Goal: Task Accomplishment & Management: Complete application form

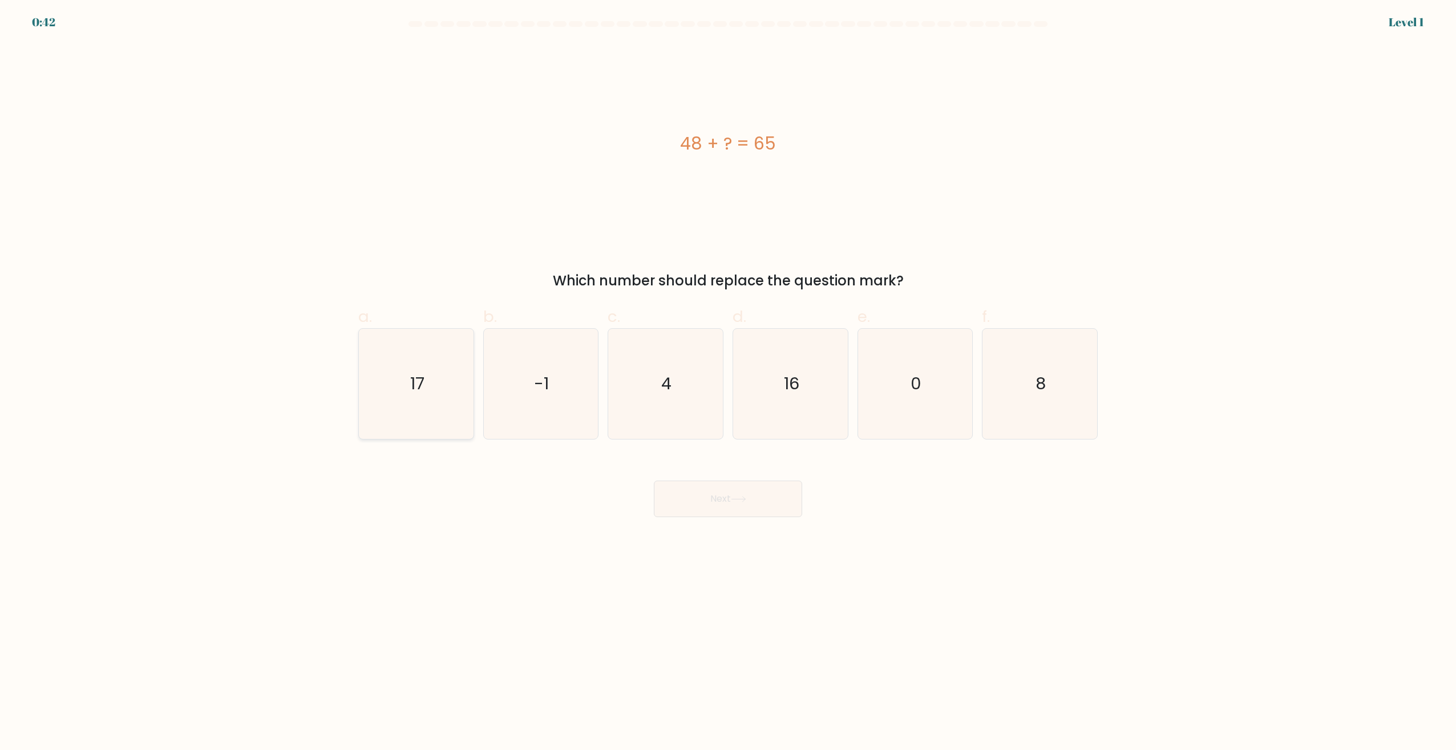
click at [457, 399] on icon "17" at bounding box center [416, 384] width 110 height 110
click at [728, 382] on input "a. 17" at bounding box center [728, 378] width 1 height 7
radio input "true"
click at [736, 507] on button "Next" at bounding box center [728, 498] width 148 height 37
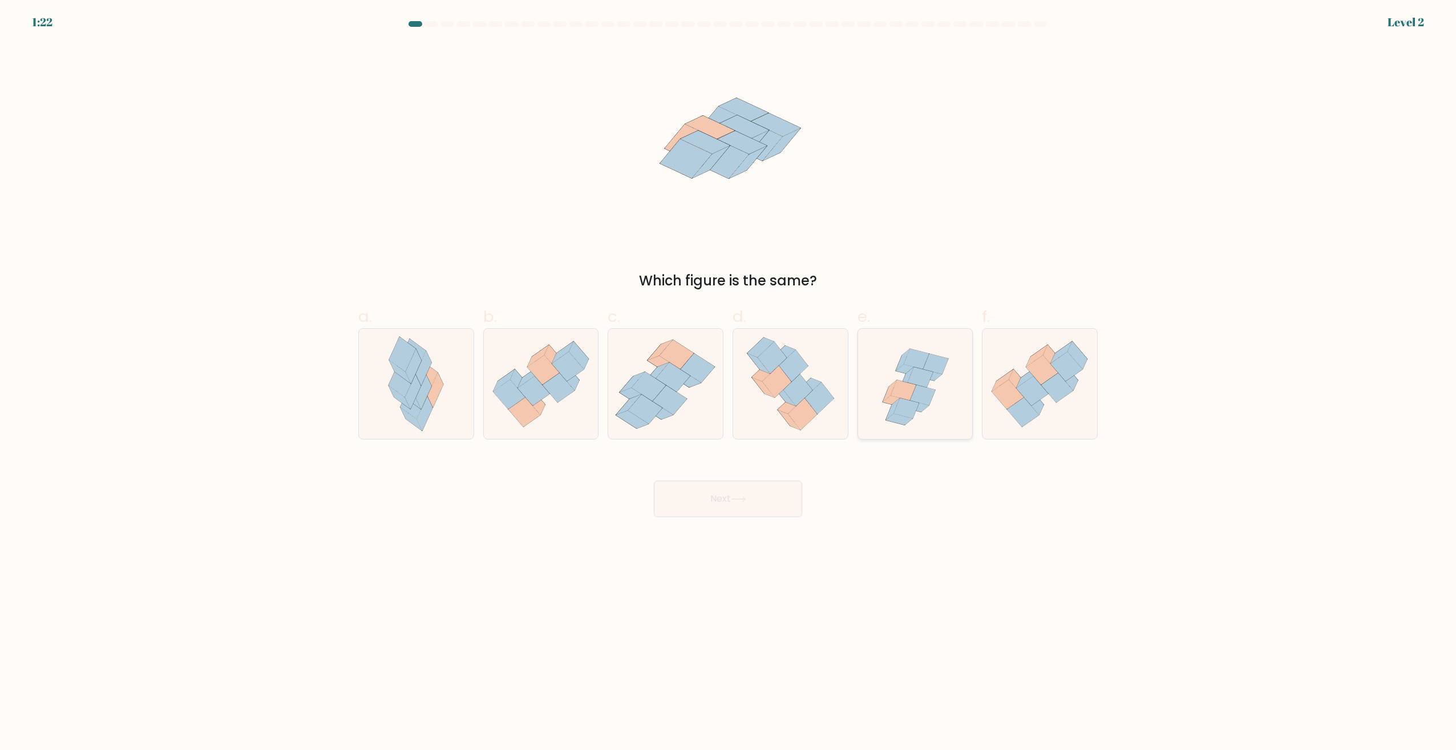
click at [932, 403] on icon at bounding box center [915, 384] width 115 height 110
click at [729, 382] on input "e." at bounding box center [728, 378] width 1 height 7
radio input "true"
click at [746, 490] on button "Next" at bounding box center [728, 498] width 148 height 37
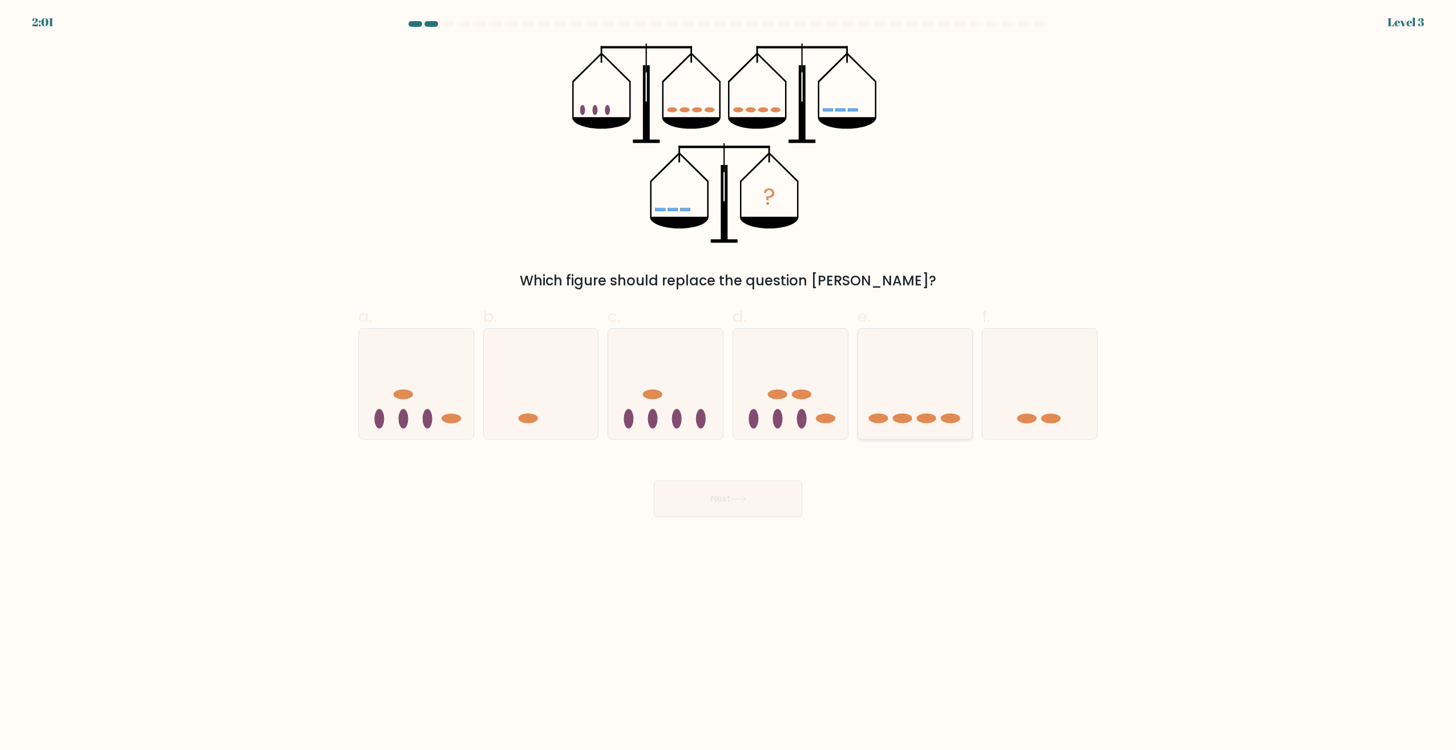
click at [914, 399] on icon at bounding box center [915, 384] width 115 height 95
click at [729, 382] on input "e." at bounding box center [728, 378] width 1 height 7
radio input "true"
click at [737, 509] on button "Next" at bounding box center [728, 498] width 148 height 37
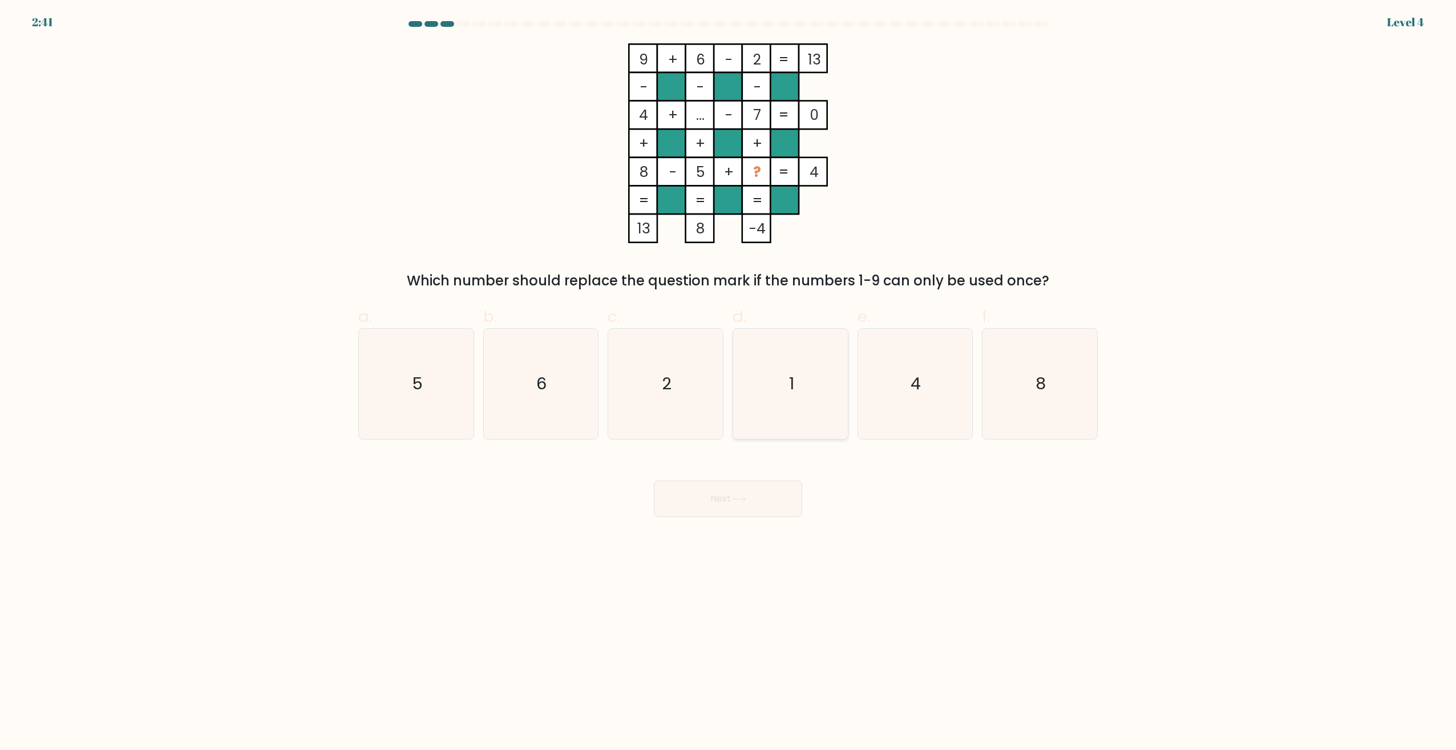
click at [770, 395] on icon "1" at bounding box center [791, 384] width 110 height 110
click at [729, 382] on input "d. 1" at bounding box center [728, 378] width 1 height 7
radio input "true"
click at [738, 475] on div "Next" at bounding box center [728, 485] width 753 height 64
click at [748, 490] on button "Next" at bounding box center [728, 498] width 148 height 37
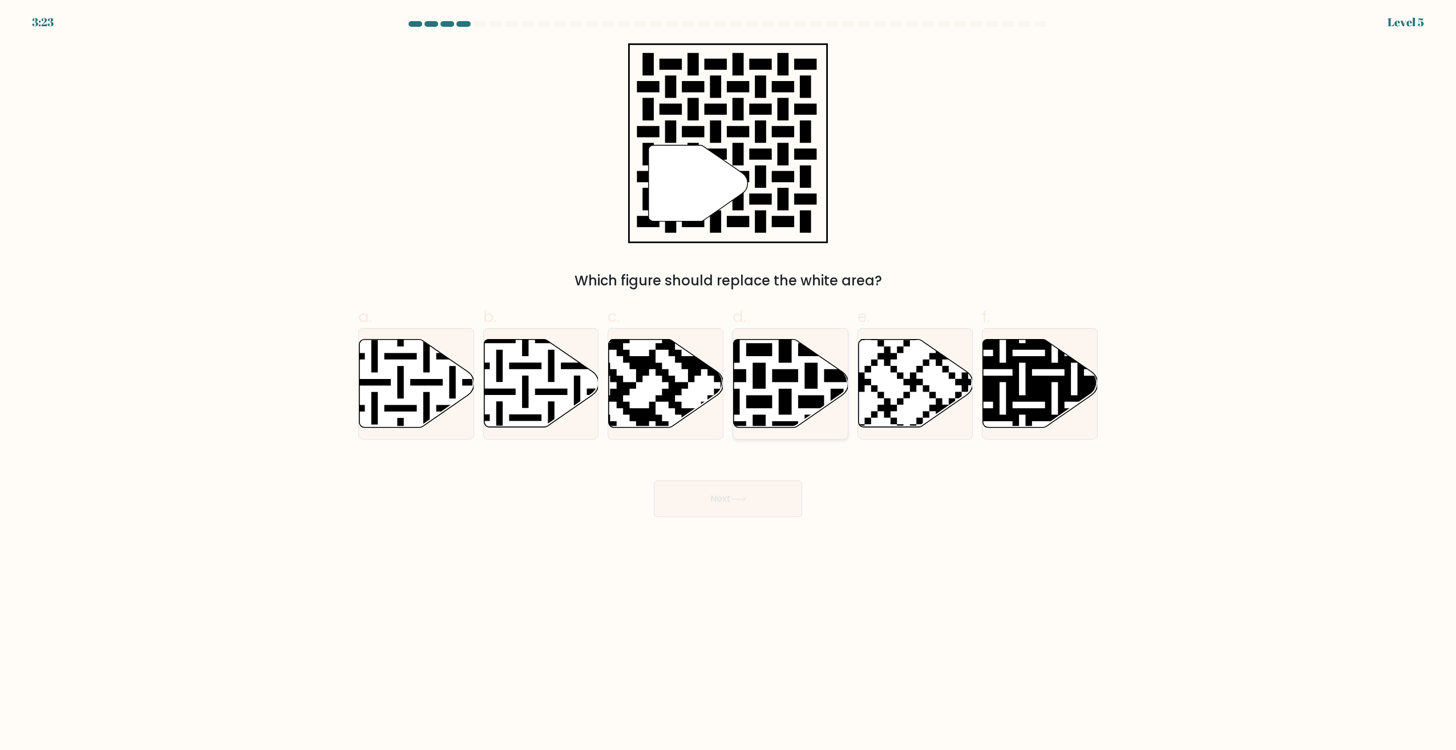
click at [766, 376] on icon at bounding box center [791, 384] width 115 height 88
click at [729, 376] on input "d." at bounding box center [728, 378] width 1 height 7
radio input "true"
click at [716, 510] on button "Next" at bounding box center [728, 498] width 148 height 37
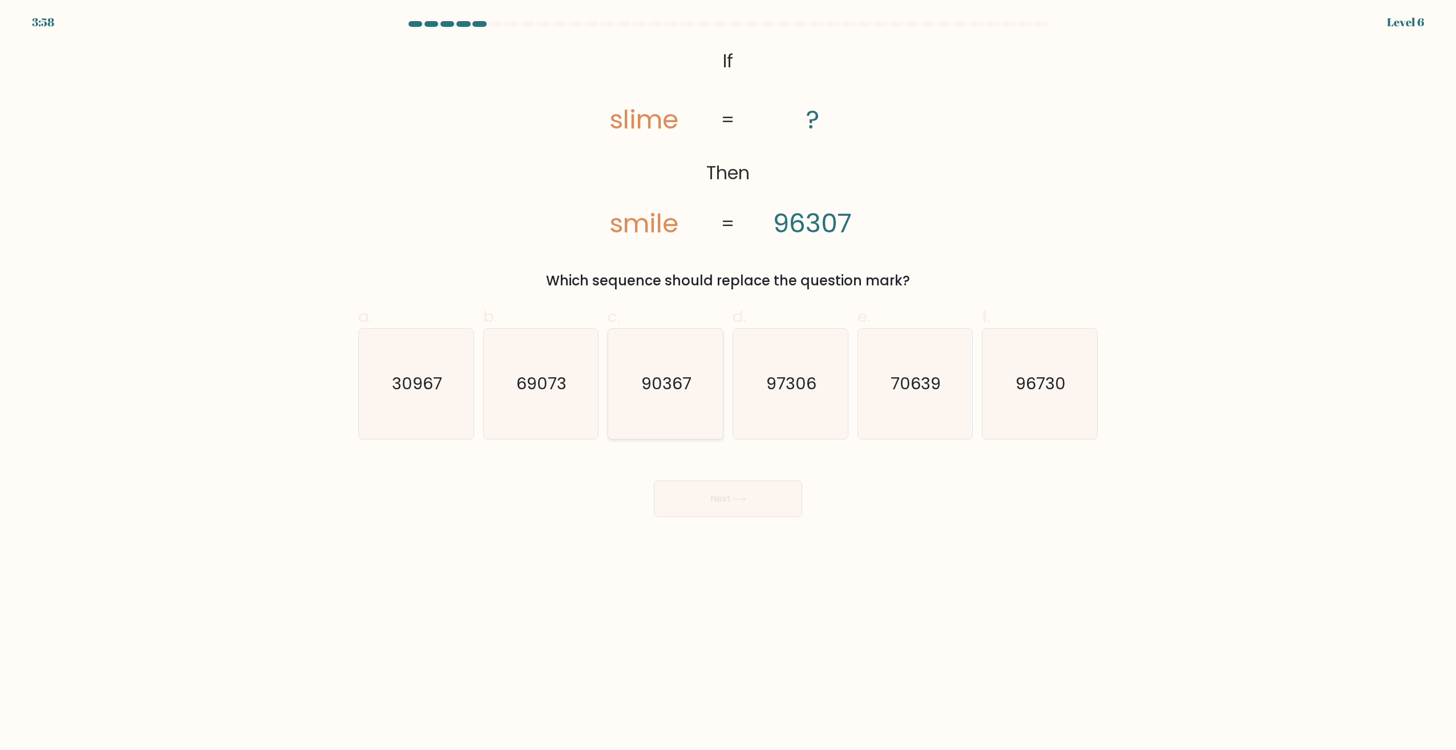
click at [681, 344] on icon "90367" at bounding box center [666, 384] width 110 height 110
click at [728, 375] on input "c. 90367" at bounding box center [728, 378] width 1 height 7
radio input "true"
click at [745, 487] on button "Next" at bounding box center [728, 498] width 148 height 37
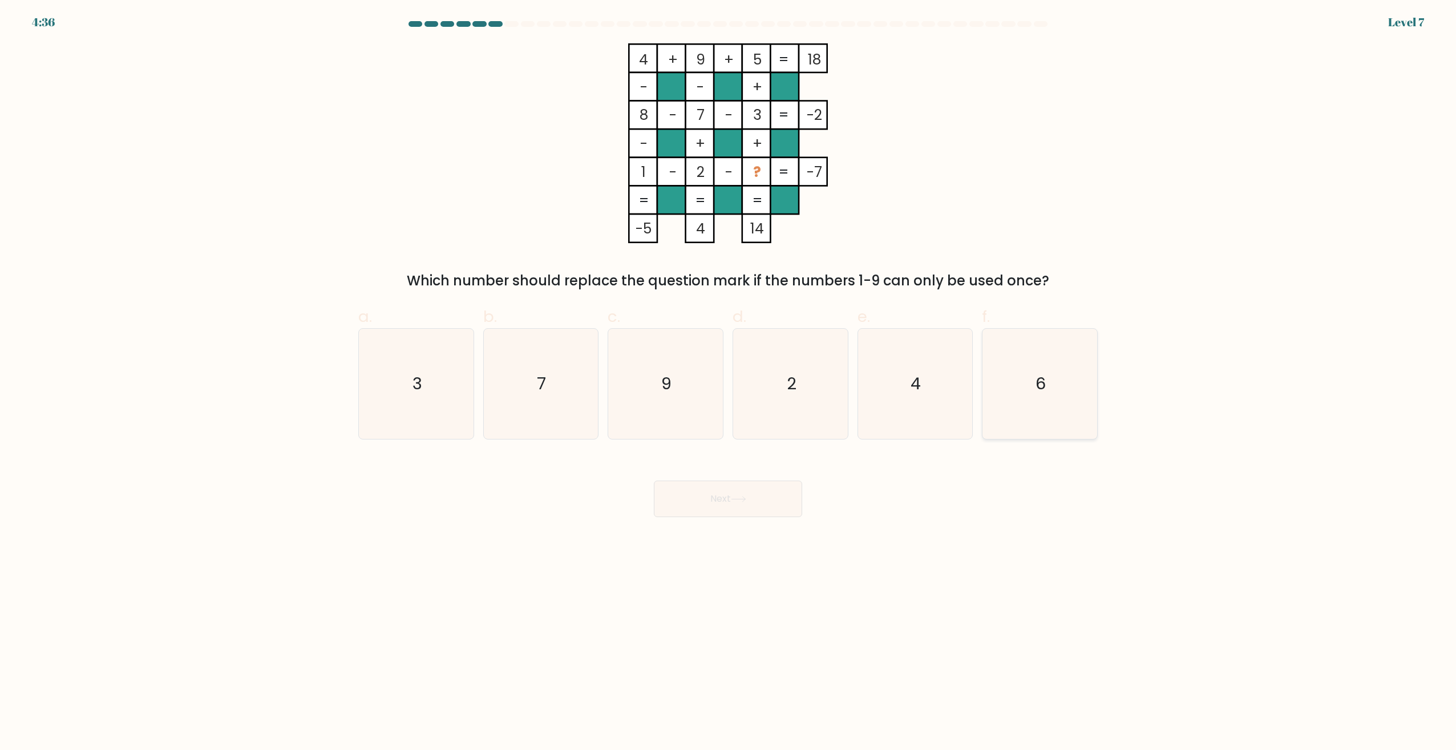
click at [1048, 388] on icon "6" at bounding box center [1040, 384] width 110 height 110
click at [729, 382] on input "f. 6" at bounding box center [728, 378] width 1 height 7
radio input "true"
click at [744, 492] on button "Next" at bounding box center [728, 498] width 148 height 37
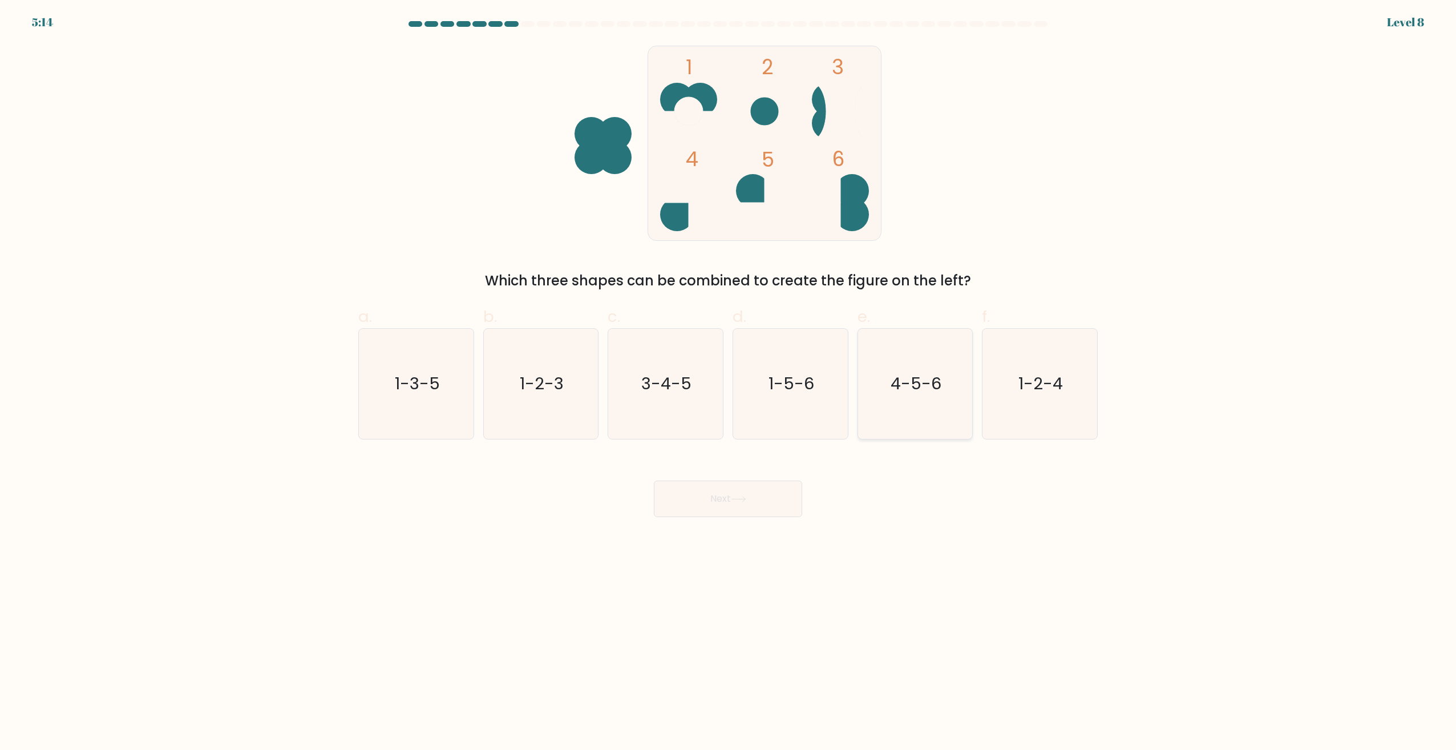
click at [904, 385] on text "4-5-6" at bounding box center [916, 384] width 51 height 23
click at [729, 382] on input "e. 4-5-6" at bounding box center [728, 378] width 1 height 7
radio input "true"
click at [738, 496] on icon at bounding box center [738, 499] width 15 height 6
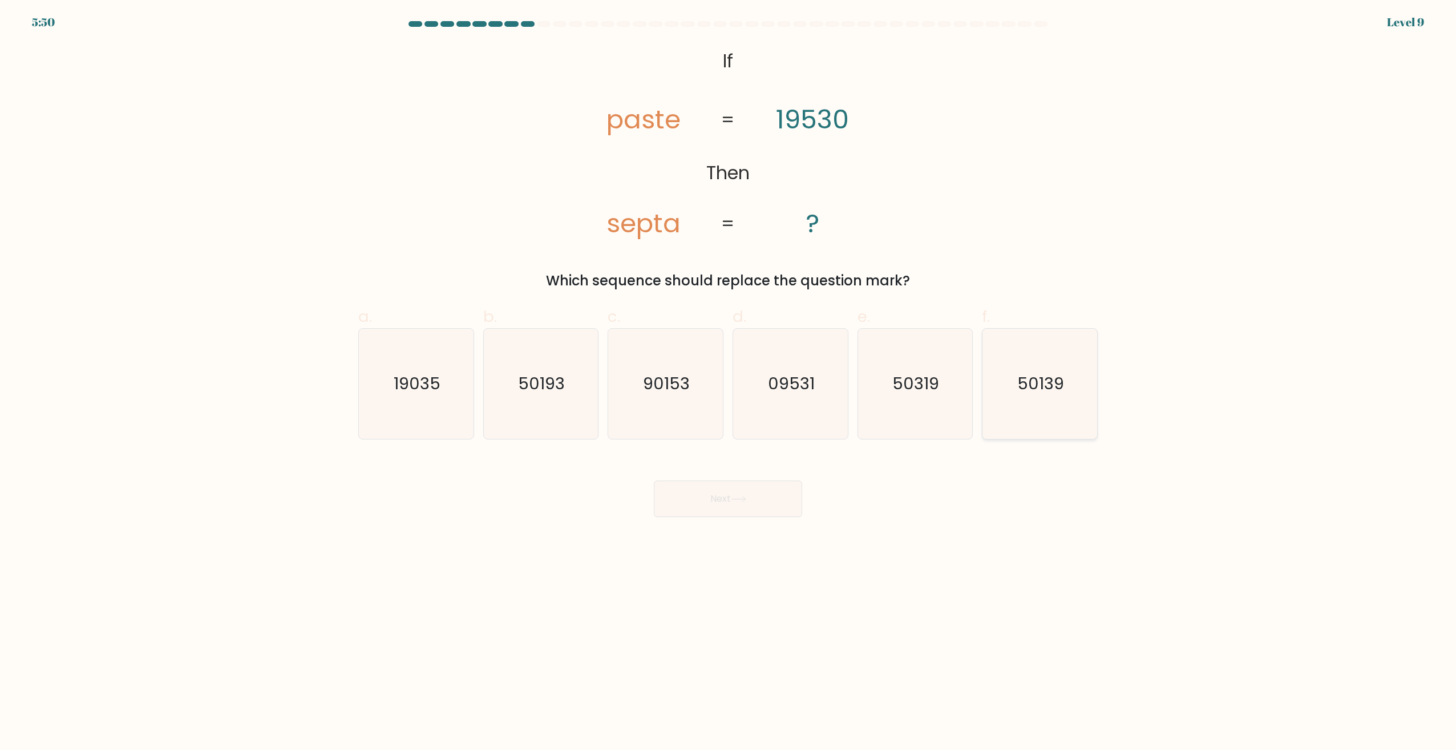
click at [1033, 389] on text "50139" at bounding box center [1041, 384] width 47 height 23
click at [729, 382] on input "f. 50139" at bounding box center [728, 378] width 1 height 7
radio input "true"
click at [710, 493] on button "Next" at bounding box center [728, 498] width 148 height 37
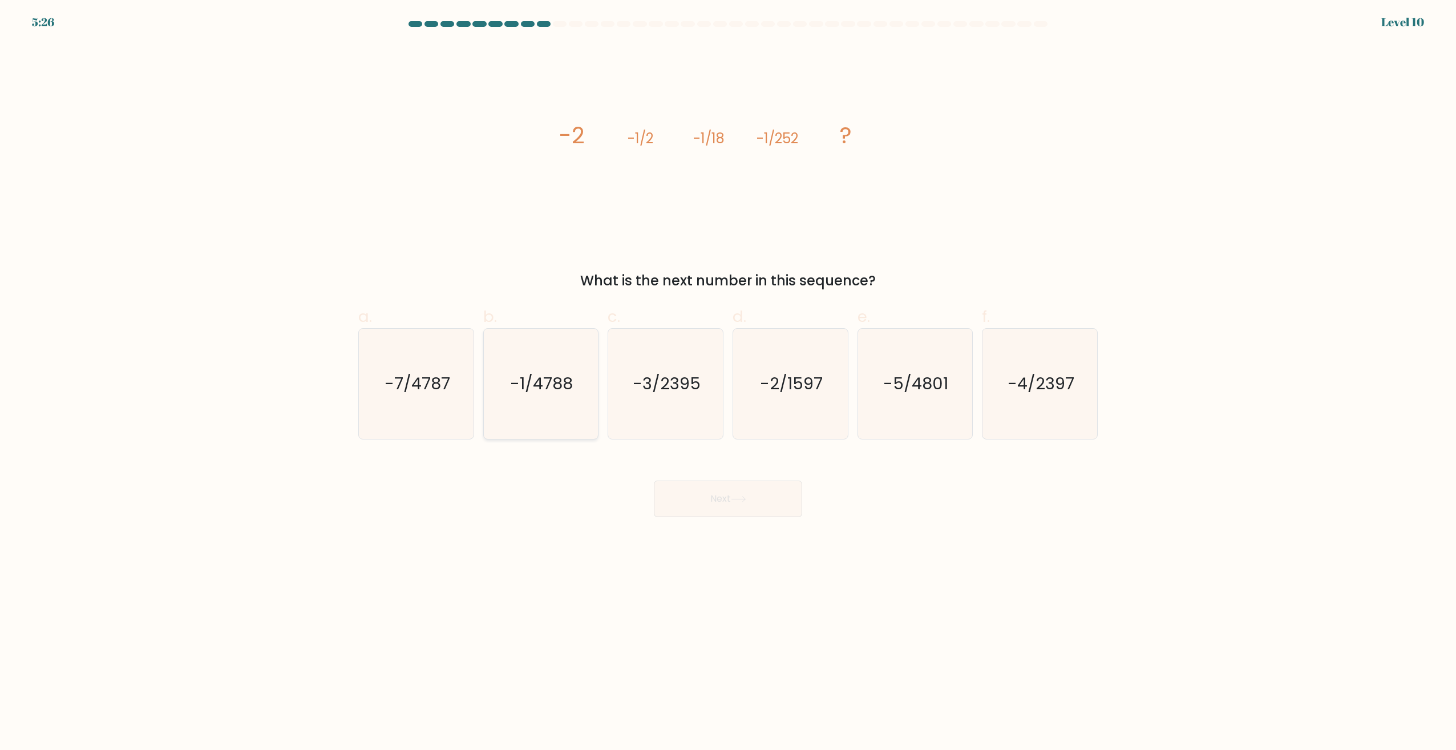
click at [543, 376] on text "-1/4788" at bounding box center [542, 384] width 63 height 23
click at [728, 376] on input "b. -1/4788" at bounding box center [728, 378] width 1 height 7
radio input "true"
click at [704, 506] on button "Next" at bounding box center [728, 498] width 148 height 37
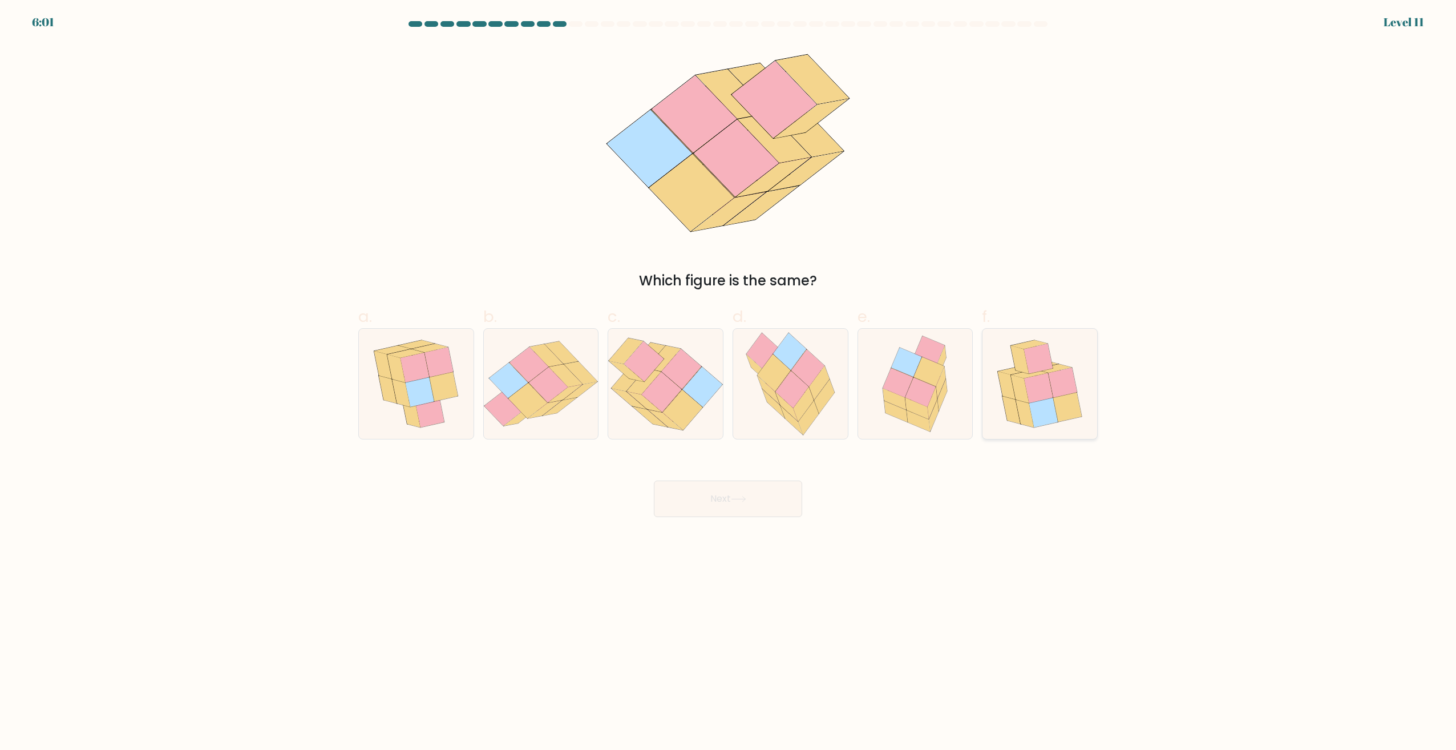
click at [1037, 390] on icon at bounding box center [1038, 388] width 29 height 30
click at [729, 382] on input "f." at bounding box center [728, 378] width 1 height 7
radio input "true"
click at [777, 494] on button "Next" at bounding box center [728, 498] width 148 height 37
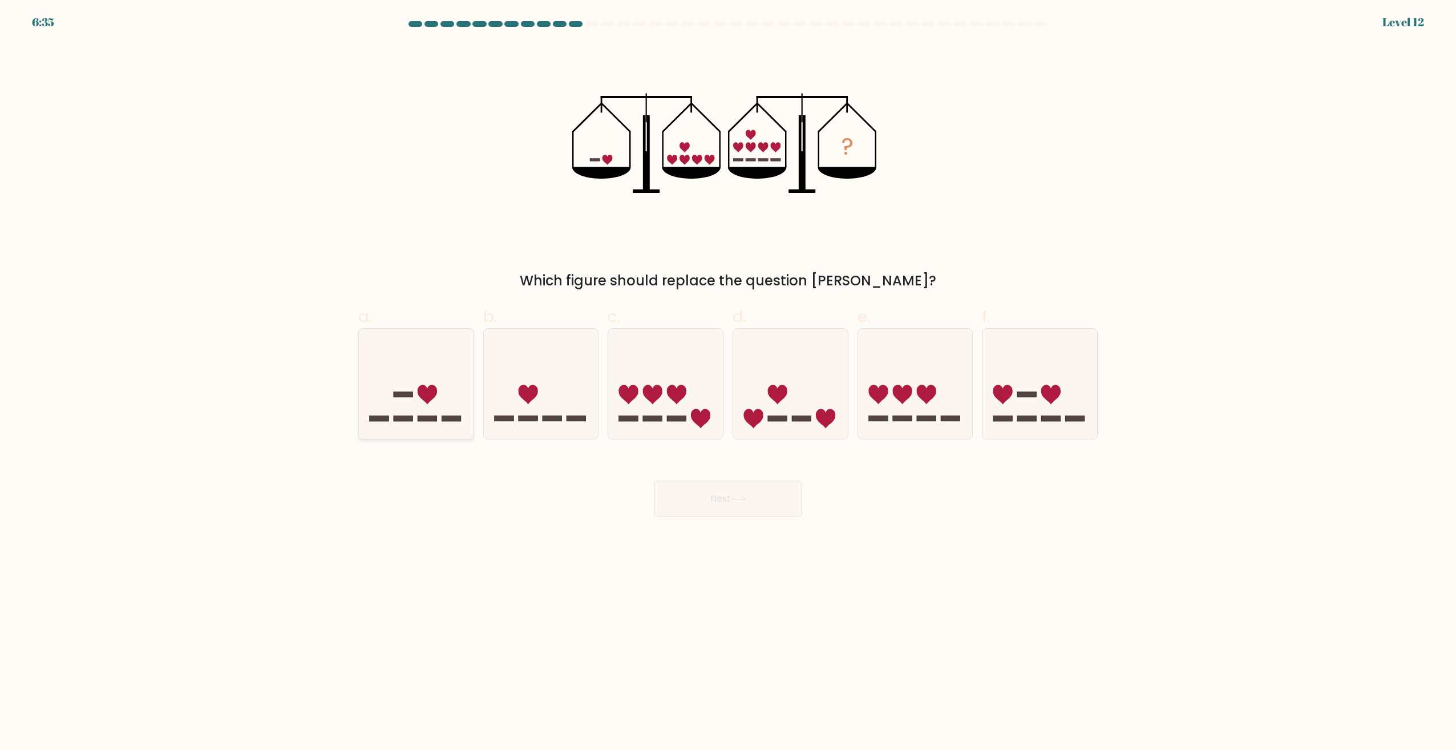
click at [444, 389] on icon at bounding box center [416, 384] width 115 height 95
click at [728, 382] on input "a." at bounding box center [728, 378] width 1 height 7
radio input "true"
click at [716, 493] on button "Next" at bounding box center [728, 498] width 148 height 37
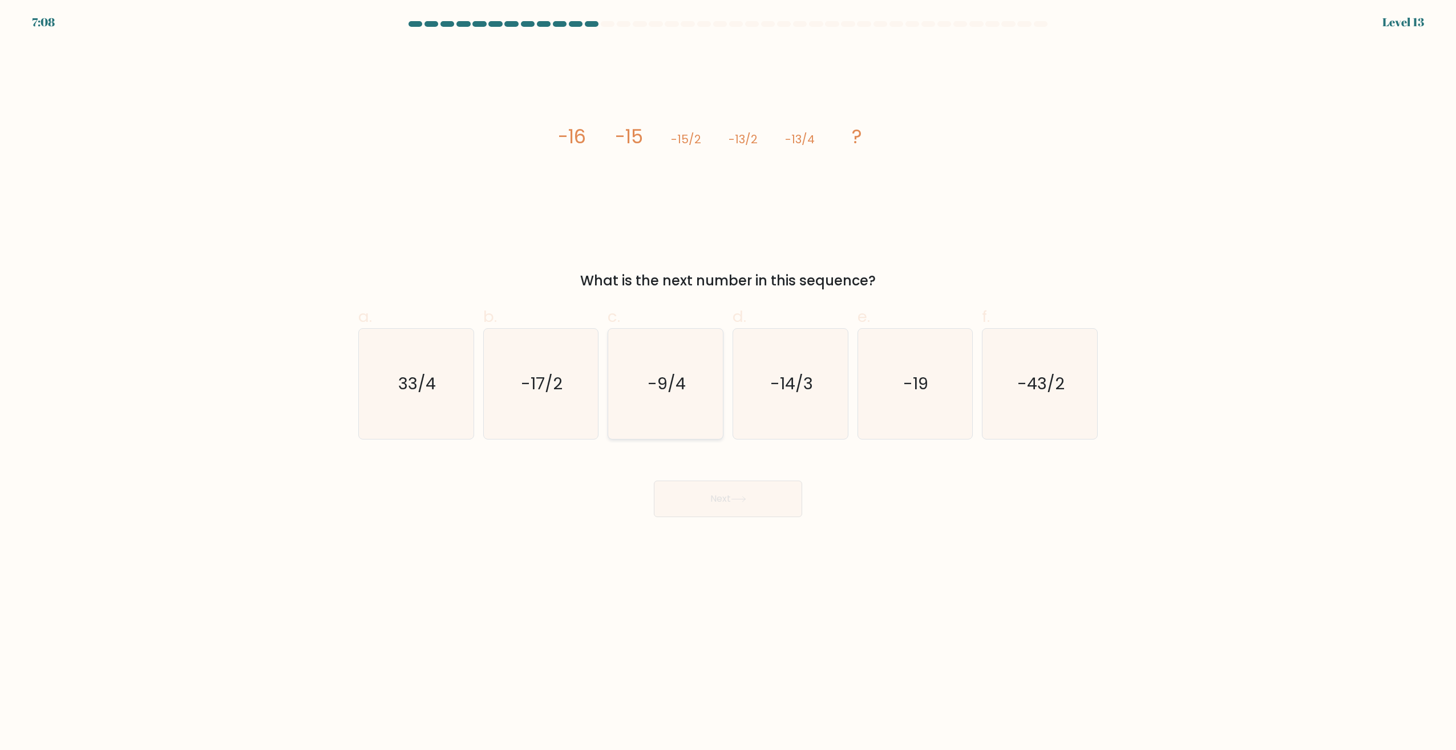
click at [693, 381] on icon "-9/4" at bounding box center [666, 384] width 110 height 110
click at [728, 381] on input "c. -9/4" at bounding box center [728, 378] width 1 height 7
radio input "true"
click at [729, 499] on button "Next" at bounding box center [728, 498] width 148 height 37
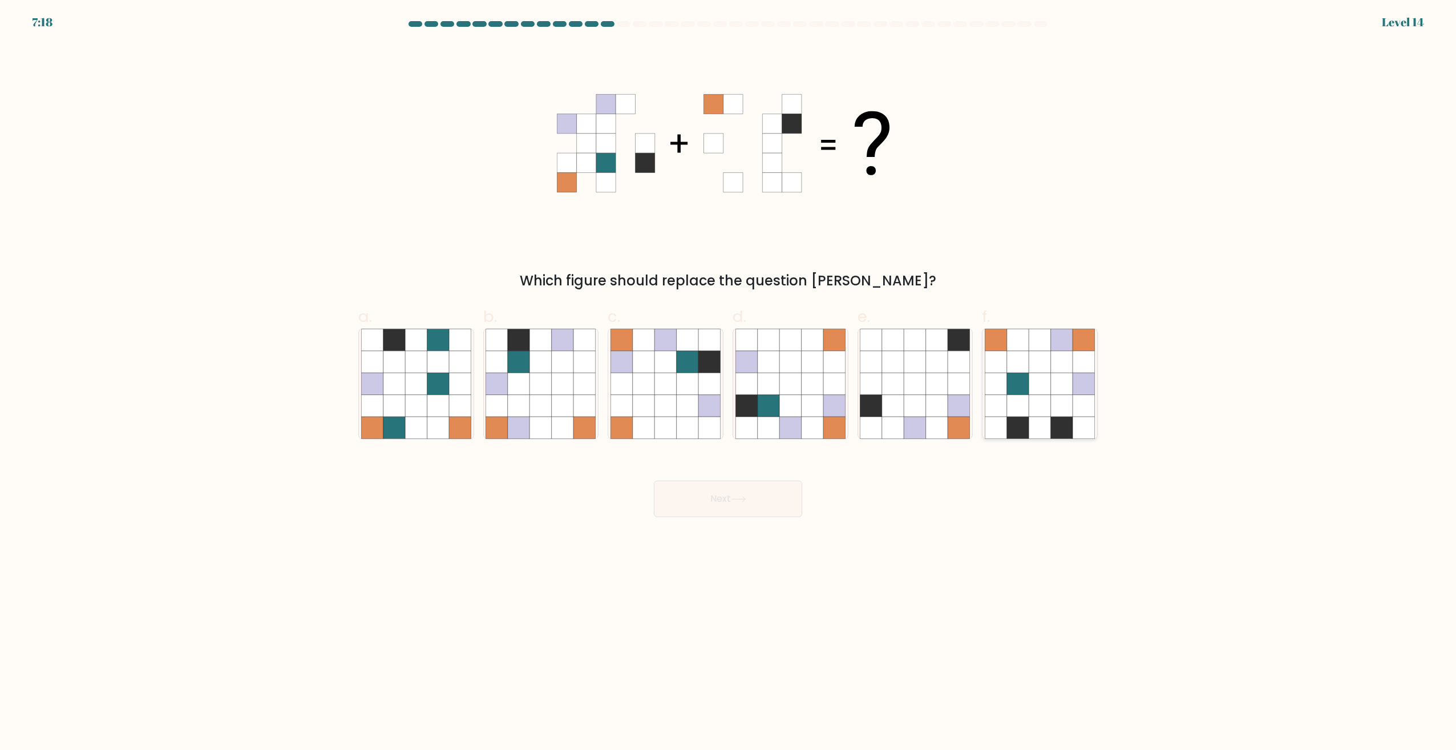
click at [1040, 403] on icon at bounding box center [1040, 406] width 22 height 22
click at [729, 382] on input "f." at bounding box center [728, 378] width 1 height 7
radio input "true"
click at [720, 501] on button "Next" at bounding box center [728, 498] width 148 height 37
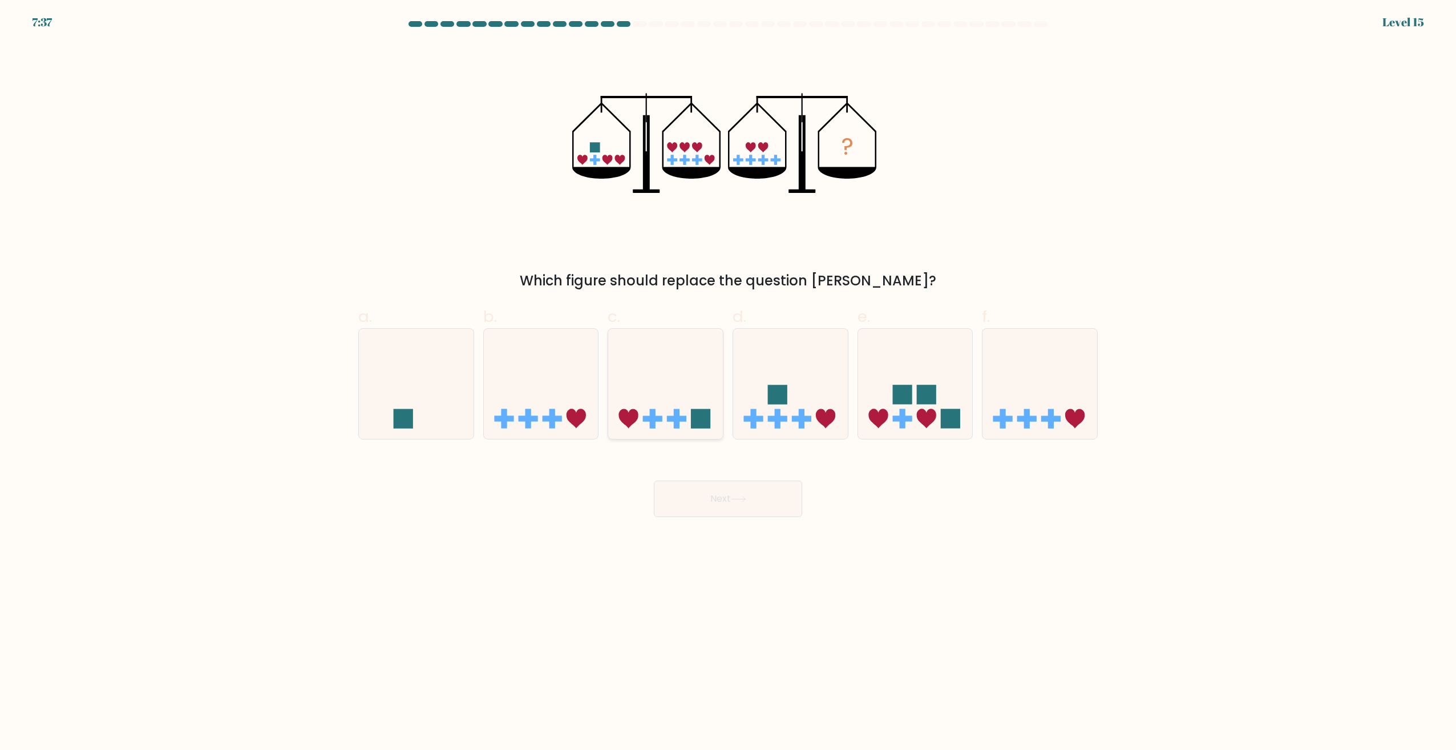
click at [694, 375] on icon at bounding box center [665, 384] width 115 height 95
click at [728, 375] on input "c." at bounding box center [728, 378] width 1 height 7
radio input "true"
click at [720, 512] on button "Next" at bounding box center [728, 498] width 148 height 37
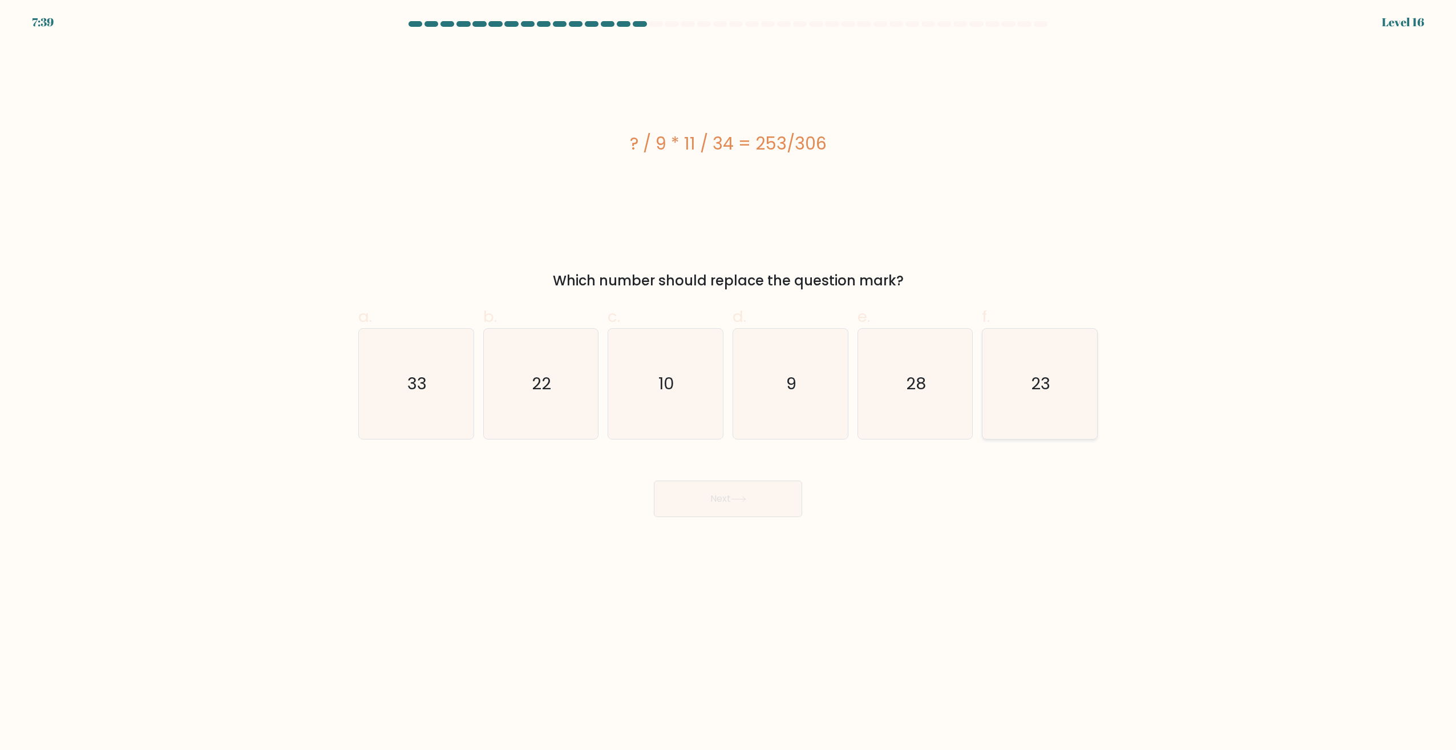
click at [1009, 370] on icon "23" at bounding box center [1040, 384] width 110 height 110
click at [729, 375] on input "f. 23" at bounding box center [728, 378] width 1 height 7
radio input "true"
click at [772, 502] on button "Next" at bounding box center [728, 498] width 148 height 37
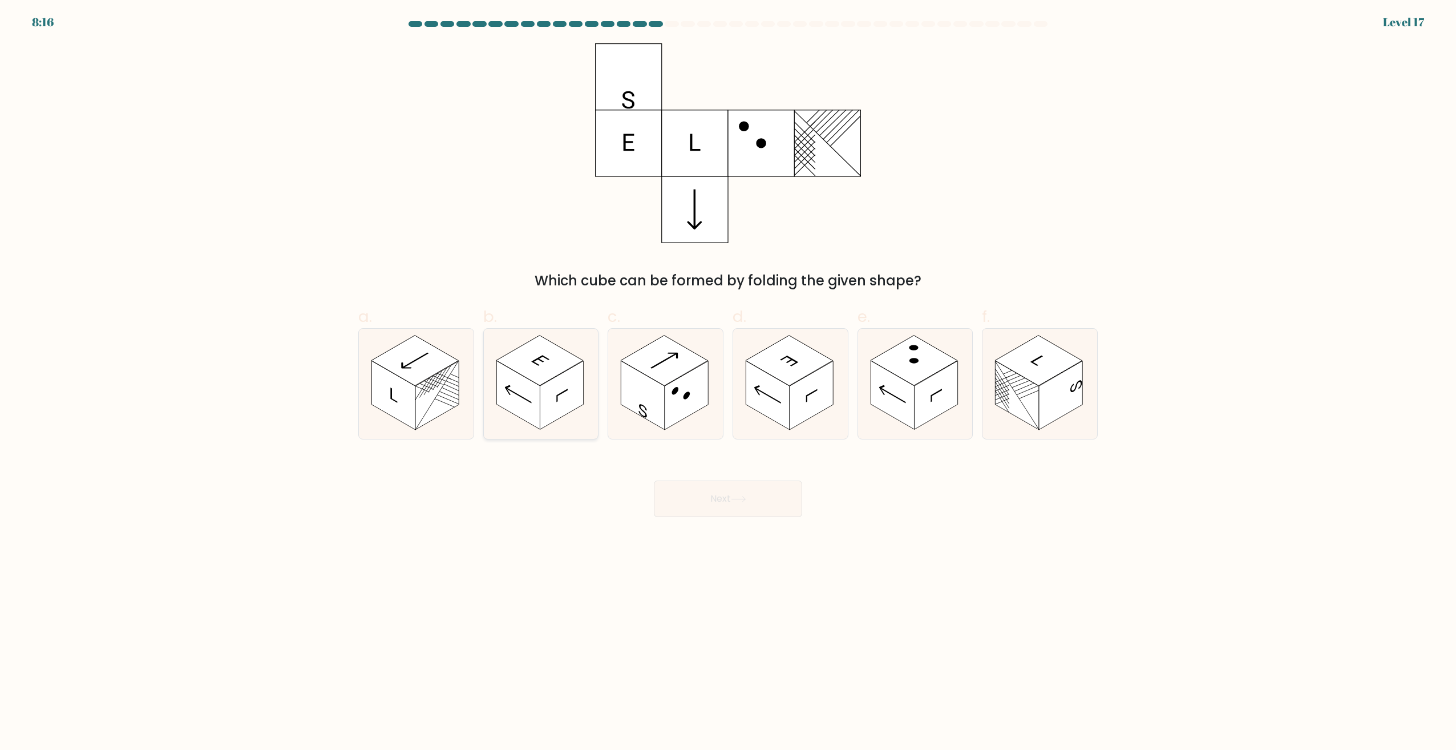
click at [557, 357] on rect at bounding box center [539, 361] width 87 height 50
click at [728, 375] on input "b." at bounding box center [728, 378] width 1 height 7
radio input "true"
click at [736, 496] on button "Next" at bounding box center [728, 498] width 148 height 37
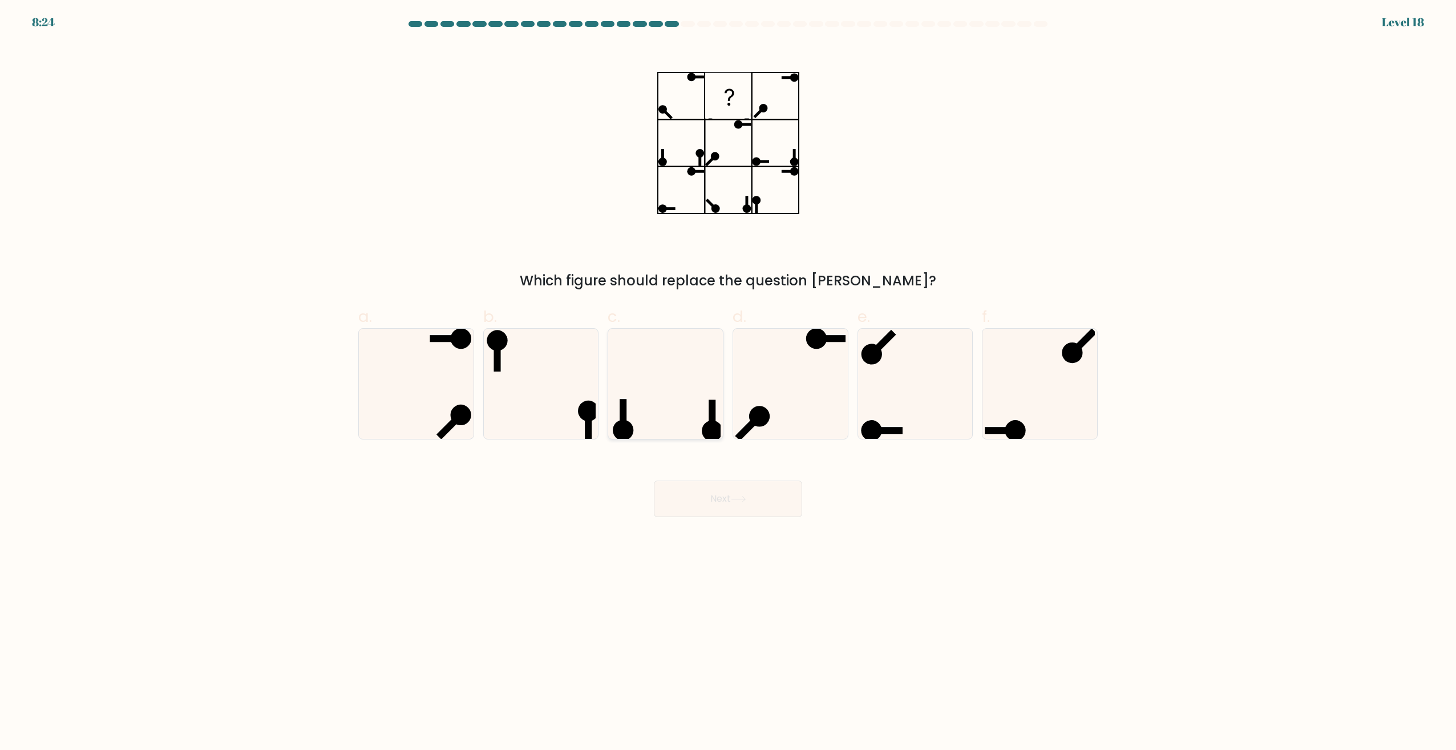
click at [684, 397] on icon at bounding box center [666, 384] width 110 height 110
click at [728, 382] on input "c." at bounding box center [728, 378] width 1 height 7
radio input "true"
click at [790, 511] on button "Next" at bounding box center [728, 498] width 148 height 37
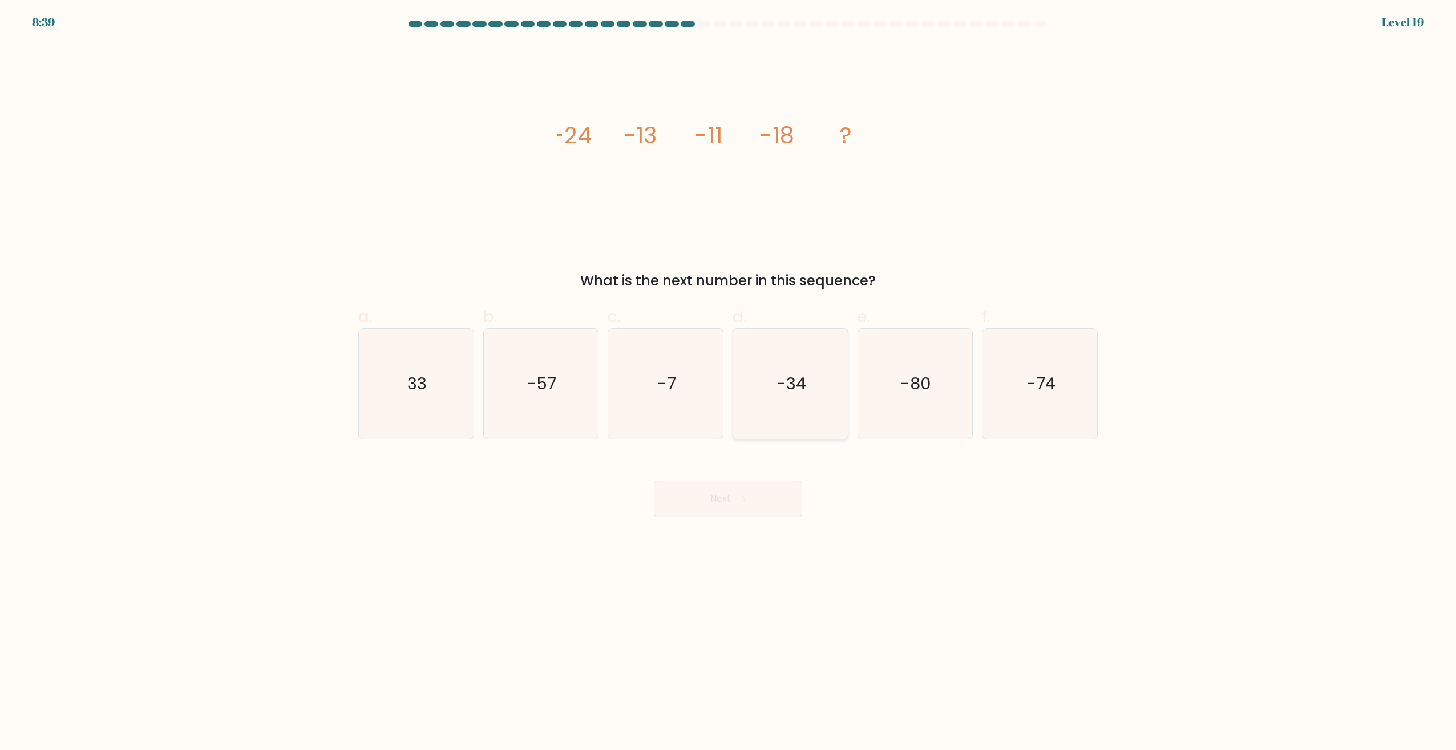
click at [797, 398] on icon "-34" at bounding box center [791, 384] width 110 height 110
click at [729, 382] on input "d. -34" at bounding box center [728, 378] width 1 height 7
radio input "true"
click at [746, 510] on button "Next" at bounding box center [728, 498] width 148 height 37
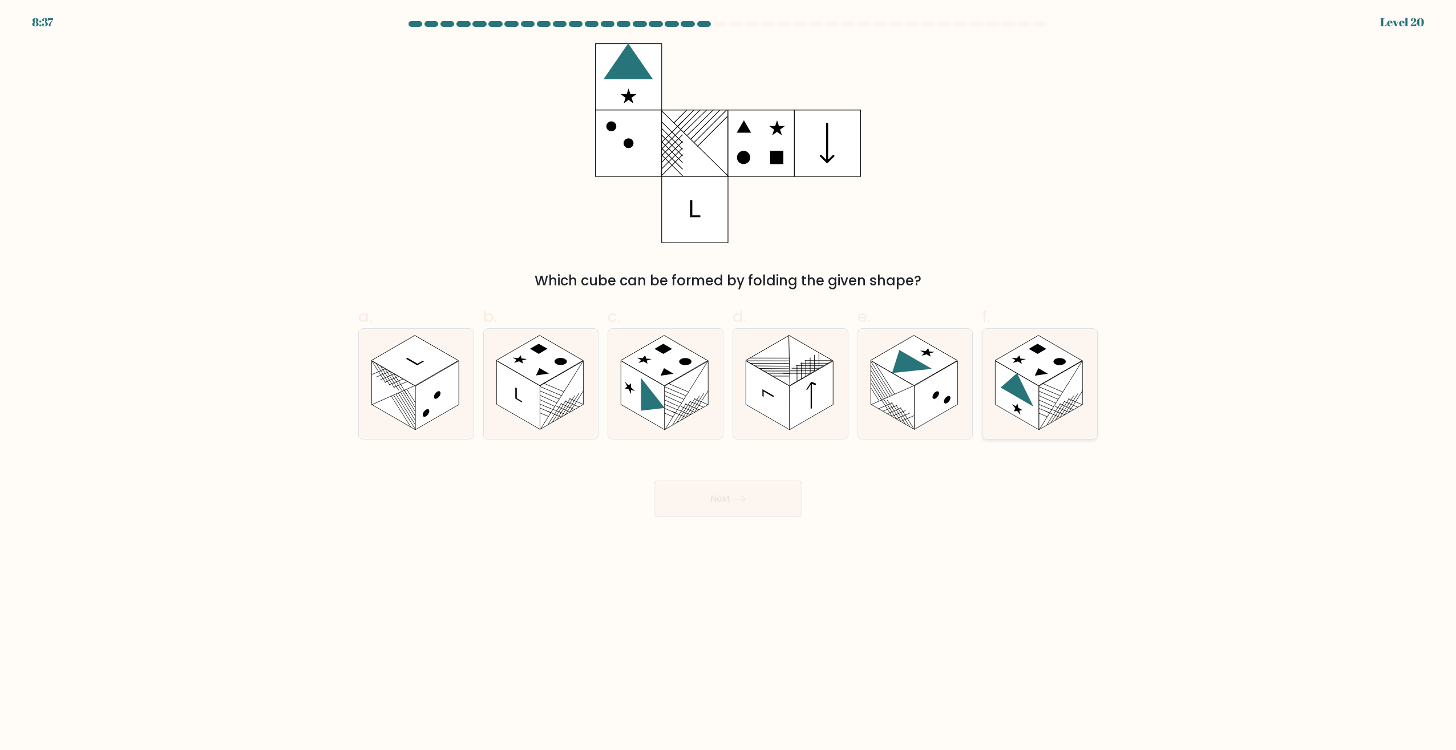
click at [1037, 403] on rect at bounding box center [1017, 395] width 43 height 69
click at [729, 382] on input "f." at bounding box center [728, 378] width 1 height 7
radio input "true"
click at [776, 498] on button "Next" at bounding box center [728, 498] width 148 height 37
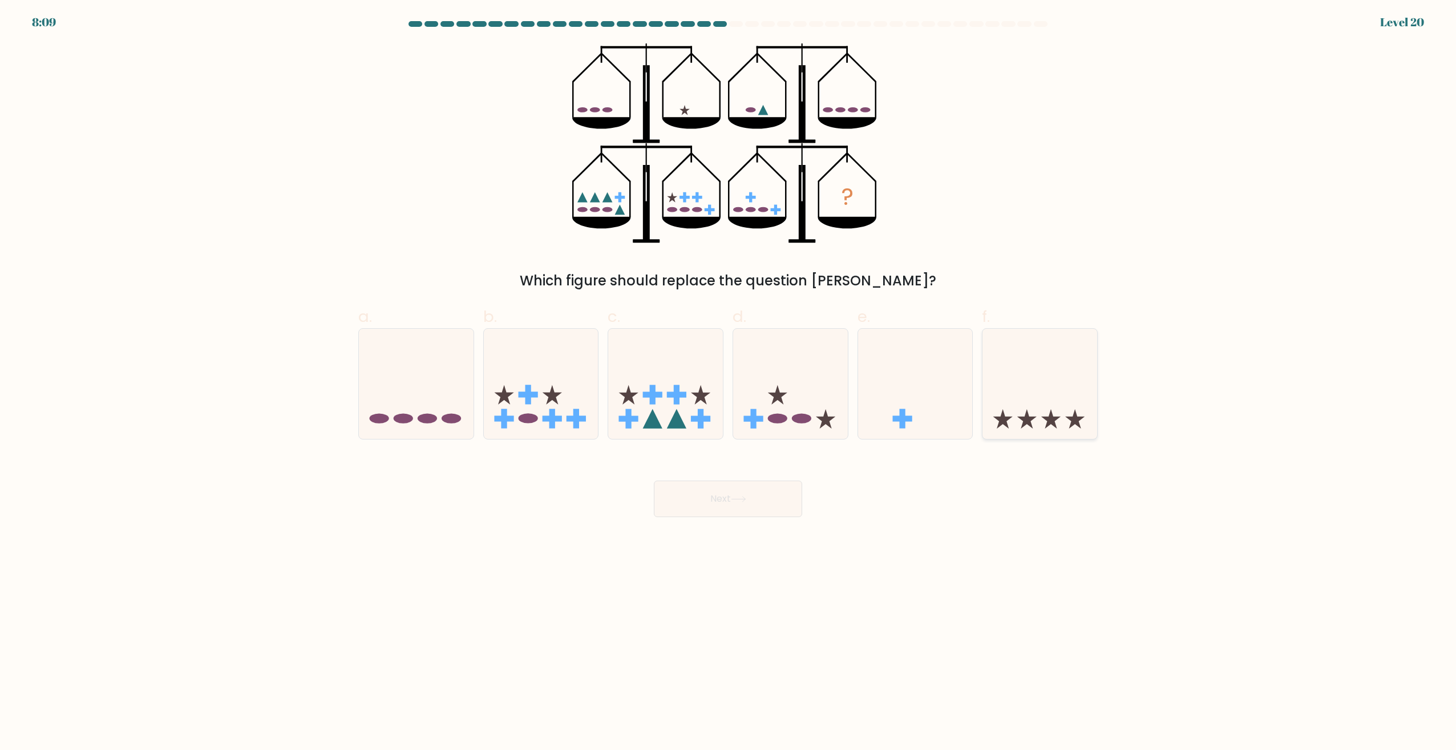
click at [1031, 383] on icon at bounding box center [1040, 384] width 115 height 95
click at [729, 382] on input "f." at bounding box center [728, 378] width 1 height 7
radio input "true"
click at [746, 508] on button "Next" at bounding box center [728, 498] width 148 height 37
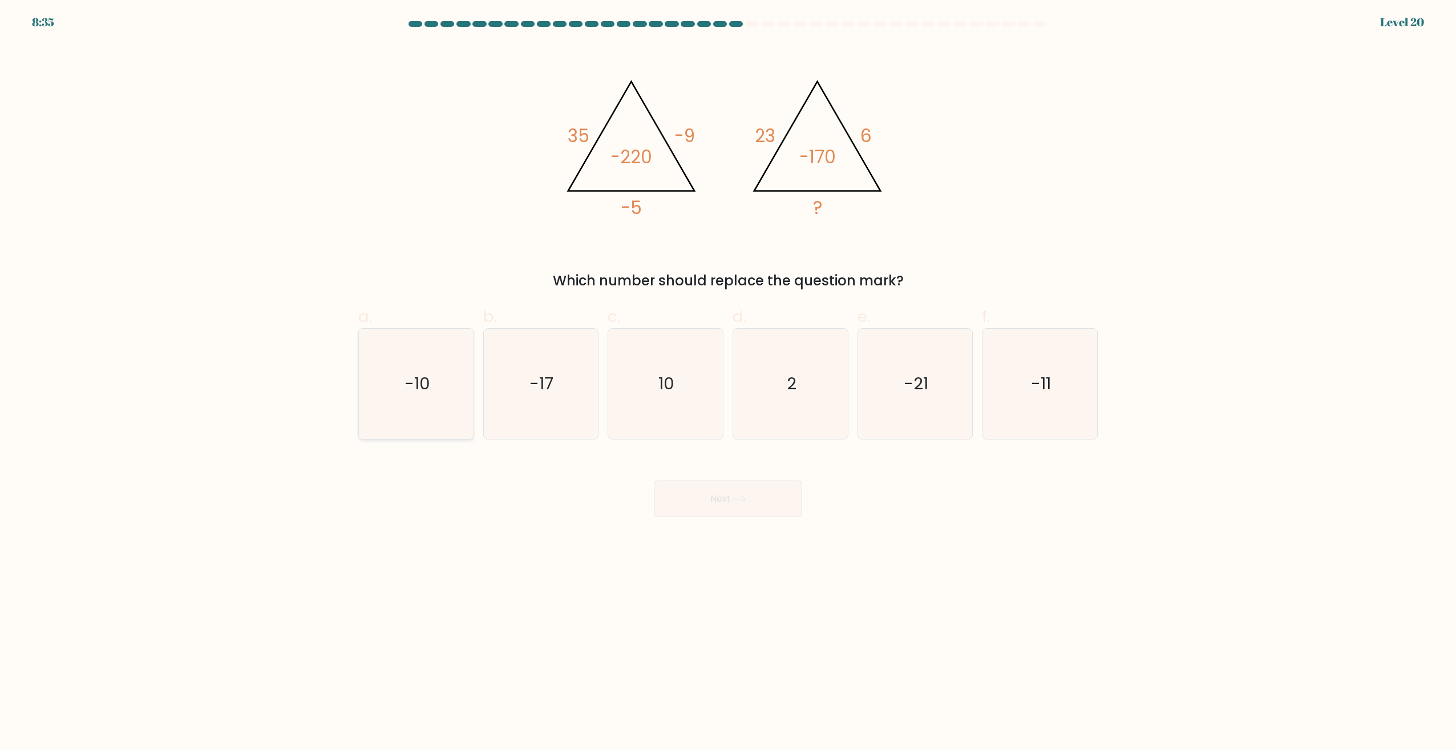
click at [375, 371] on icon "-10" at bounding box center [416, 384] width 110 height 110
click at [728, 375] on input "a. -10" at bounding box center [728, 378] width 1 height 7
radio input "true"
click at [754, 504] on button "Next" at bounding box center [728, 498] width 148 height 37
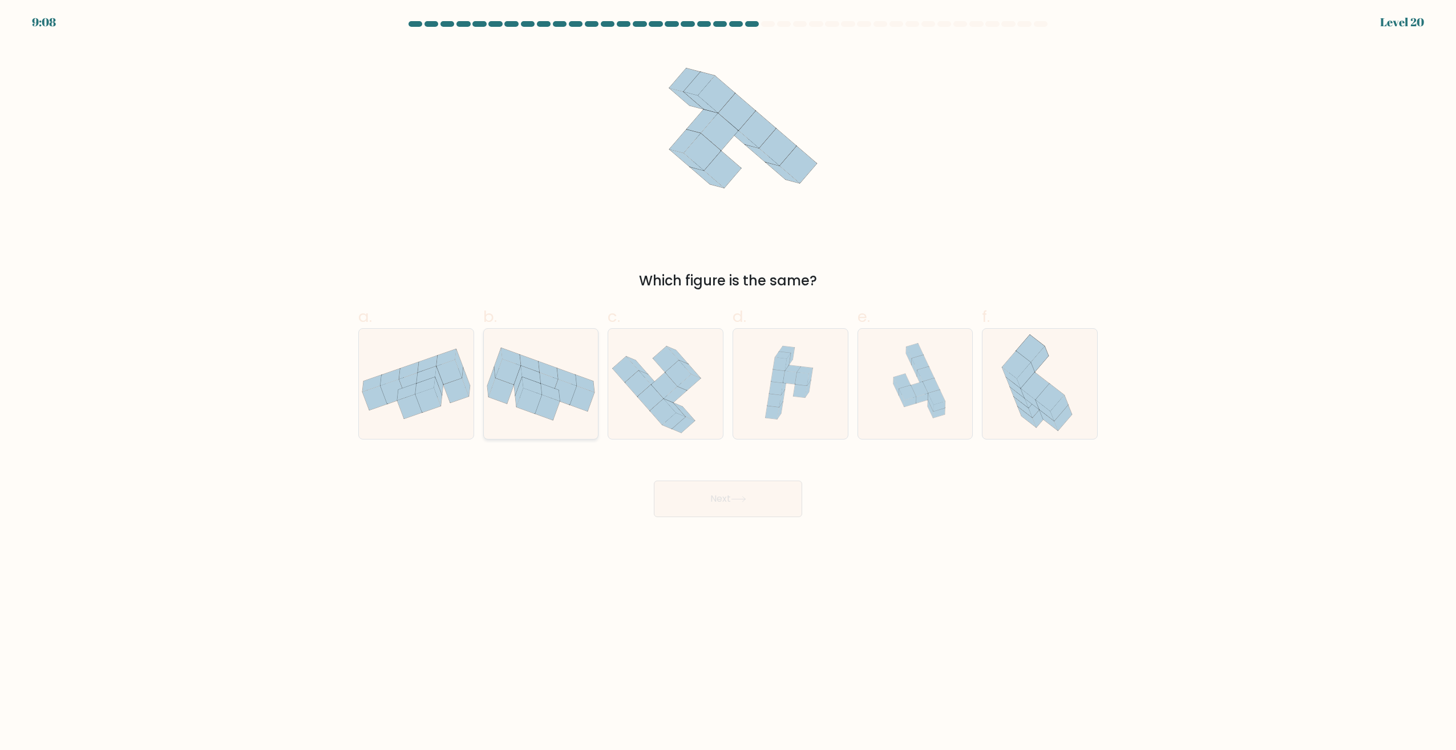
click at [554, 399] on icon at bounding box center [547, 407] width 25 height 26
click at [728, 382] on input "b." at bounding box center [728, 378] width 1 height 7
radio input "true"
click at [720, 506] on button "Next" at bounding box center [728, 498] width 148 height 37
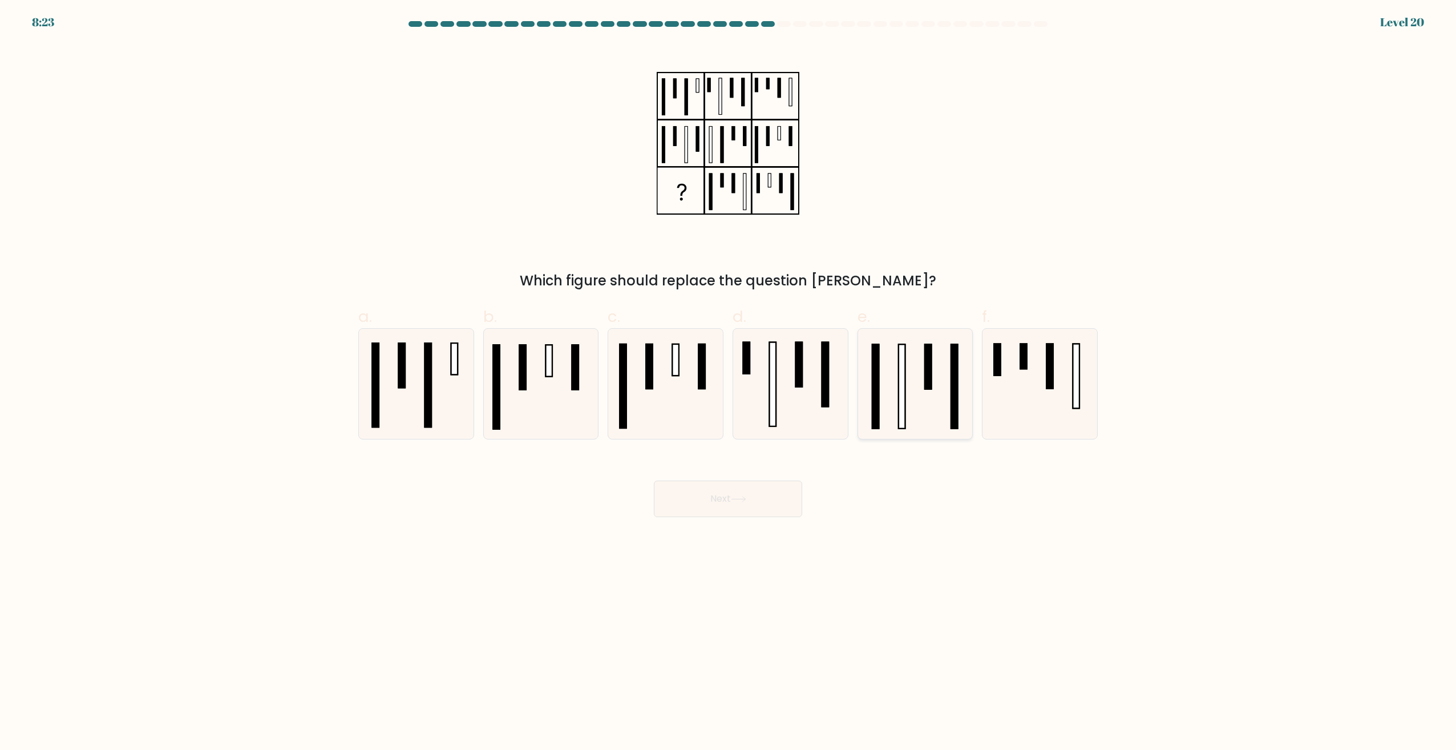
click at [934, 381] on icon at bounding box center [915, 384] width 110 height 110
click at [729, 381] on input "e." at bounding box center [728, 378] width 1 height 7
radio input "true"
click at [710, 540] on body "8:23 Level 20" at bounding box center [728, 375] width 1456 height 750
click at [715, 523] on body "8:23 Level 20" at bounding box center [728, 375] width 1456 height 750
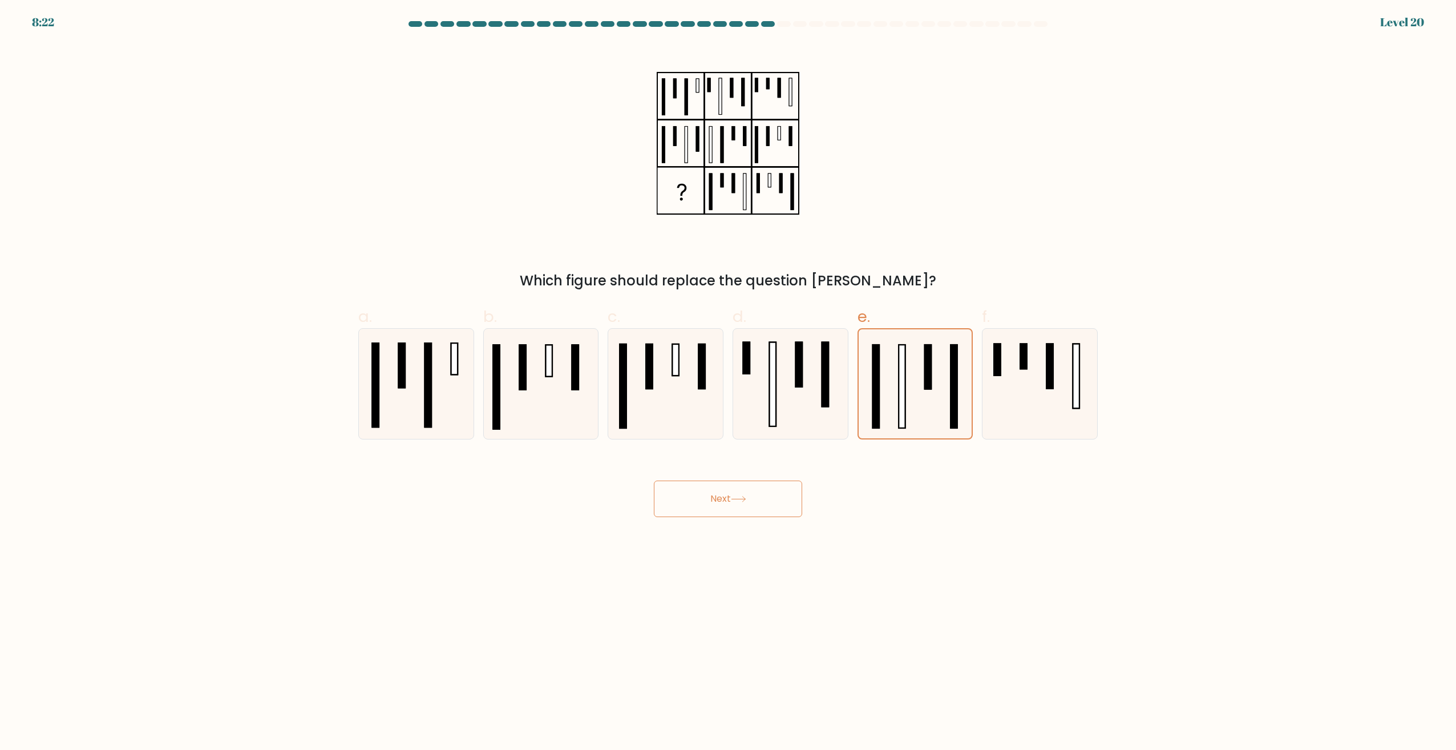
click at [722, 505] on button "Next" at bounding box center [728, 498] width 148 height 37
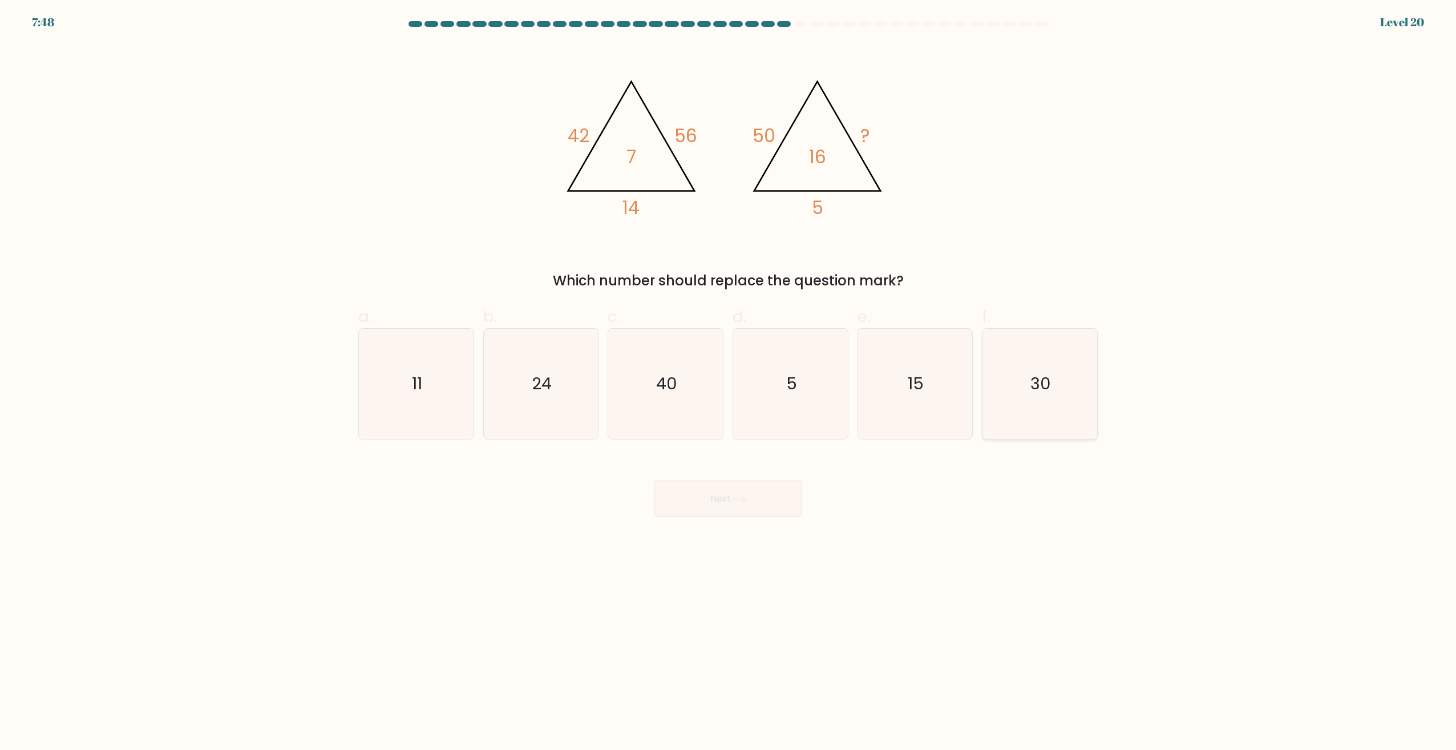
click at [1039, 379] on text "30" at bounding box center [1041, 384] width 21 height 23
click at [729, 379] on input "f. 30" at bounding box center [728, 378] width 1 height 7
radio input "true"
click at [758, 504] on button "Next" at bounding box center [728, 498] width 148 height 37
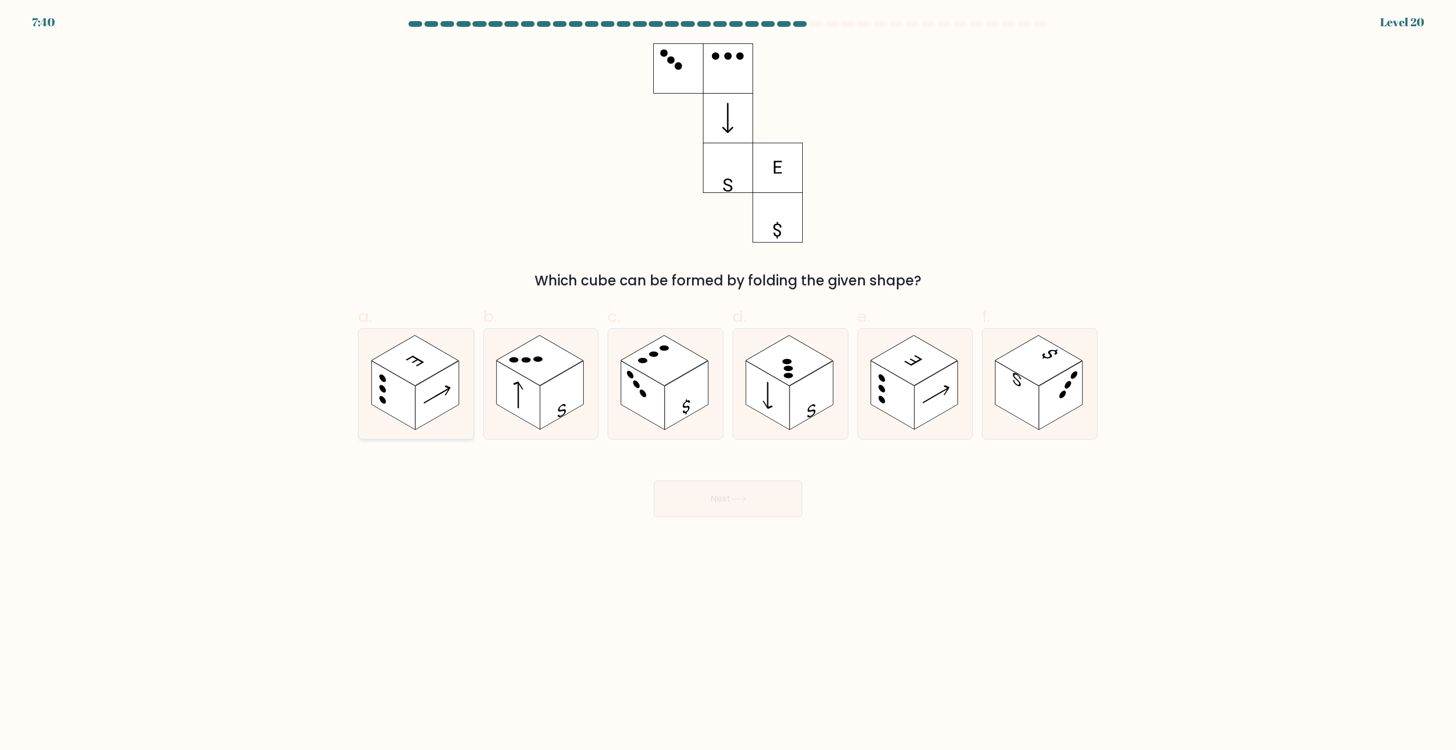
click at [428, 382] on rect at bounding box center [436, 395] width 43 height 69
click at [728, 382] on input "a." at bounding box center [728, 378] width 1 height 7
radio input "true"
click at [721, 519] on body "7:39 Level 20" at bounding box center [728, 375] width 1456 height 750
click at [714, 501] on button "Next" at bounding box center [728, 498] width 148 height 37
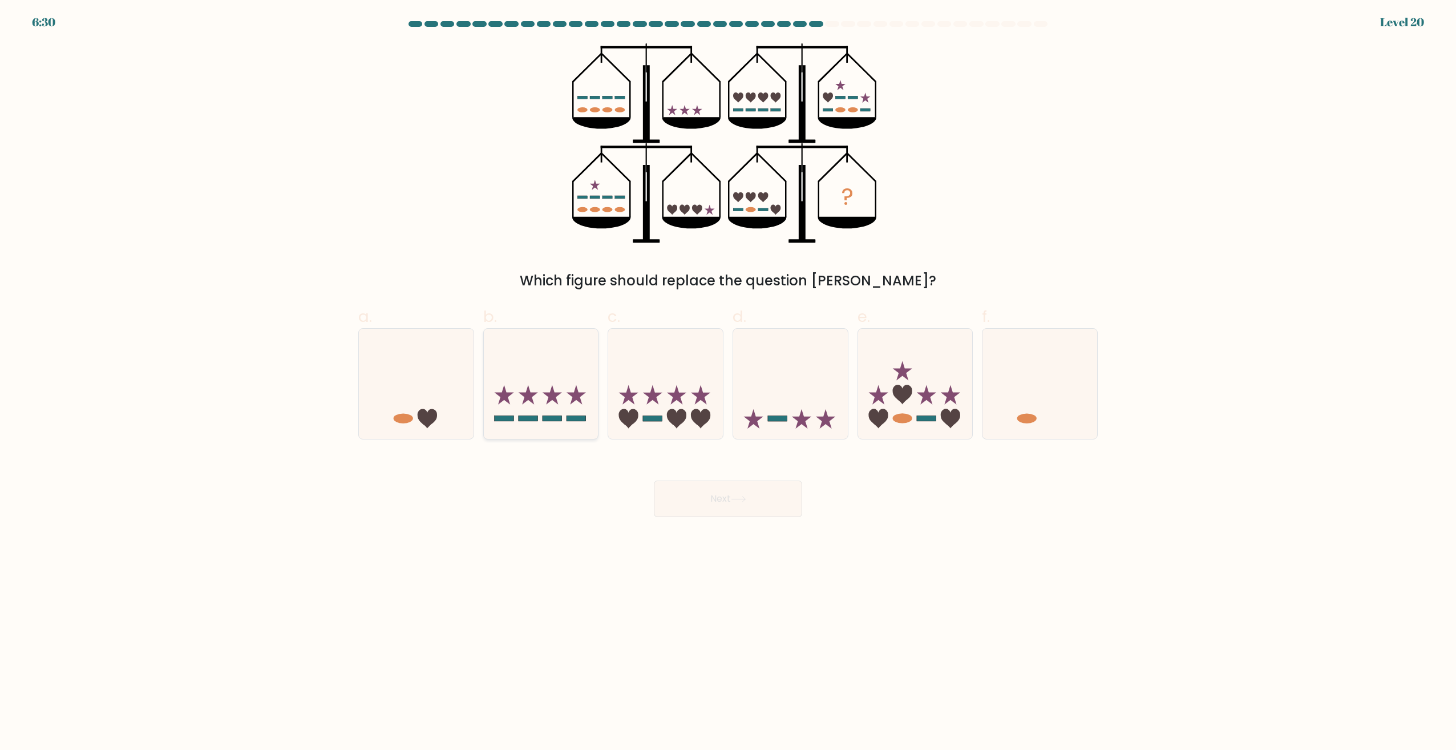
click at [585, 384] on icon at bounding box center [541, 384] width 115 height 95
click at [728, 382] on input "b." at bounding box center [728, 378] width 1 height 7
radio input "true"
click at [757, 490] on button "Next" at bounding box center [728, 498] width 148 height 37
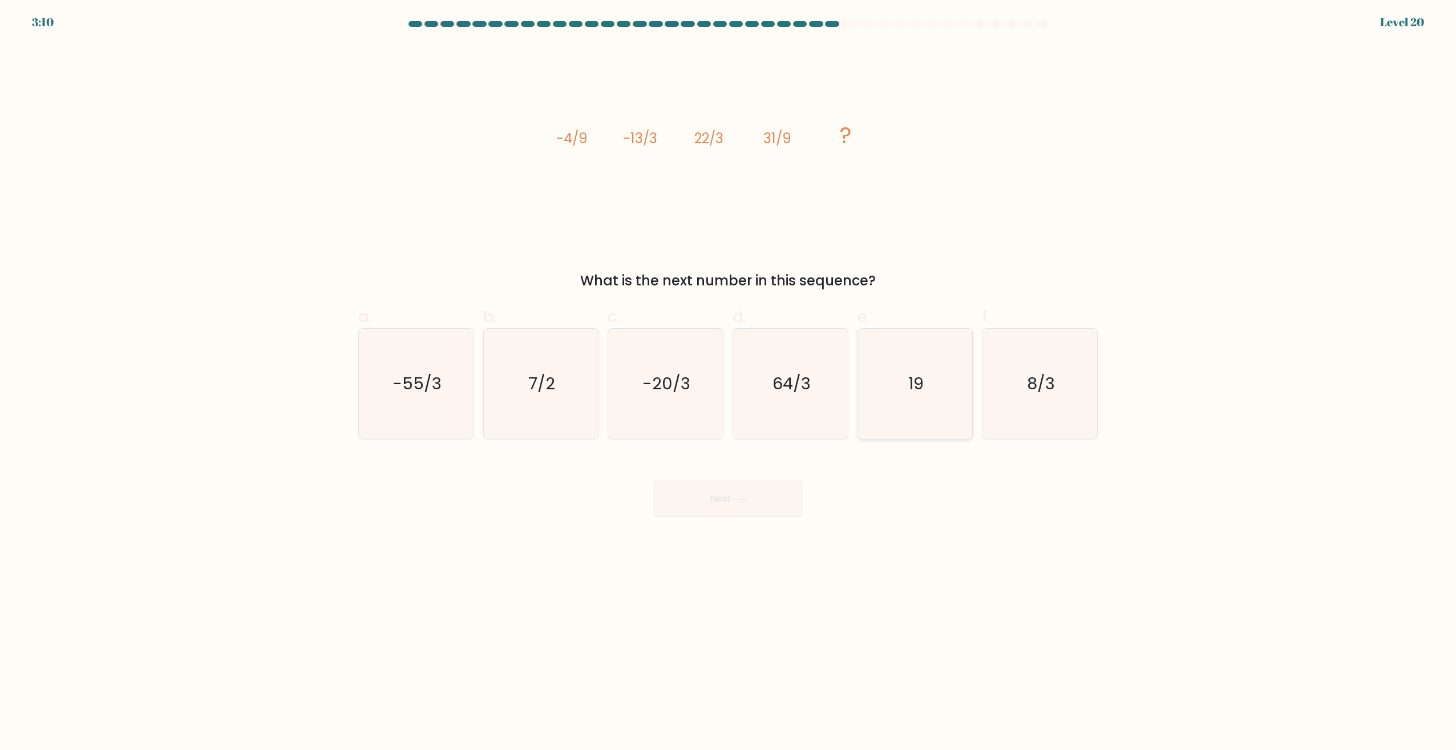
click at [869, 353] on icon "19" at bounding box center [915, 384] width 110 height 110
click at [729, 375] on input "e. 19" at bounding box center [728, 378] width 1 height 7
radio input "true"
click at [750, 512] on button "Next" at bounding box center [728, 498] width 148 height 37
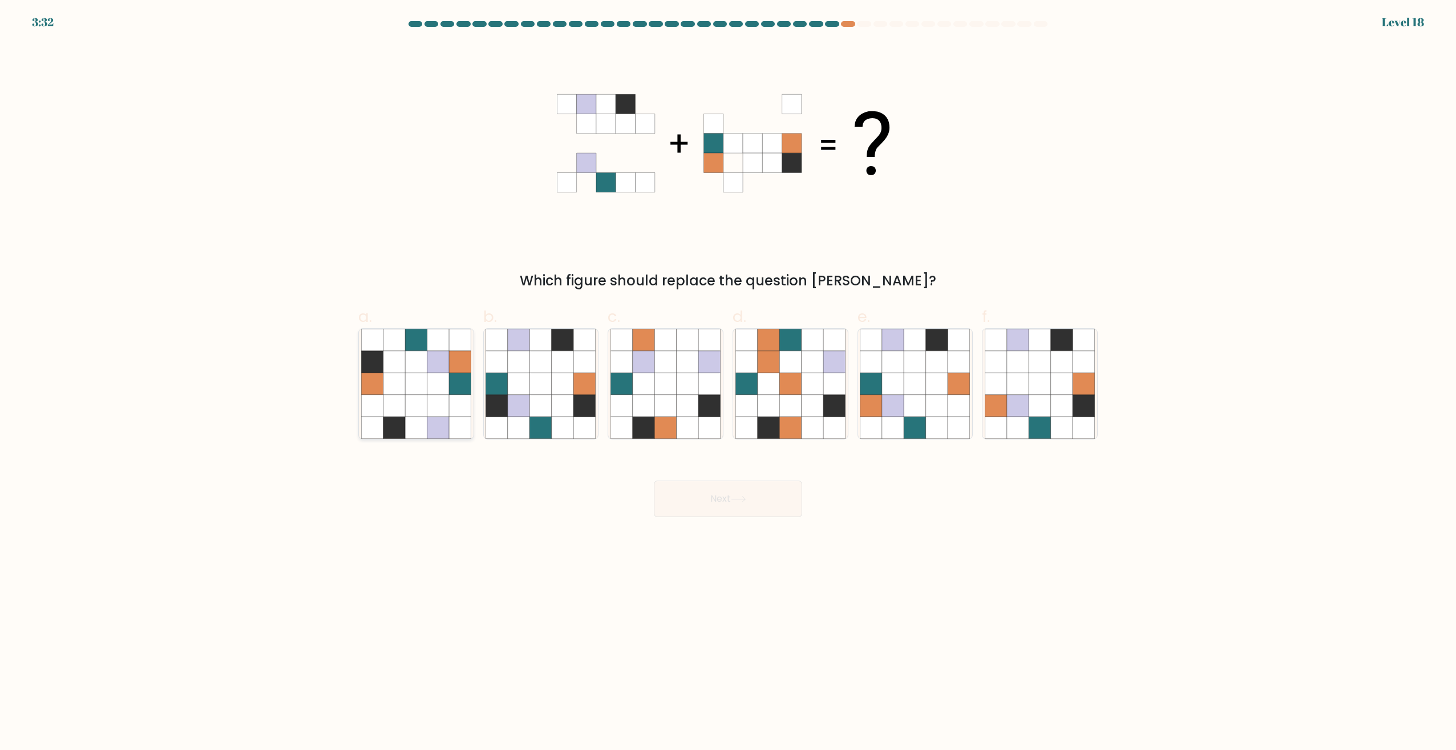
click at [443, 385] on icon at bounding box center [438, 384] width 22 height 22
click at [728, 382] on input "a." at bounding box center [728, 378] width 1 height 7
radio input "true"
click at [710, 492] on button "Next" at bounding box center [728, 498] width 148 height 37
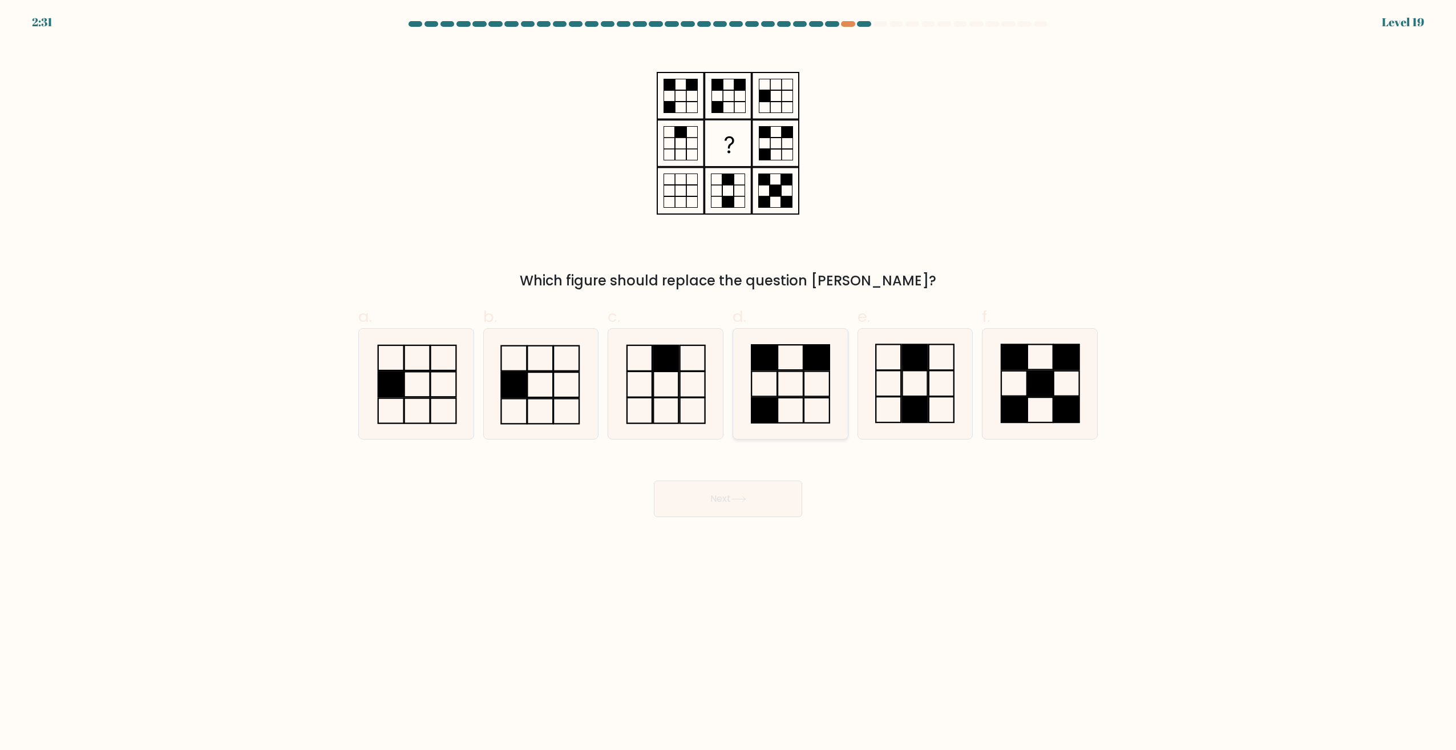
click at [792, 372] on icon at bounding box center [791, 384] width 110 height 110
click at [729, 375] on input "d." at bounding box center [728, 378] width 1 height 7
radio input "true"
click at [746, 487] on button "Next" at bounding box center [728, 498] width 148 height 37
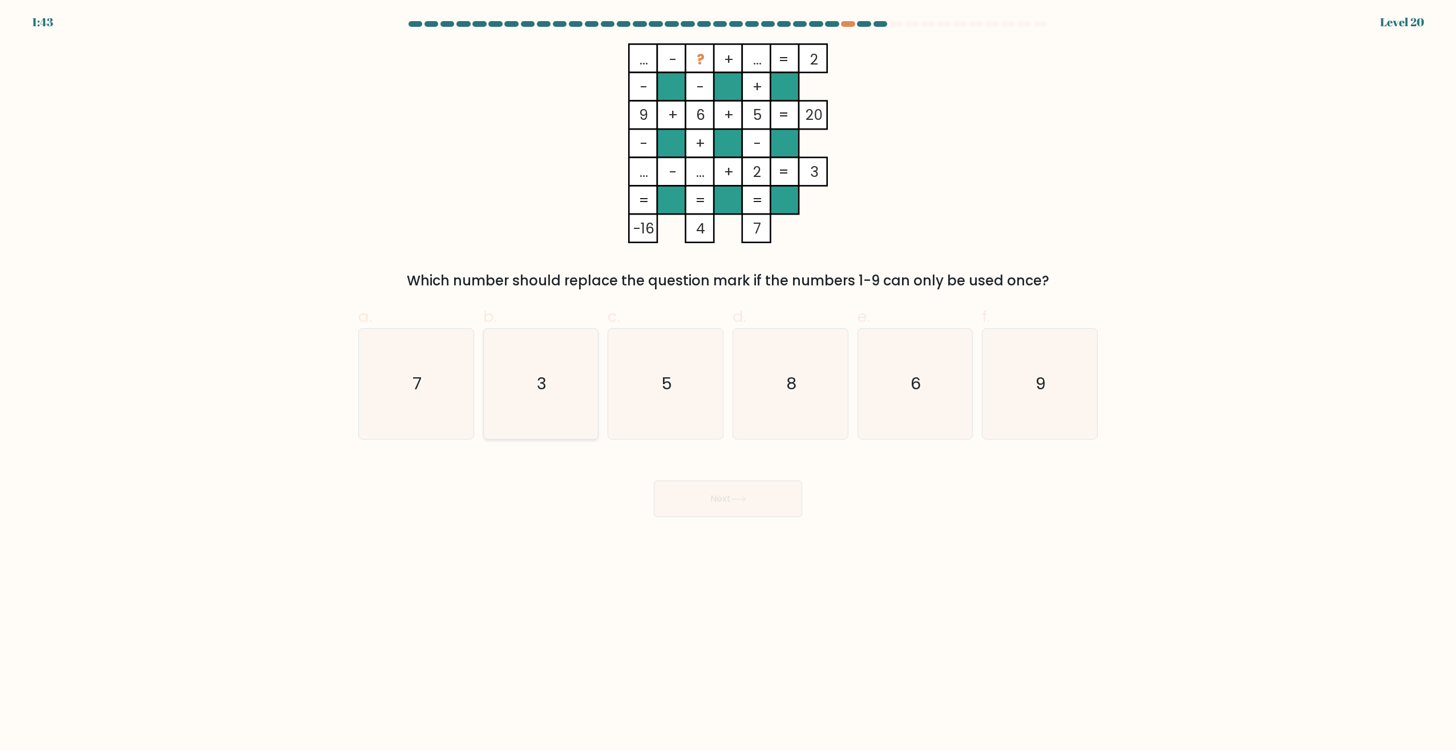
drag, startPoint x: 563, startPoint y: 360, endPoint x: 629, endPoint y: 398, distance: 76.2
click at [563, 360] on icon "3" at bounding box center [541, 384] width 110 height 110
click at [728, 375] on input "b. 3" at bounding box center [728, 378] width 1 height 7
radio input "true"
click at [722, 501] on button "Next" at bounding box center [728, 498] width 148 height 37
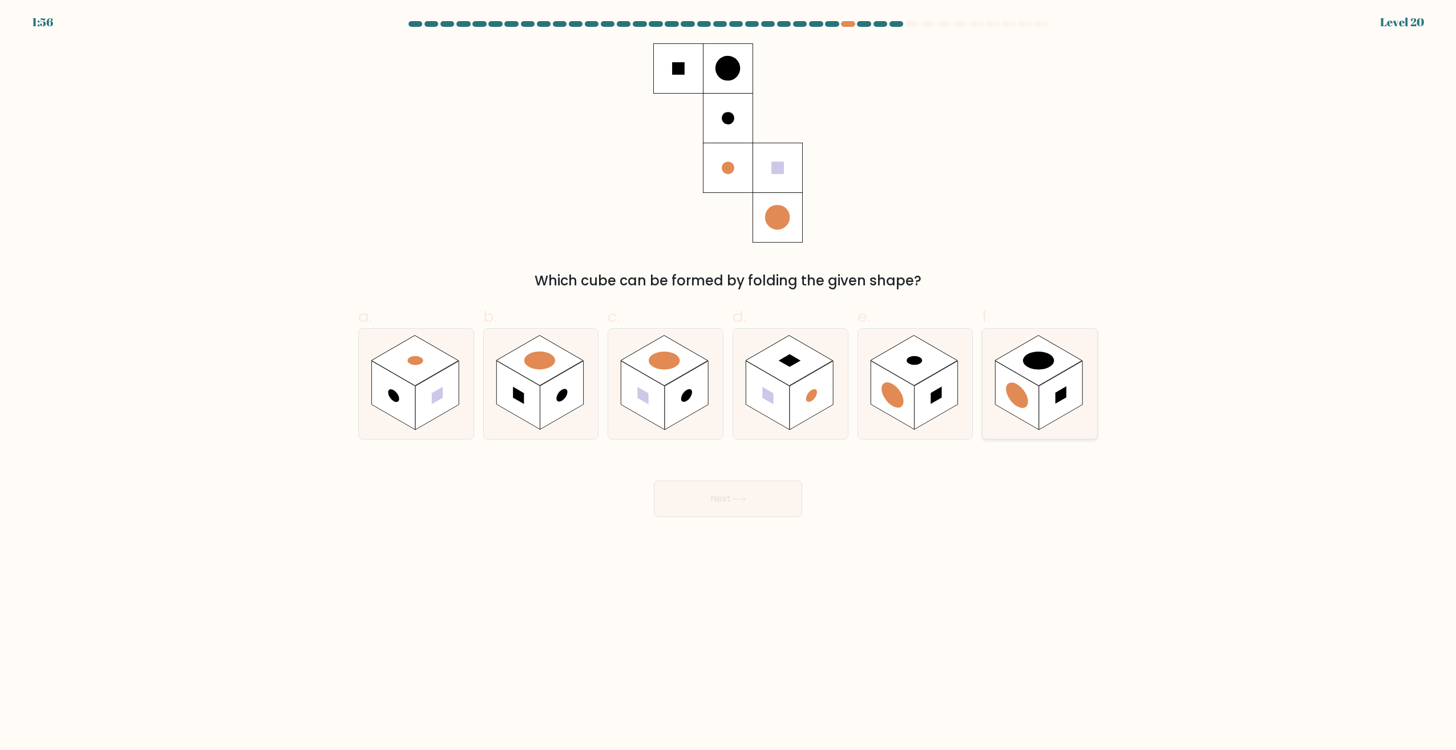
click at [1037, 390] on rect at bounding box center [1017, 395] width 43 height 69
click at [729, 382] on input "f." at bounding box center [728, 378] width 1 height 7
radio input "true"
click at [758, 484] on button "Next" at bounding box center [728, 498] width 148 height 37
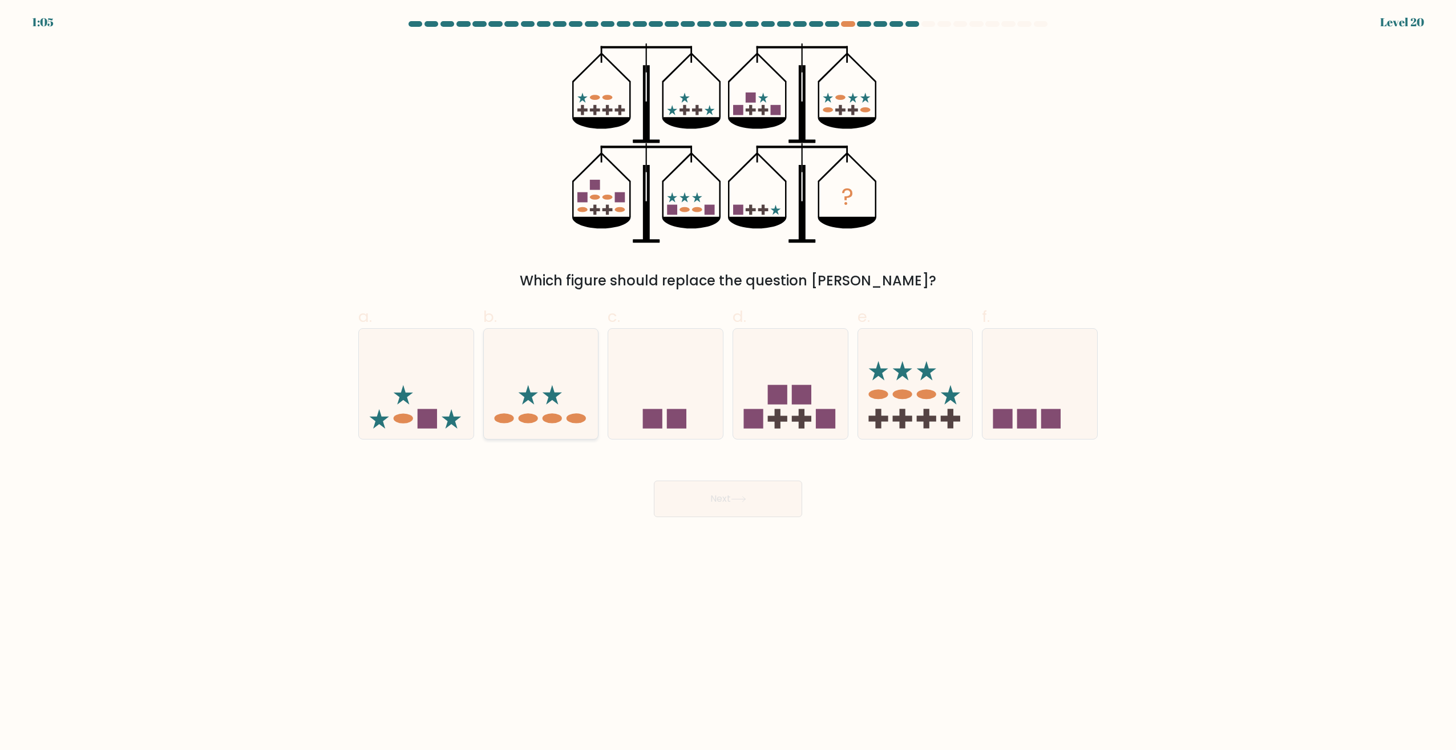
click at [526, 362] on icon at bounding box center [541, 384] width 115 height 95
click at [728, 375] on input "b." at bounding box center [728, 378] width 1 height 7
radio input "true"
click at [688, 492] on button "Next" at bounding box center [728, 498] width 148 height 37
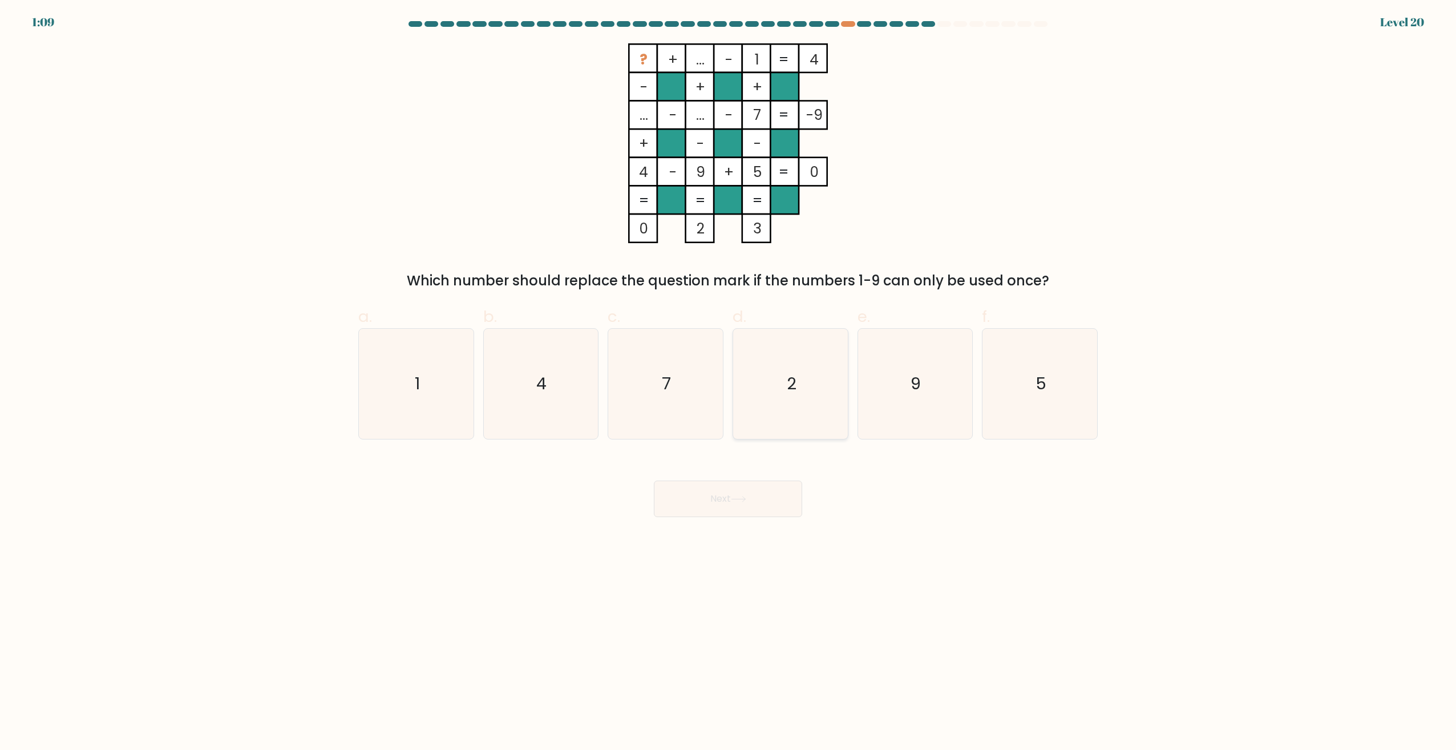
click at [784, 399] on icon "2" at bounding box center [791, 384] width 110 height 110
click at [729, 382] on input "d. 2" at bounding box center [728, 378] width 1 height 7
radio input "true"
click at [757, 496] on button "Next" at bounding box center [728, 498] width 148 height 37
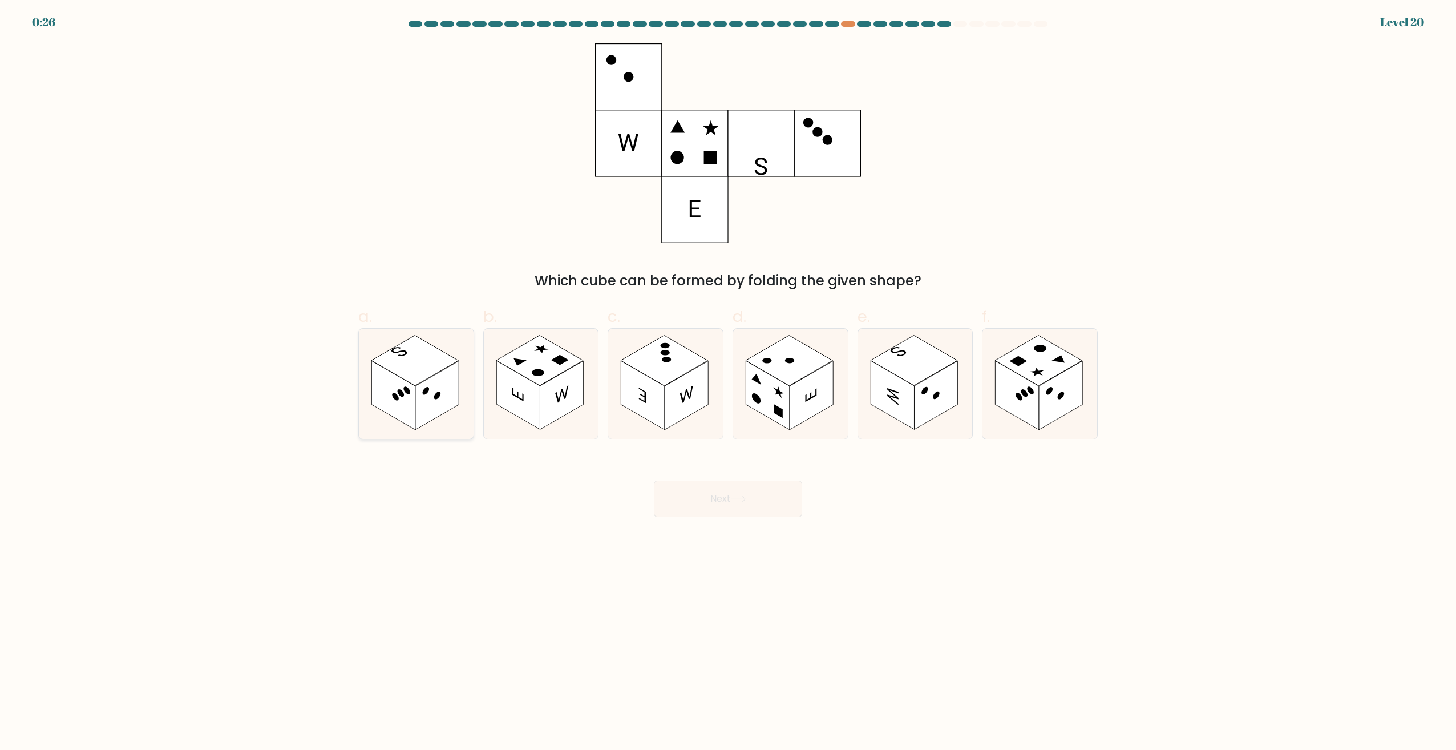
drag, startPoint x: 397, startPoint y: 381, endPoint x: 685, endPoint y: 477, distance: 304.2
click at [405, 381] on rect at bounding box center [392, 395] width 43 height 69
click at [728, 381] on input "a." at bounding box center [728, 378] width 1 height 7
radio input "true"
click at [713, 499] on button "Next" at bounding box center [728, 498] width 148 height 37
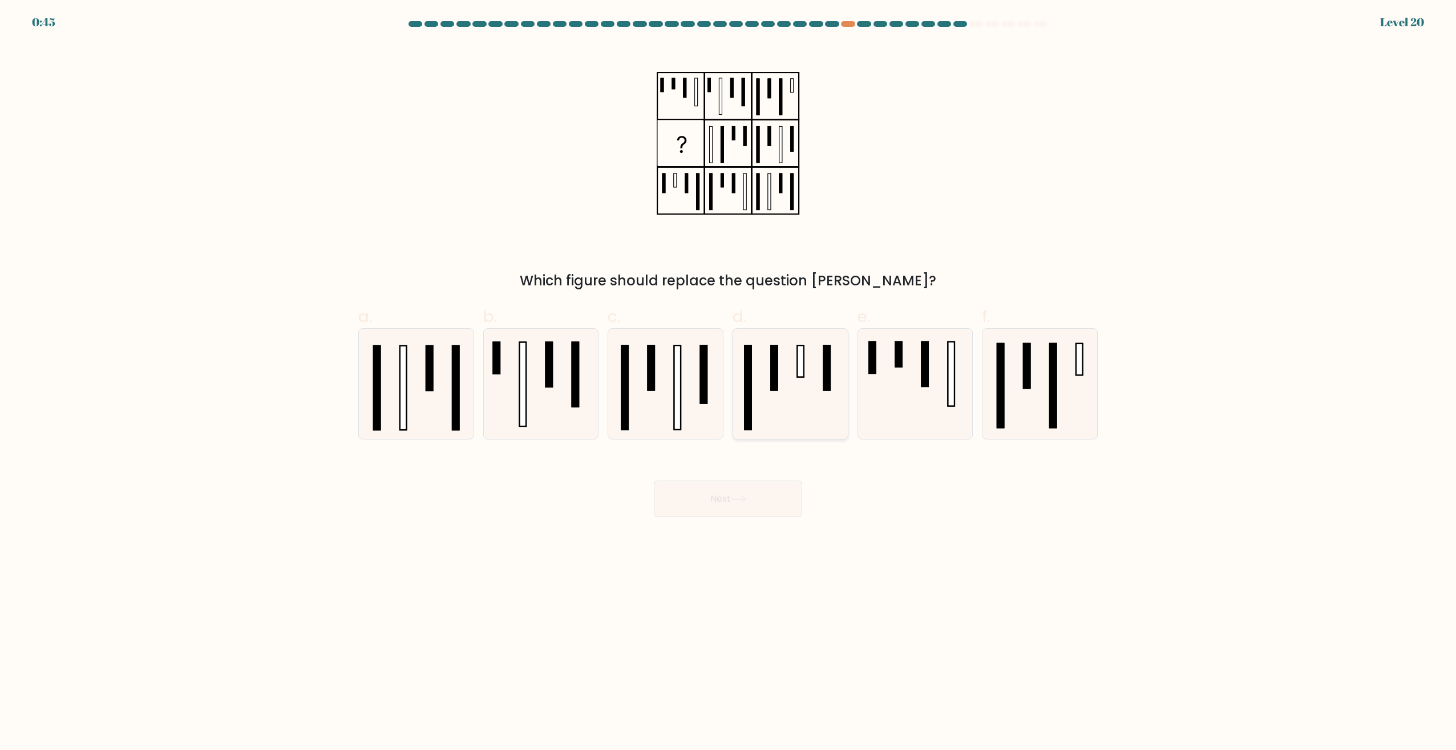
click at [801, 390] on icon at bounding box center [791, 384] width 110 height 110
click at [729, 382] on input "d." at bounding box center [728, 378] width 1 height 7
radio input "true"
click at [758, 490] on button "Next" at bounding box center [728, 498] width 148 height 37
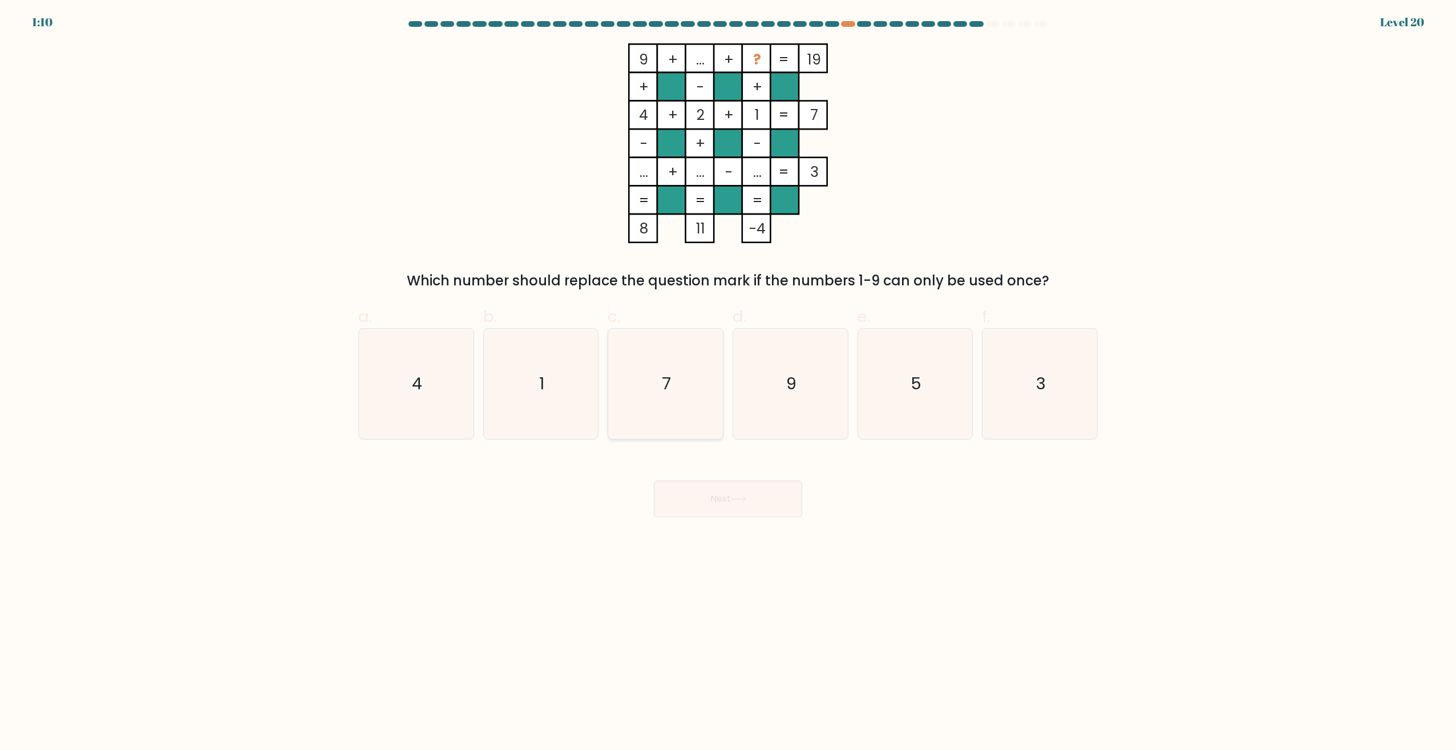
click at [700, 388] on icon "7" at bounding box center [666, 384] width 110 height 110
click at [728, 382] on input "c. 7" at bounding box center [728, 378] width 1 height 7
radio input "true"
click at [734, 505] on button "Next" at bounding box center [728, 498] width 148 height 37
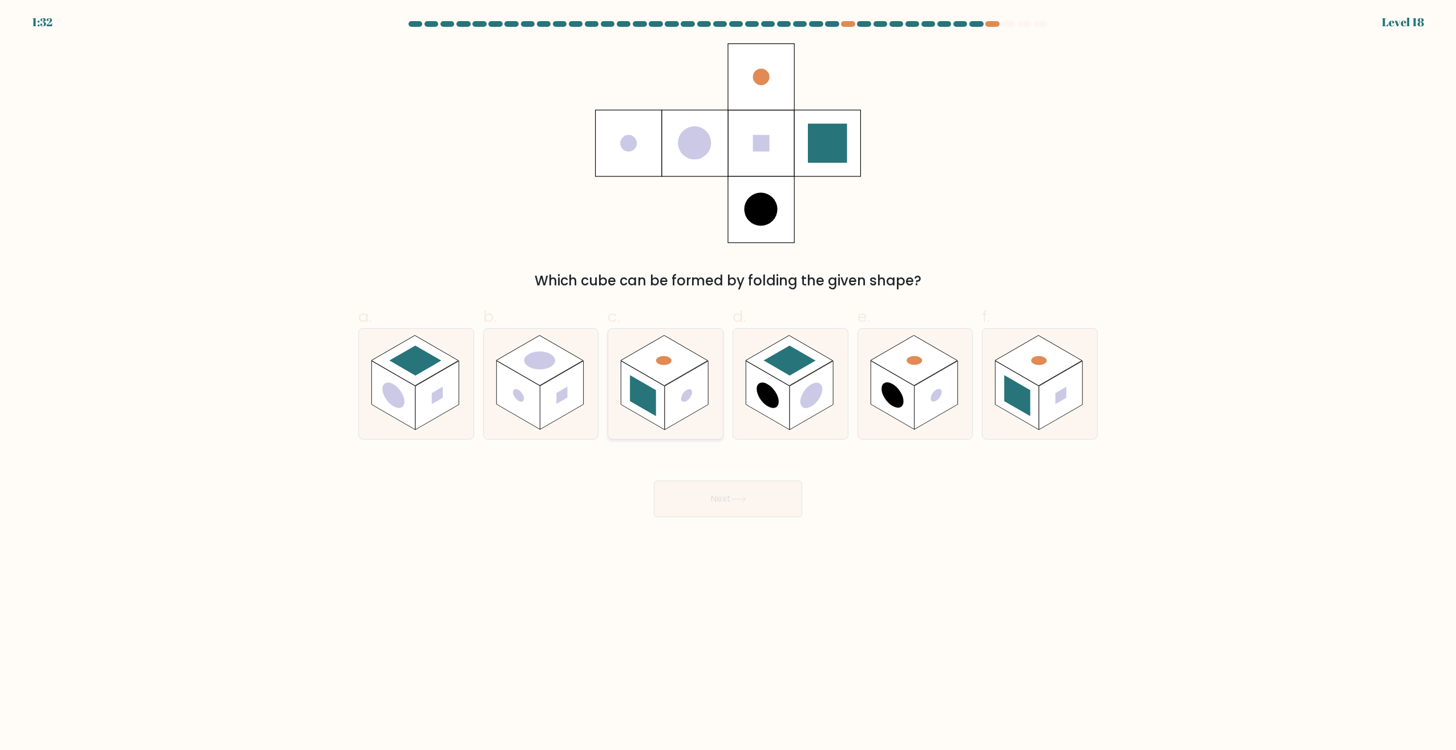
click at [670, 375] on rect at bounding box center [664, 361] width 87 height 50
click at [728, 375] on input "c." at bounding box center [728, 378] width 1 height 7
radio input "true"
drag, startPoint x: 726, startPoint y: 496, endPoint x: 728, endPoint y: 502, distance: 6.1
click at [728, 502] on button "Next" at bounding box center [728, 498] width 148 height 37
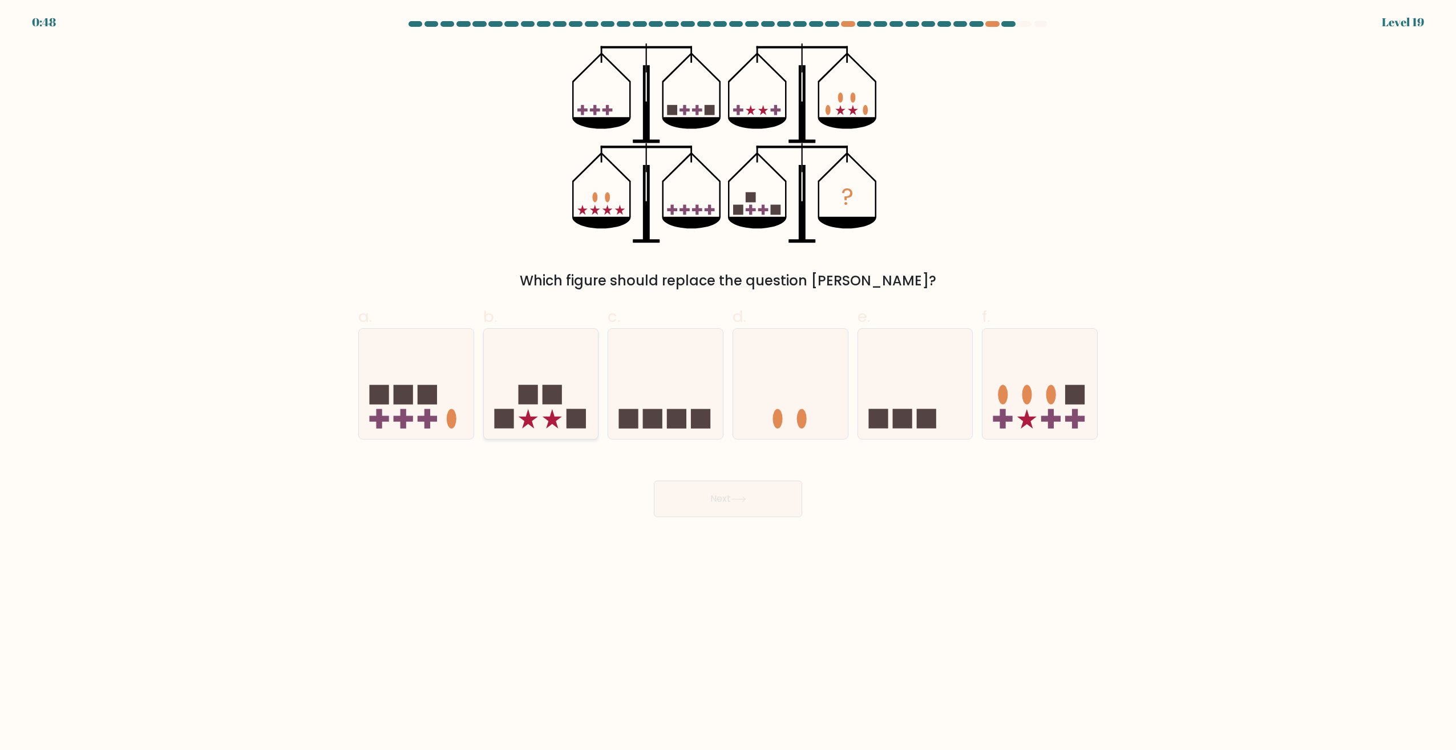
click at [527, 414] on icon at bounding box center [527, 418] width 19 height 19
click at [728, 382] on input "b." at bounding box center [728, 378] width 1 height 7
radio input "true"
click at [700, 490] on button "Next" at bounding box center [728, 498] width 148 height 37
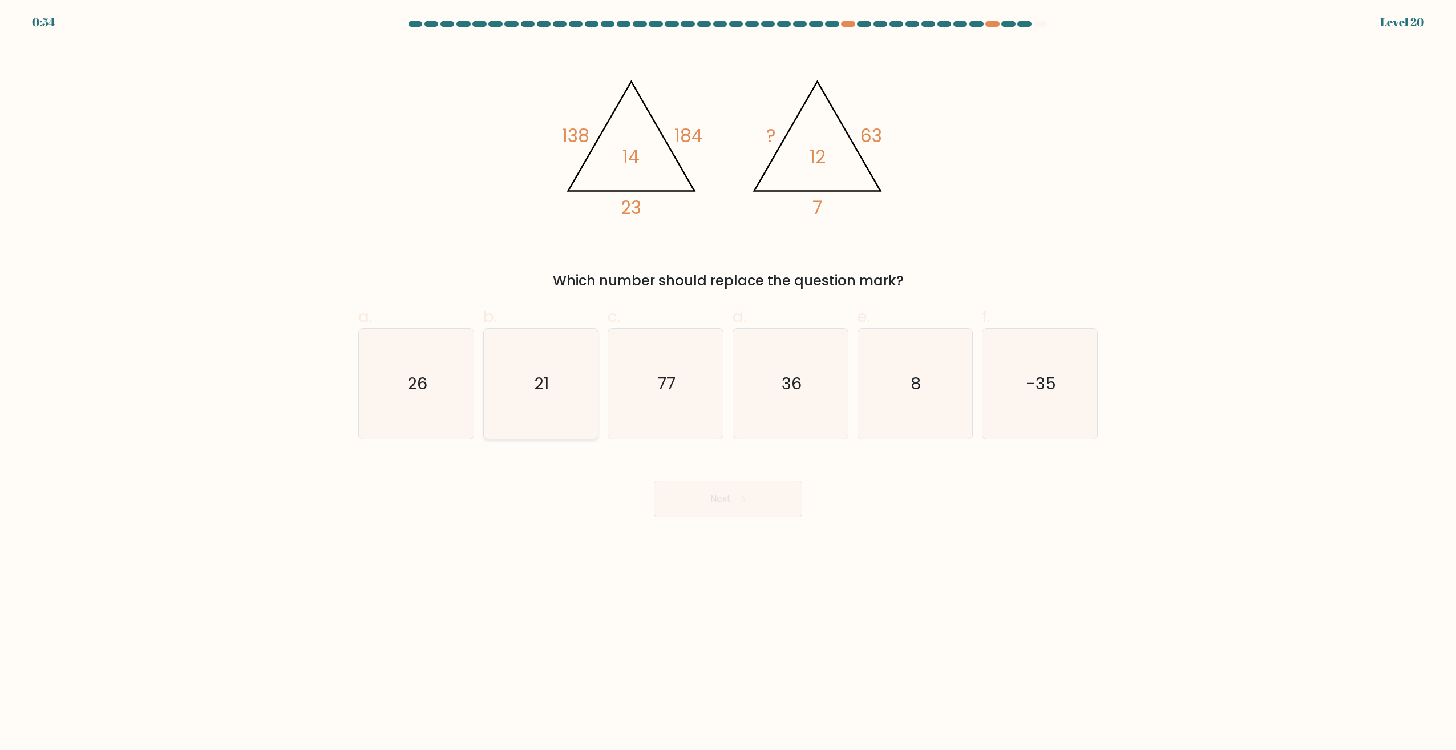
click at [526, 390] on icon "21" at bounding box center [541, 384] width 110 height 110
click at [728, 382] on input "b. 21" at bounding box center [728, 378] width 1 height 7
radio input "true"
click at [721, 500] on button "Next" at bounding box center [728, 498] width 148 height 37
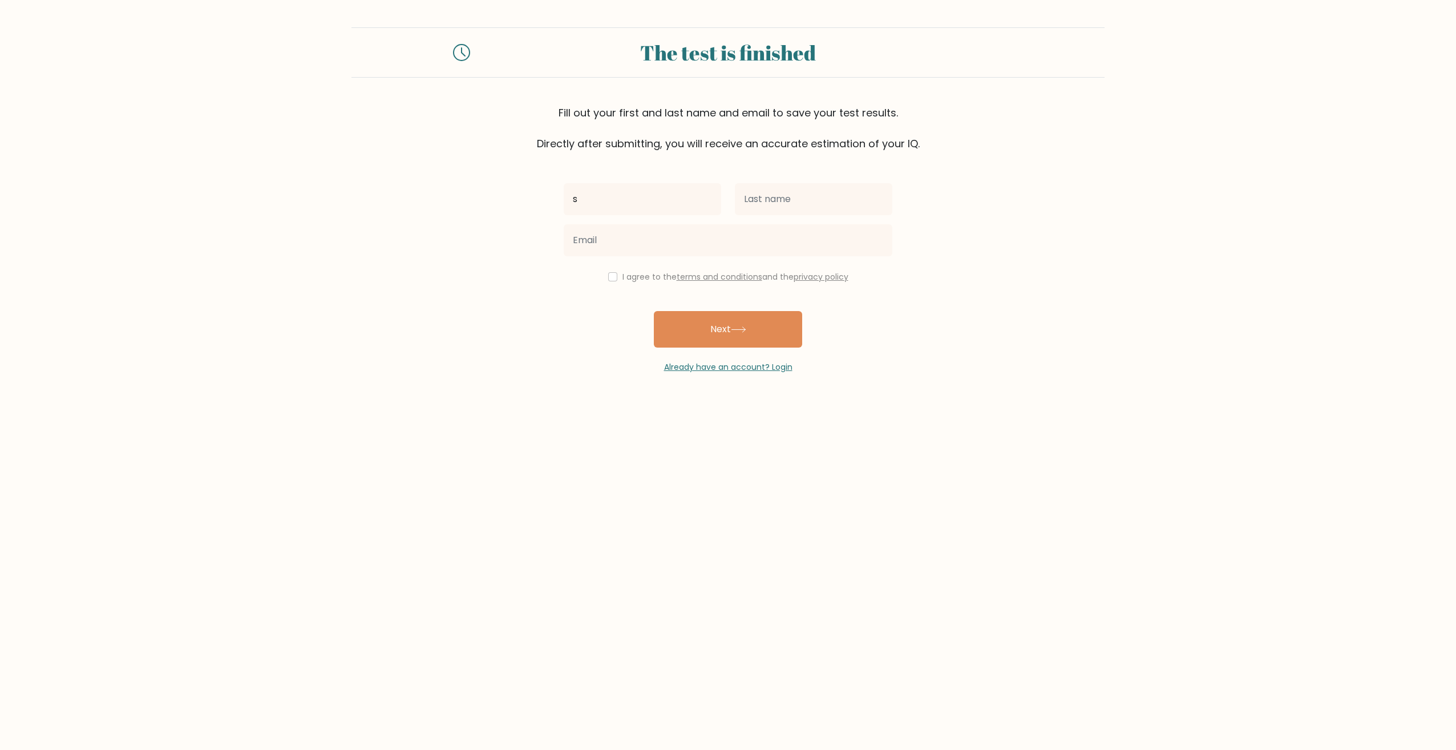
type input "s"
click at [806, 200] on input "text" at bounding box center [813, 199] width 157 height 32
type input "s"
click at [675, 247] on input "email" at bounding box center [728, 240] width 329 height 32
type input "sebastian@livemedia.ch"
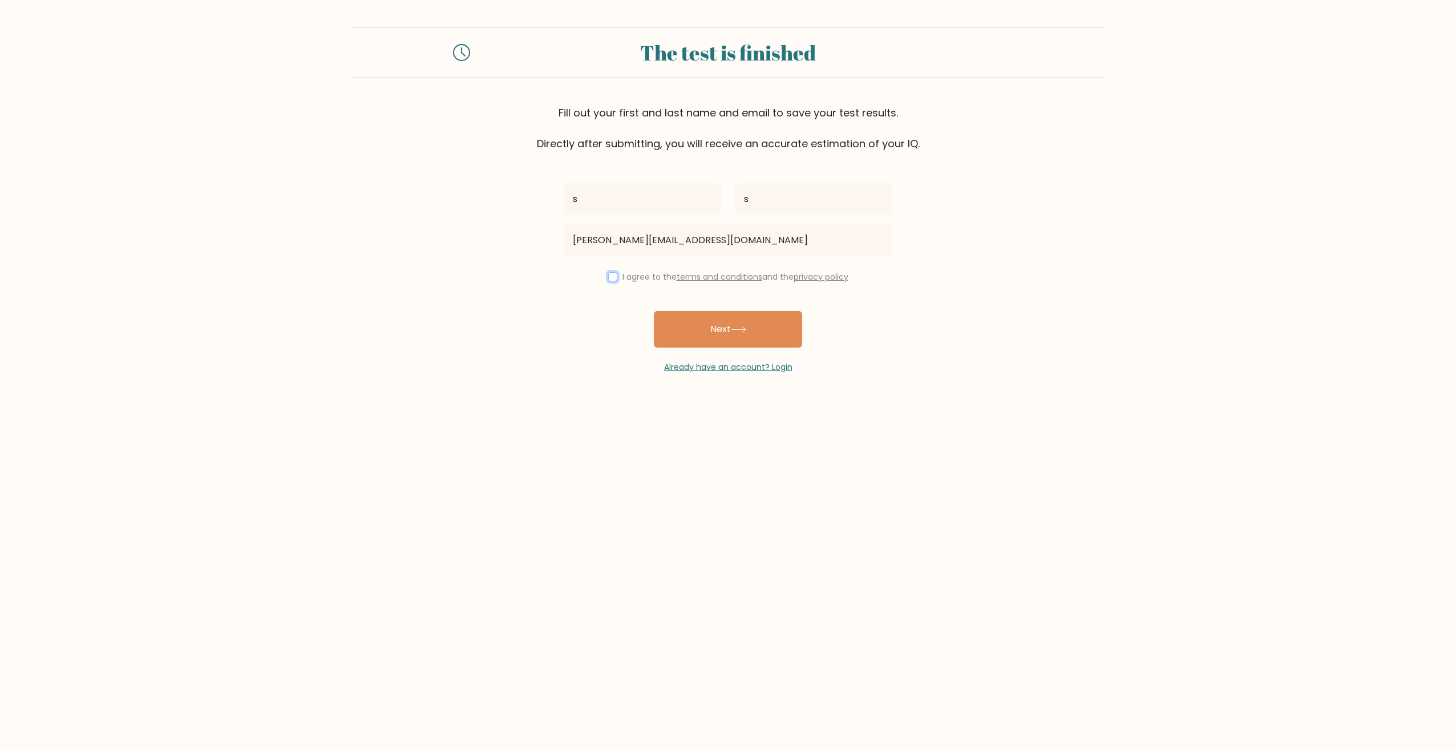
click at [608, 272] on input "checkbox" at bounding box center [612, 276] width 9 height 9
checkbox input "true"
click at [712, 324] on button "Next" at bounding box center [728, 329] width 148 height 37
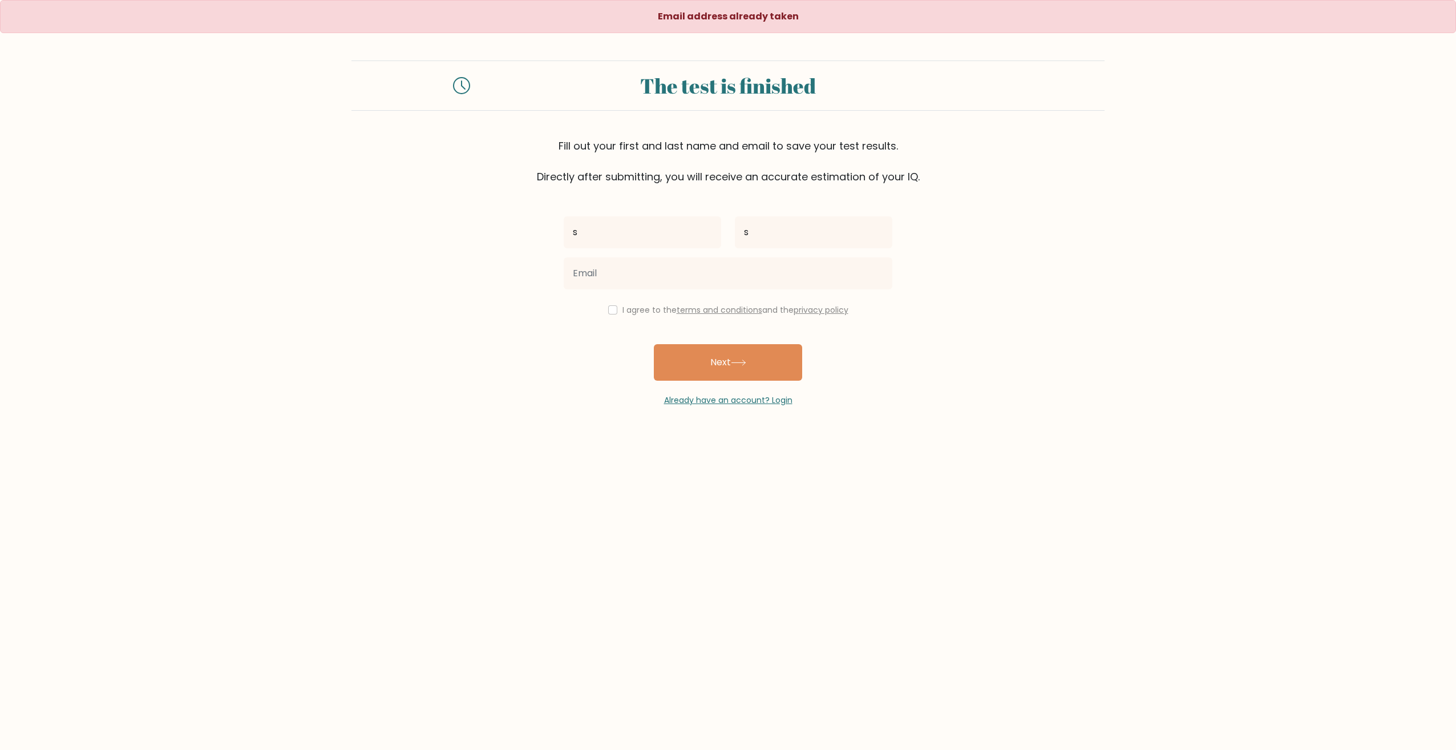
type input "s"
click at [714, 272] on input "email" at bounding box center [728, 273] width 329 height 32
type input "s.styczynski@livemedia.ch"
click at [756, 366] on button "Next" at bounding box center [728, 362] width 148 height 37
click at [614, 308] on div "I agree to the terms and conditions and the privacy policy" at bounding box center [728, 310] width 342 height 14
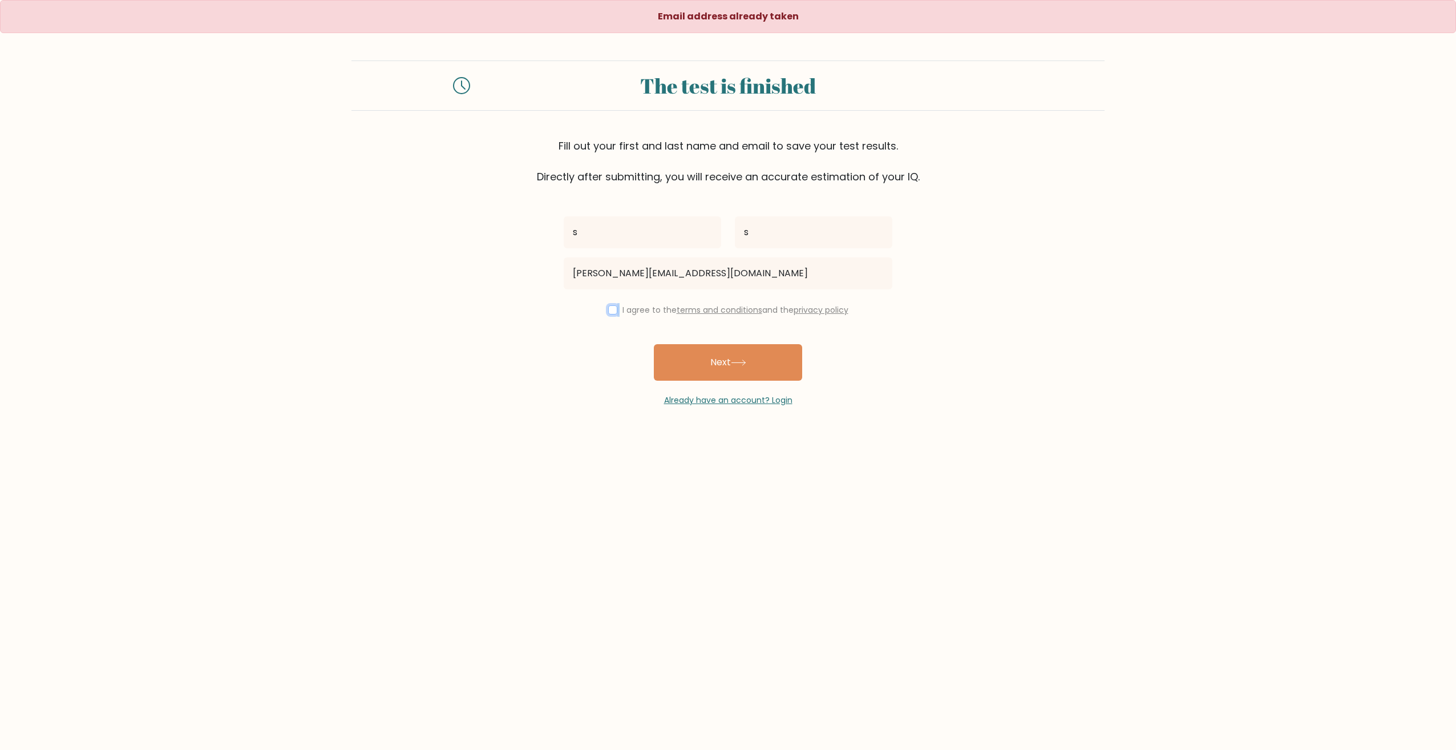
click at [609, 306] on input "checkbox" at bounding box center [612, 309] width 9 height 9
checkbox input "true"
click at [710, 359] on button "Next" at bounding box center [728, 362] width 148 height 37
click at [744, 397] on link "Already have an account? Login" at bounding box center [728, 399] width 128 height 11
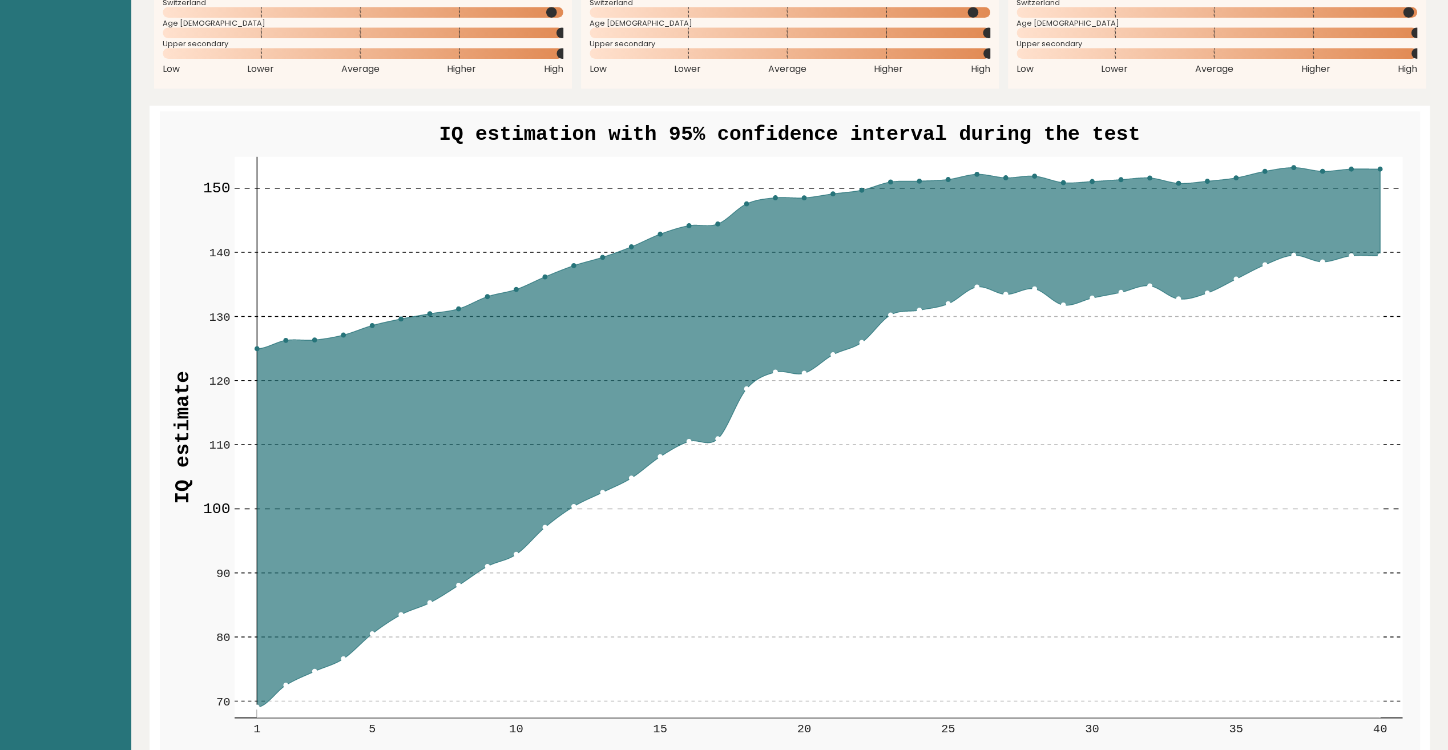
scroll to position [1084, 0]
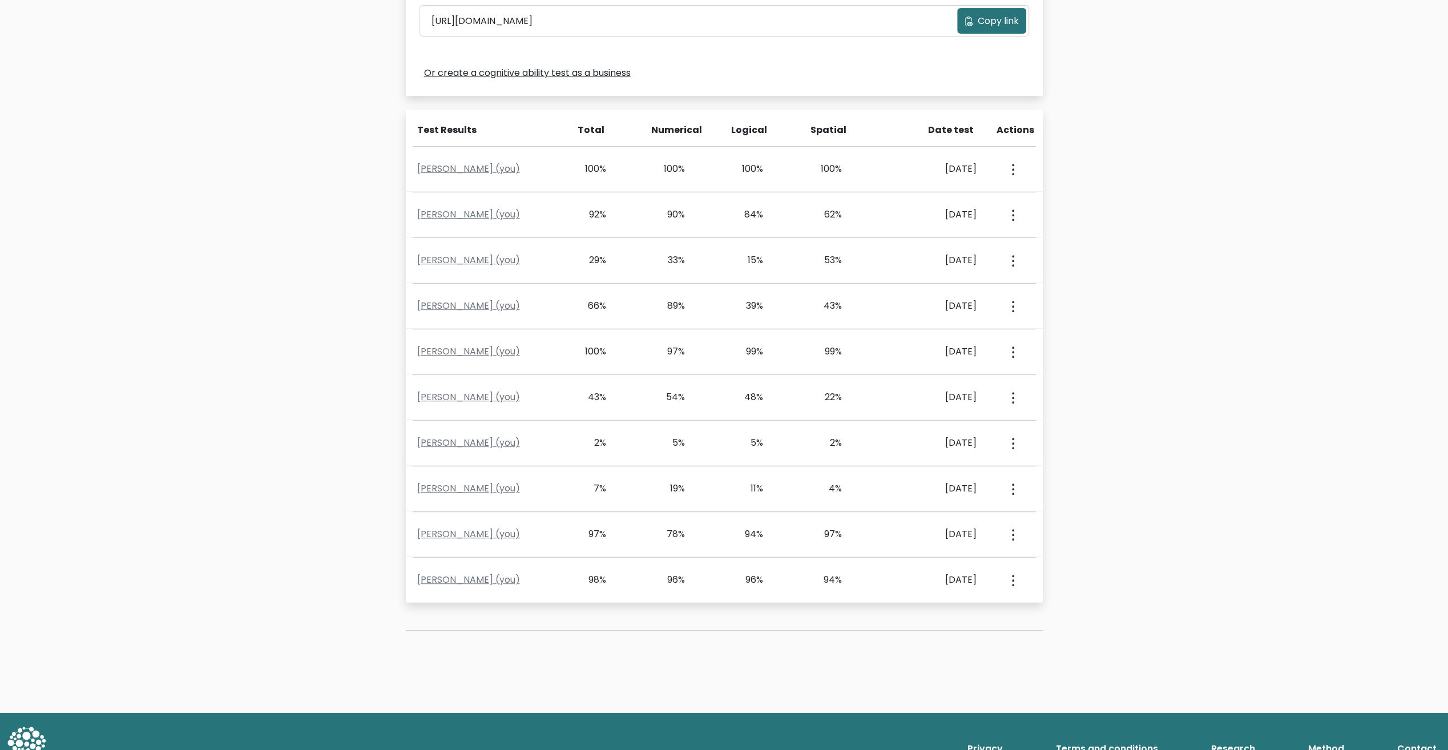
scroll to position [436, 0]
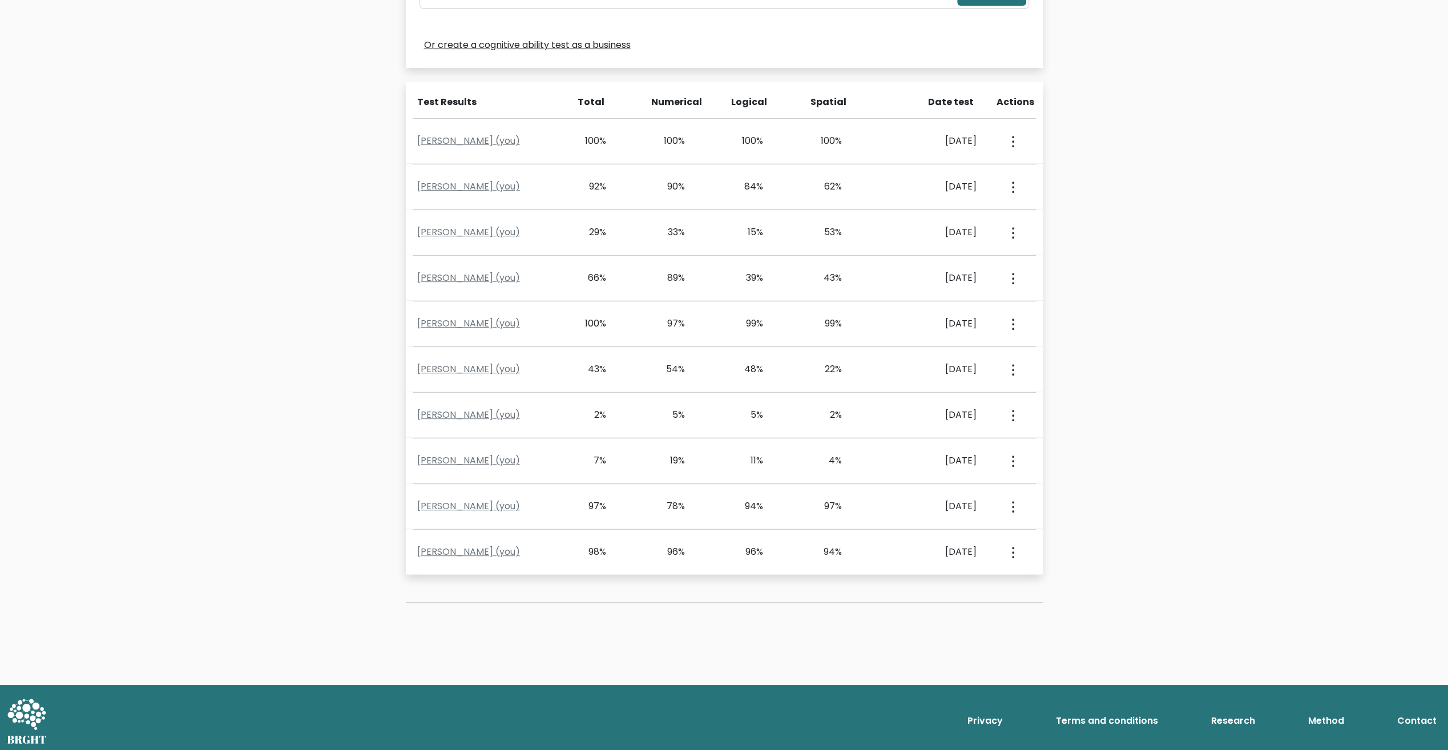
click at [1114, 411] on div "Test the IQ of other people 40 questions 30 minutes English Create your unique …" at bounding box center [724, 156] width 1448 height 1058
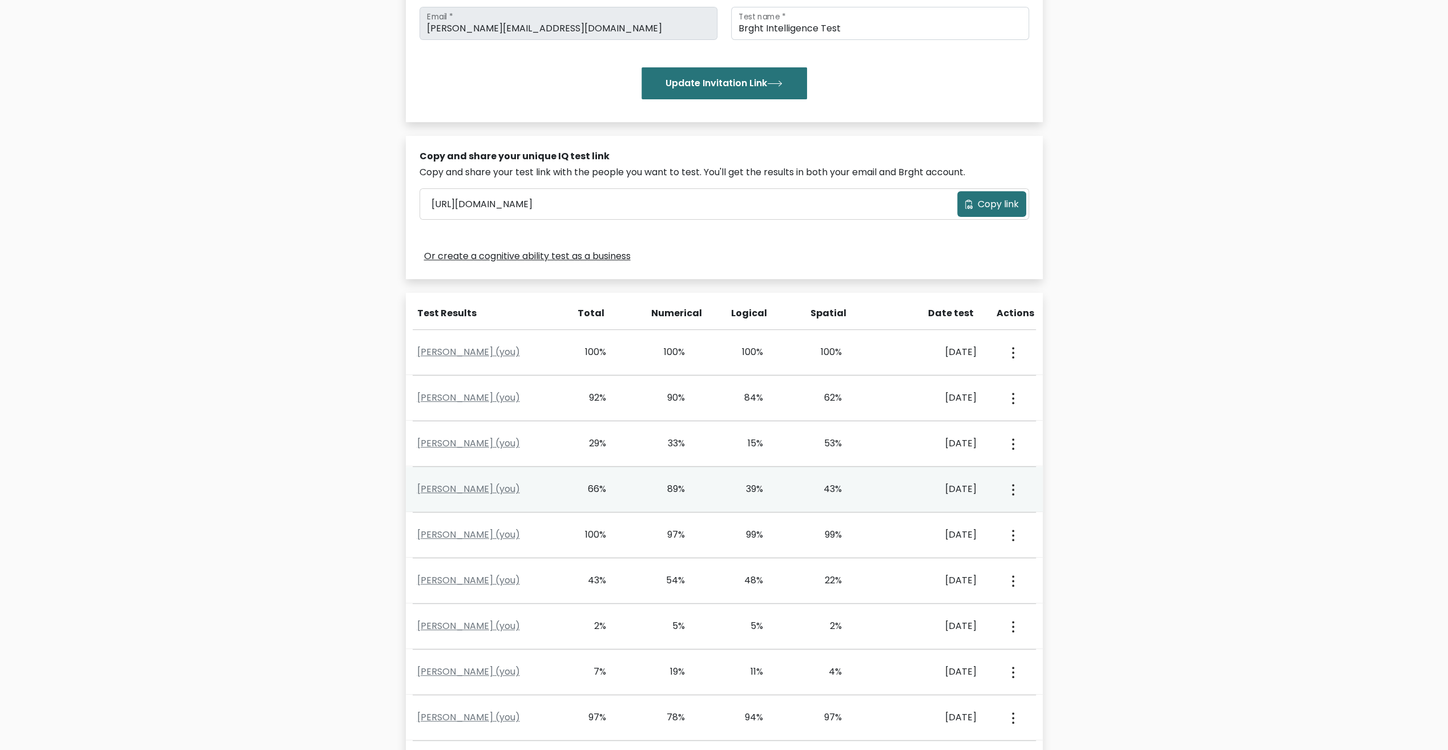
scroll to position [285, 0]
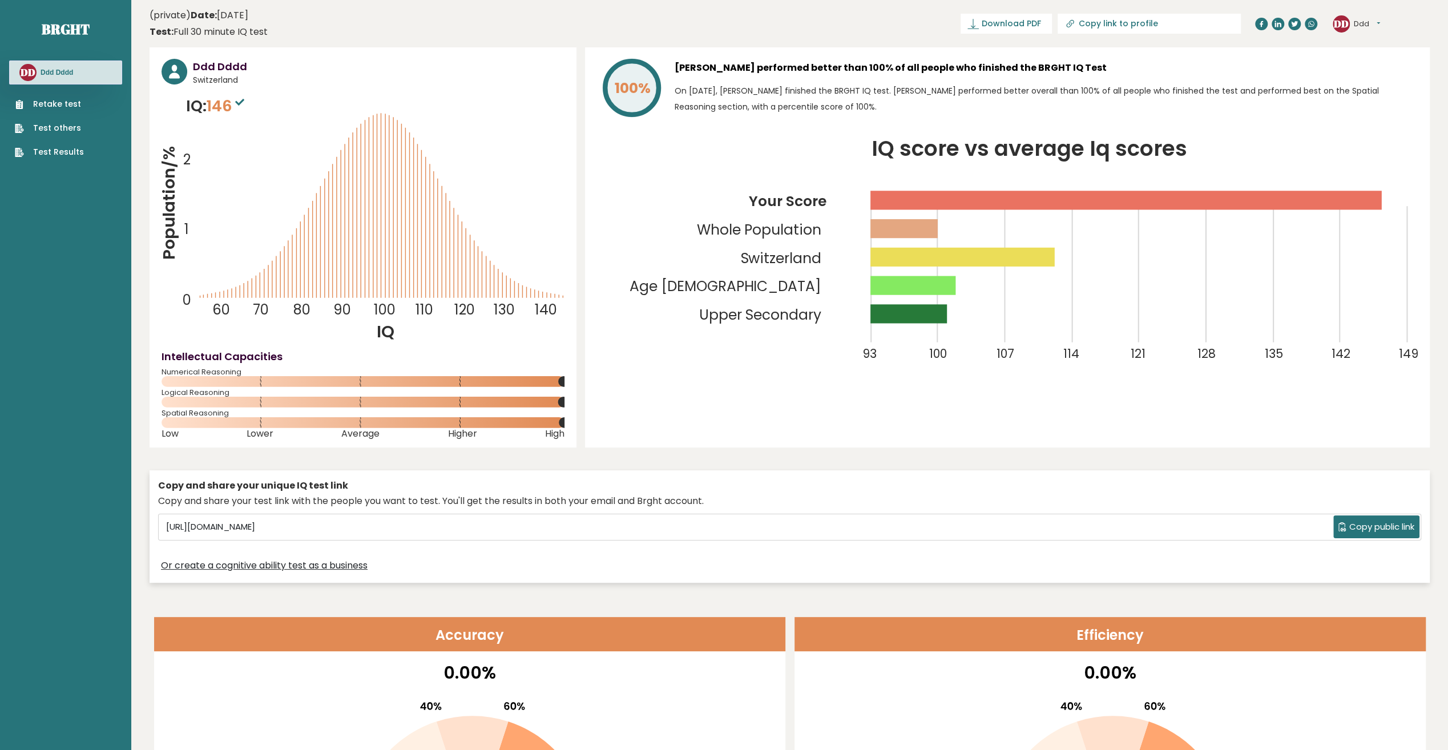
click at [67, 150] on link "Test Results" at bounding box center [49, 152] width 69 height 12
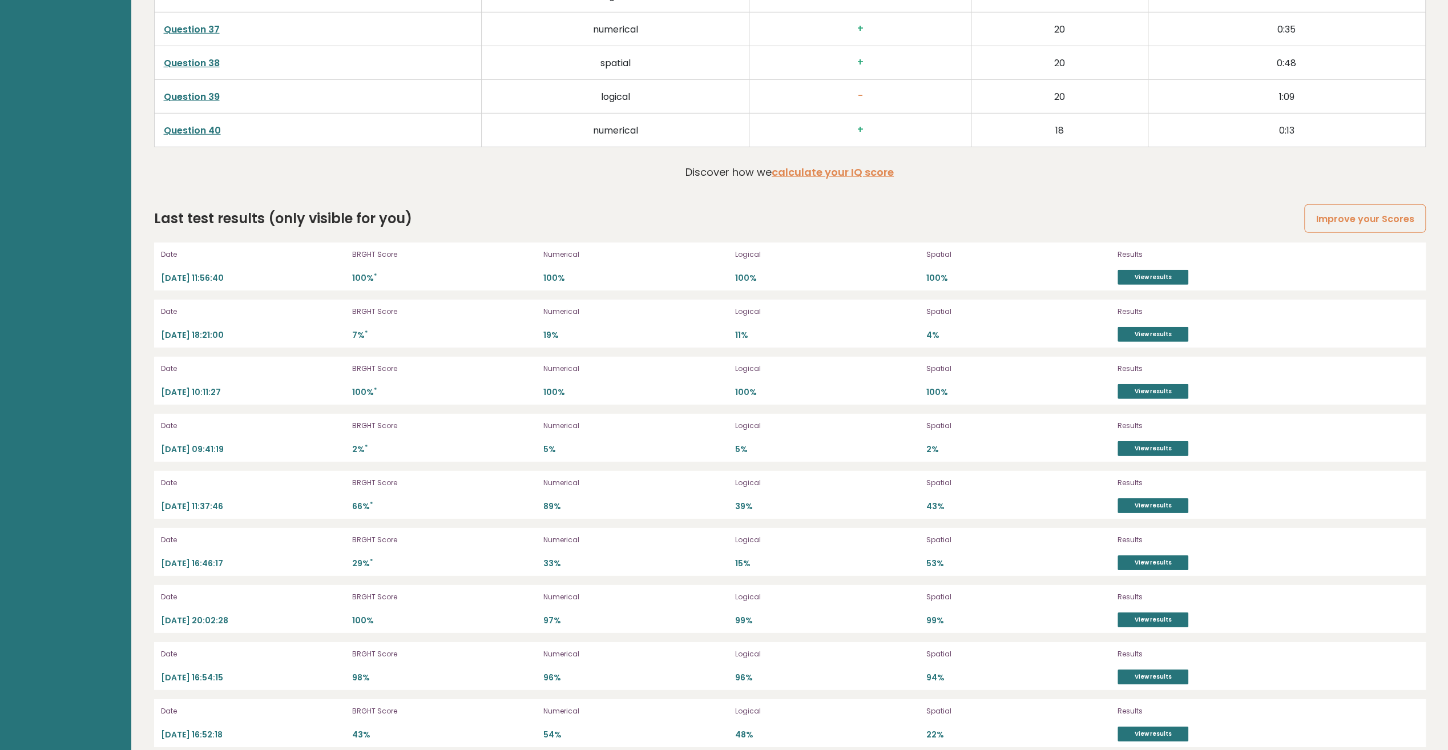
scroll to position [3549, 0]
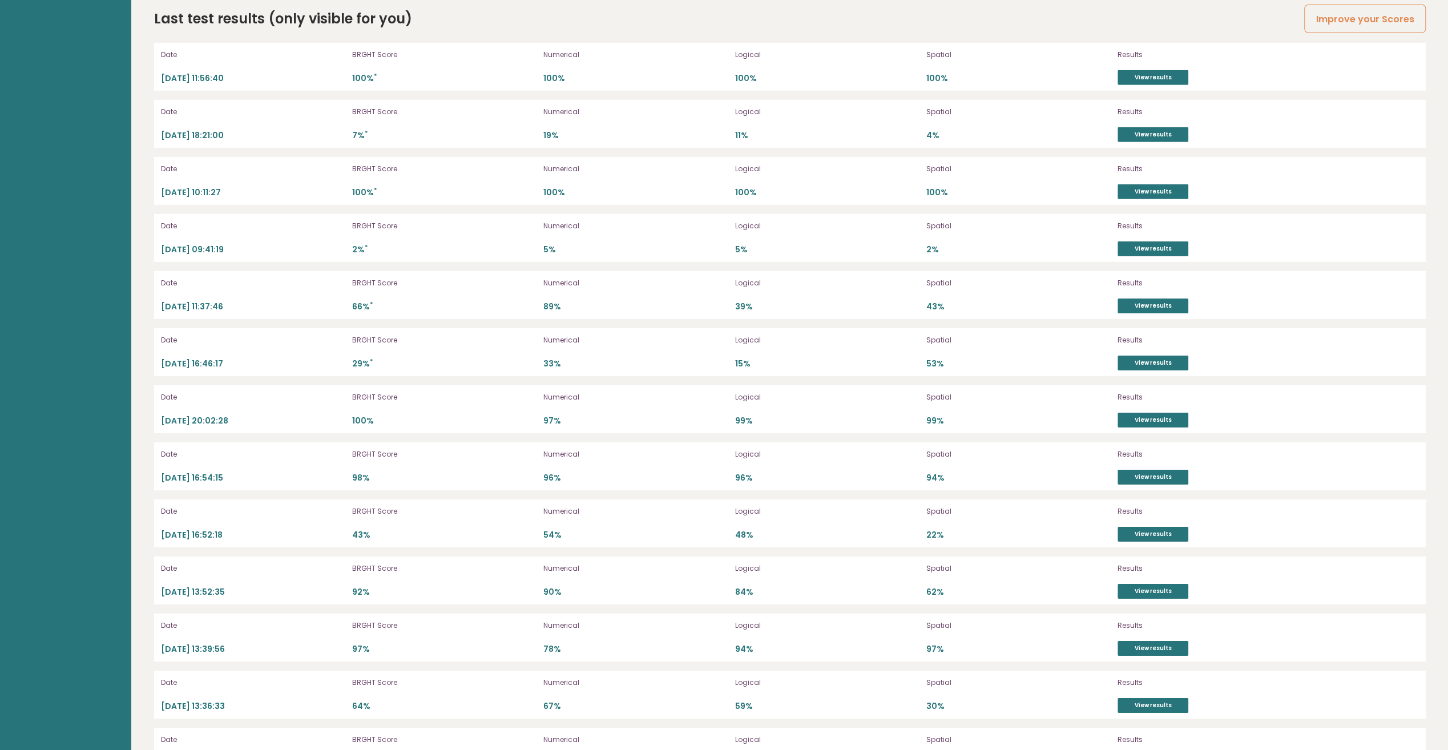
click at [1132, 61] on div "Results View results" at bounding box center [1177, 67] width 120 height 37
click at [1137, 70] on link "View results" at bounding box center [1152, 77] width 71 height 15
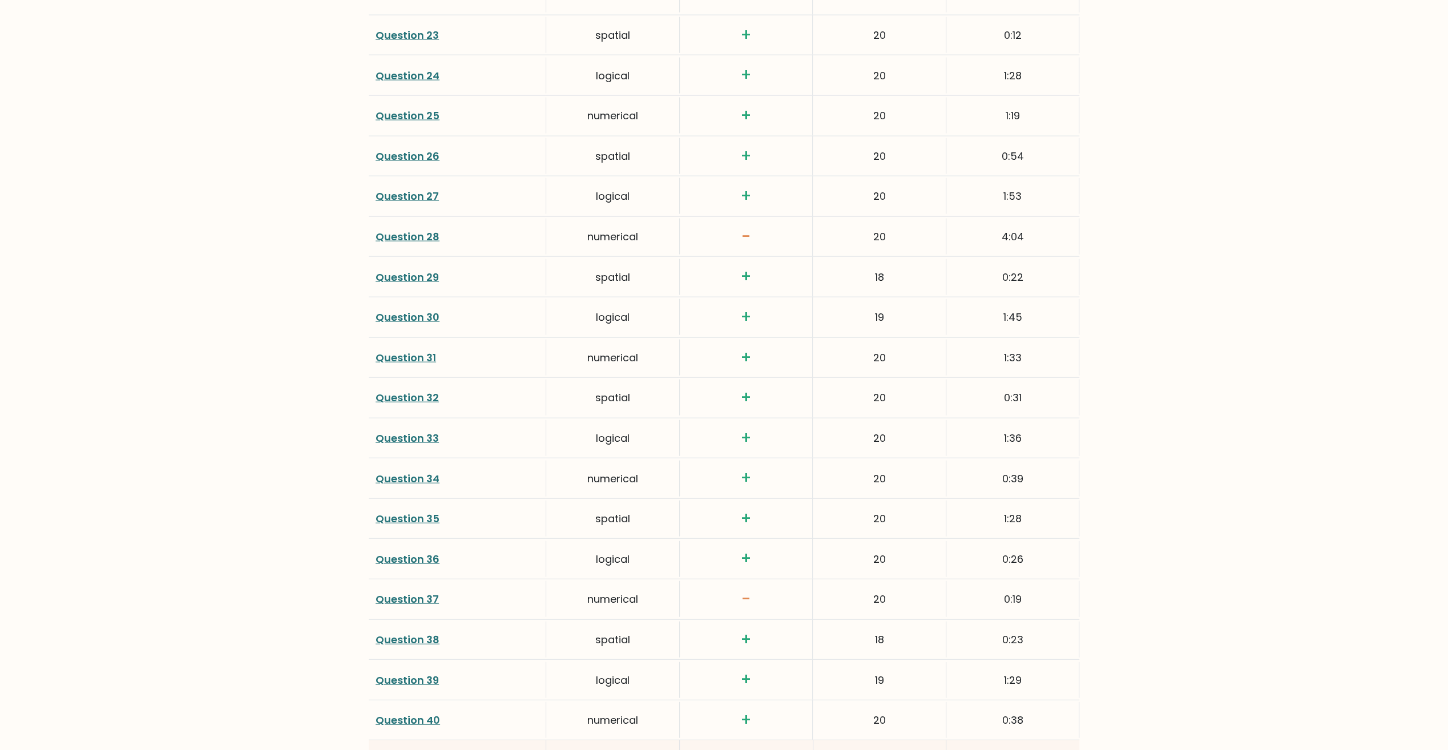
scroll to position [2684, 0]
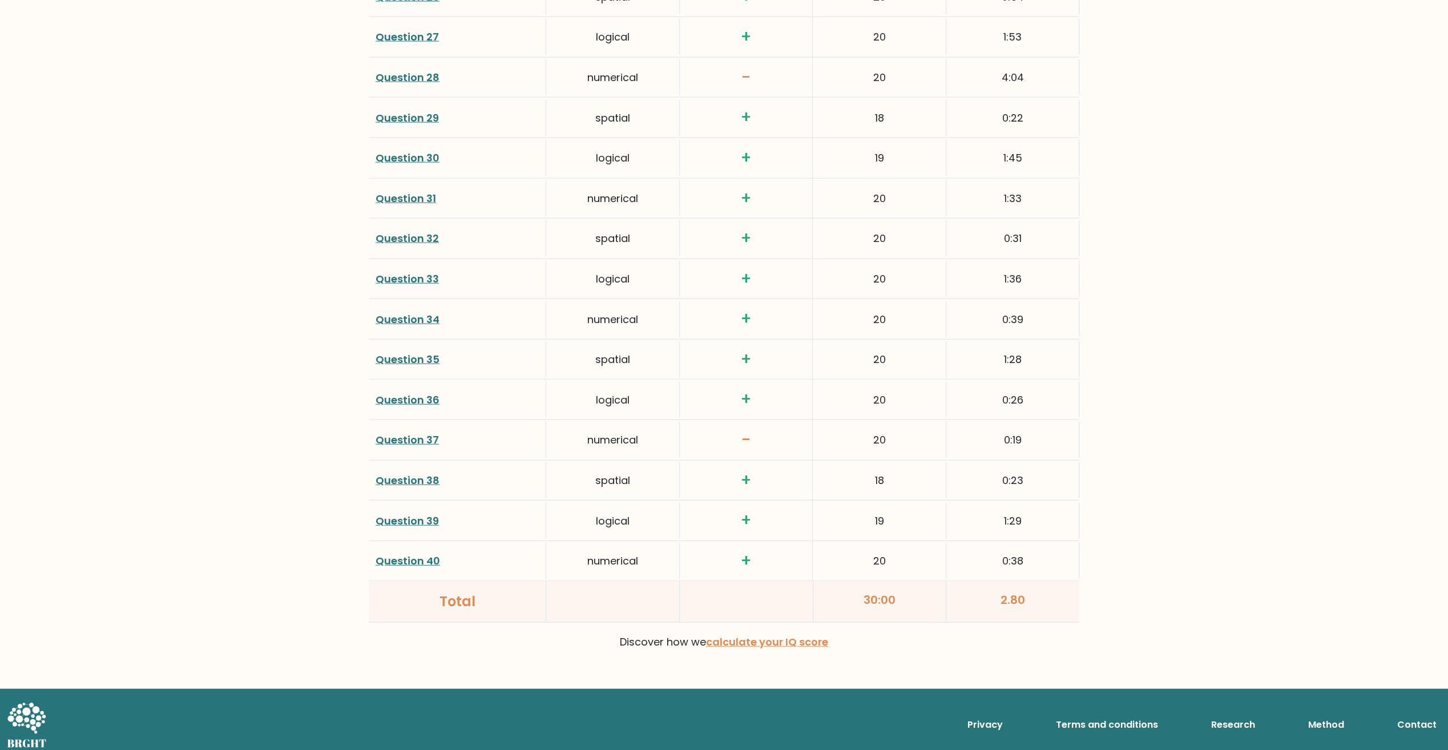
click at [414, 438] on link "Question 37" at bounding box center [406, 440] width 63 height 14
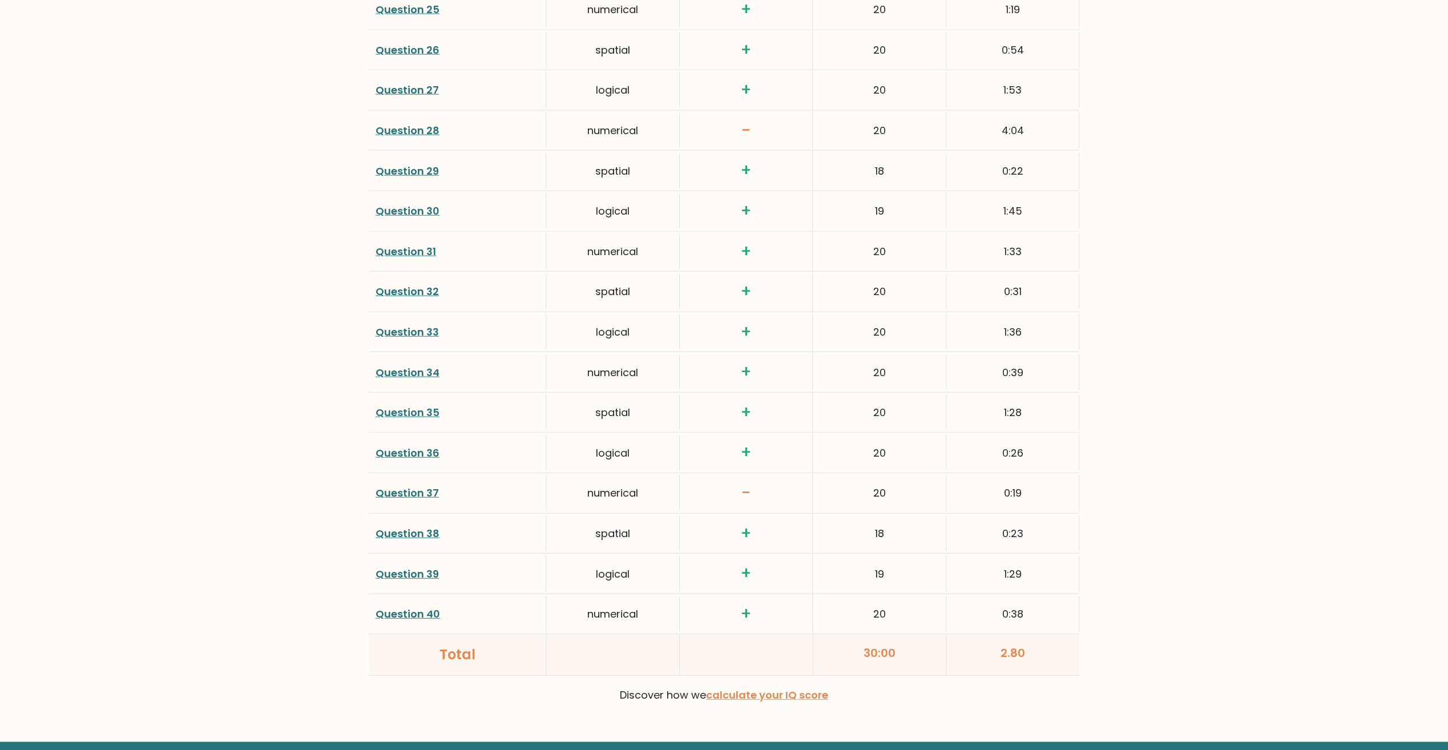
scroll to position [2570, 0]
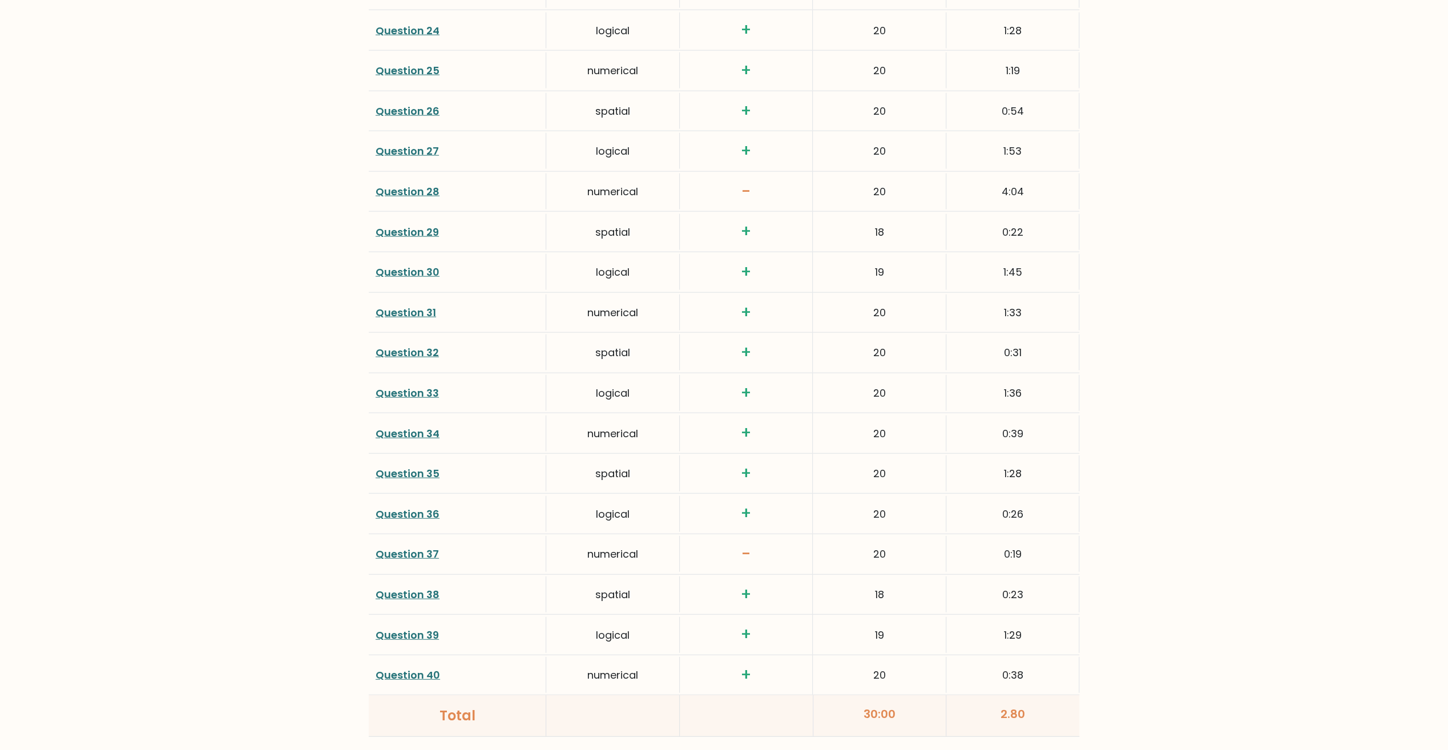
click at [410, 466] on link "Question 35" at bounding box center [407, 473] width 64 height 14
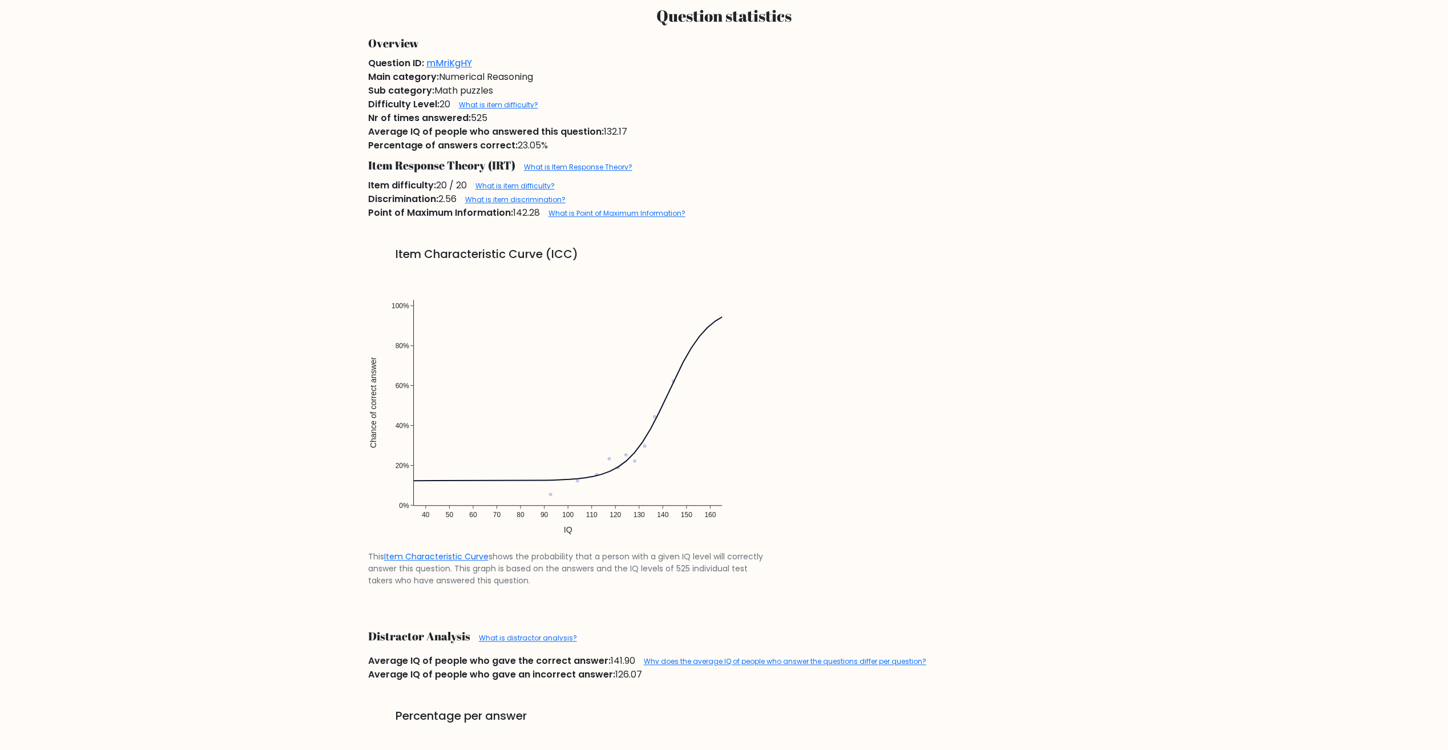
scroll to position [970, 0]
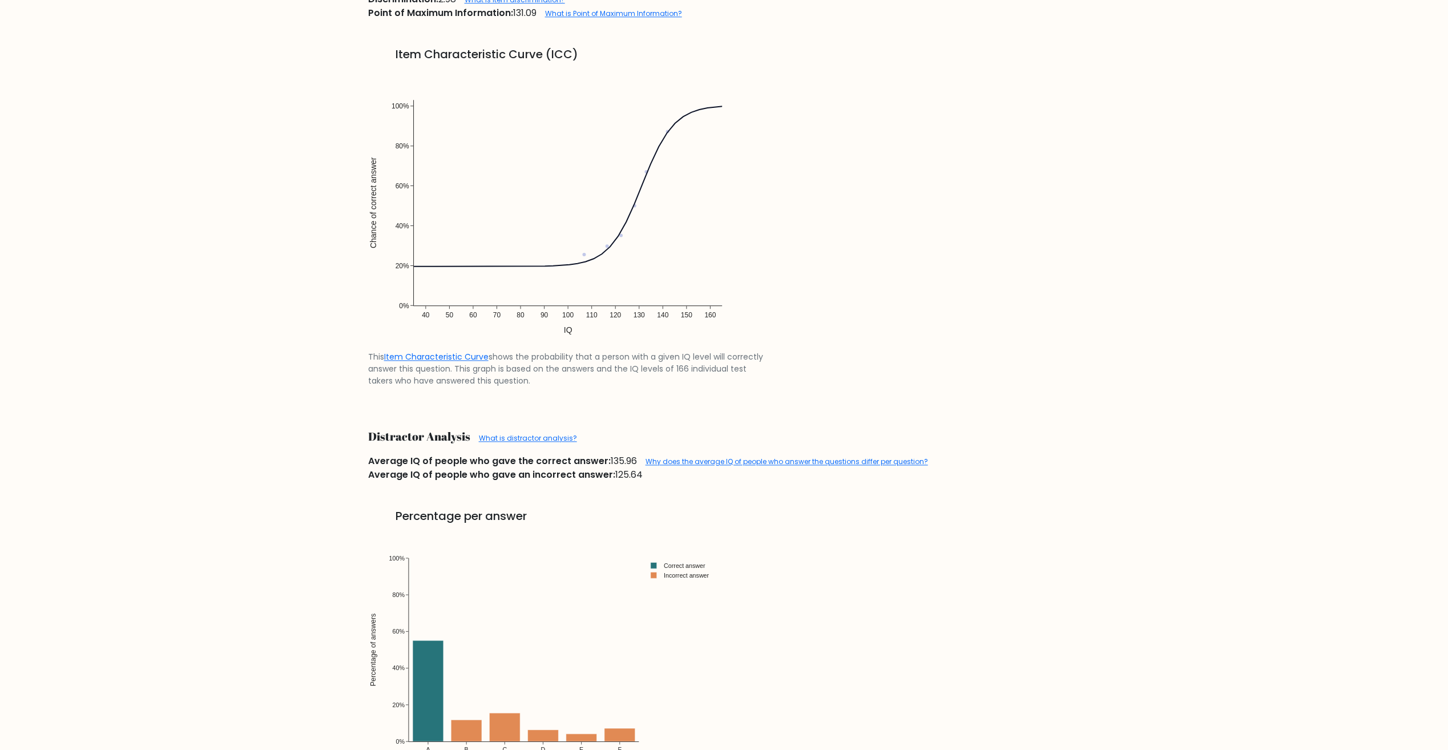
scroll to position [892, 0]
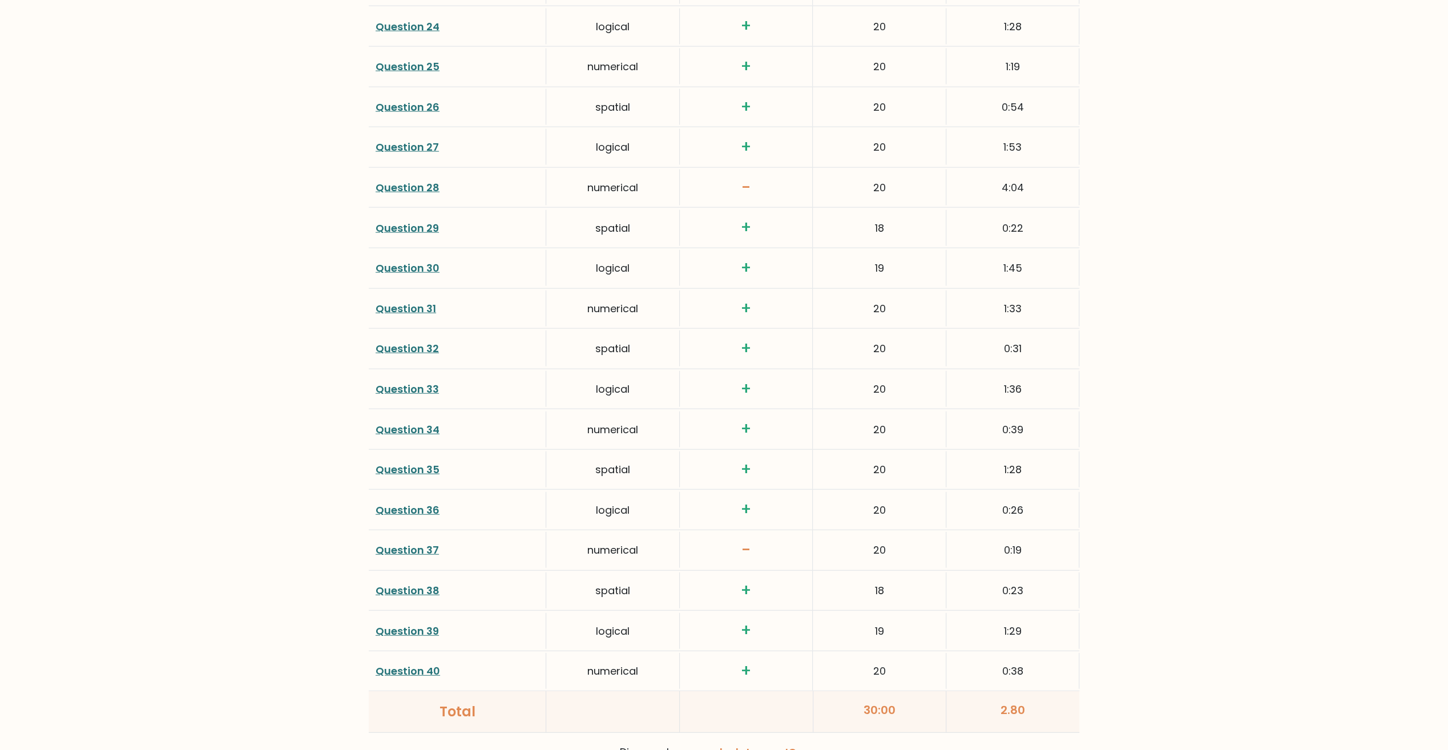
scroll to position [2684, 0]
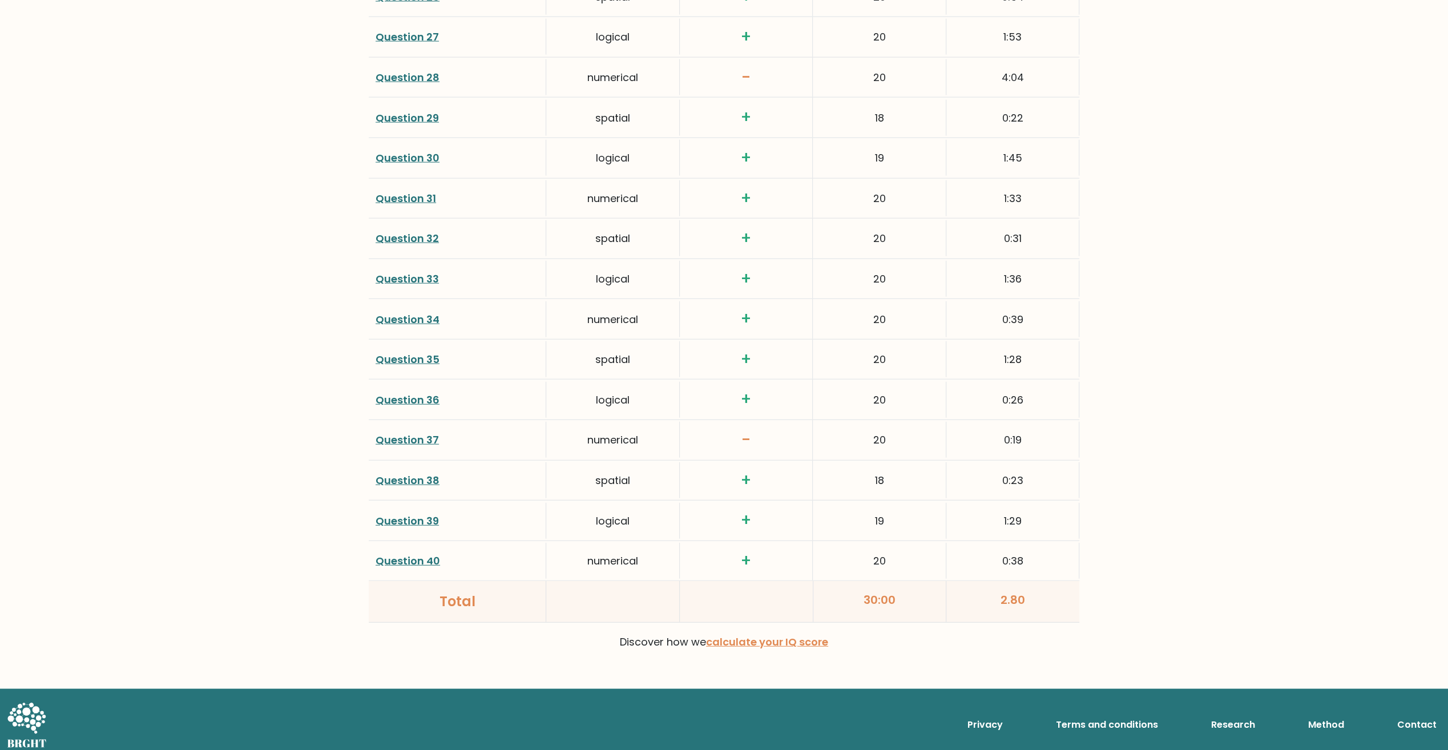
click at [395, 554] on link "Question 40" at bounding box center [407, 561] width 64 height 14
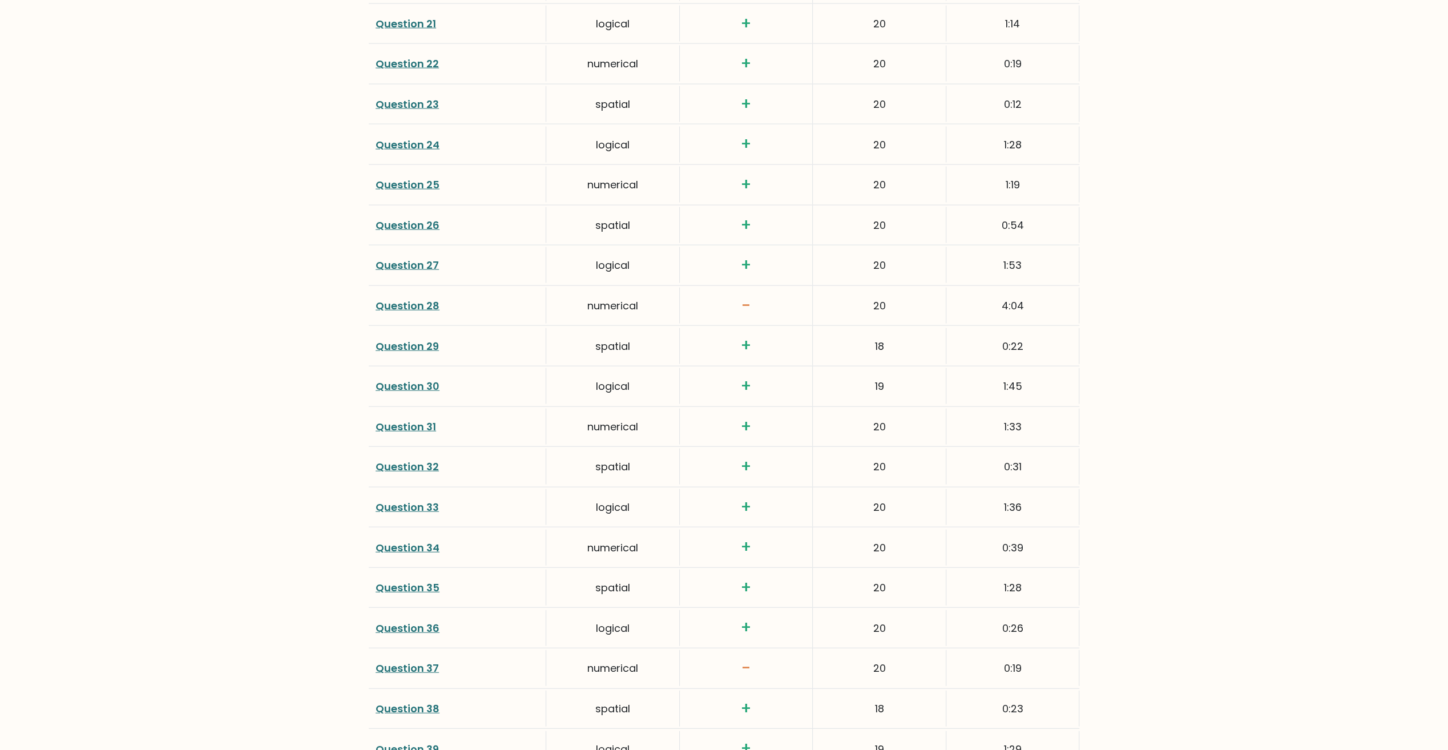
scroll to position [2341, 0]
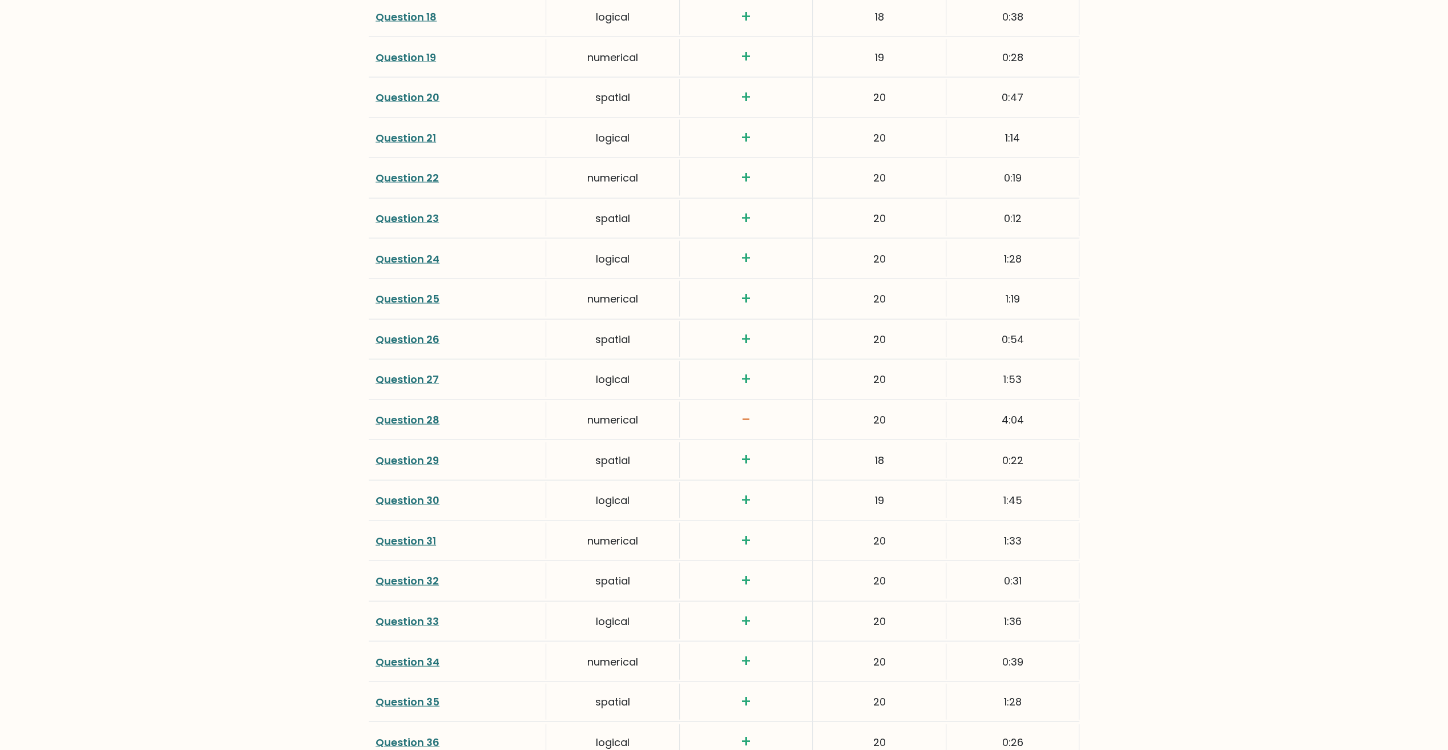
click at [401, 372] on link "Question 27" at bounding box center [406, 379] width 63 height 14
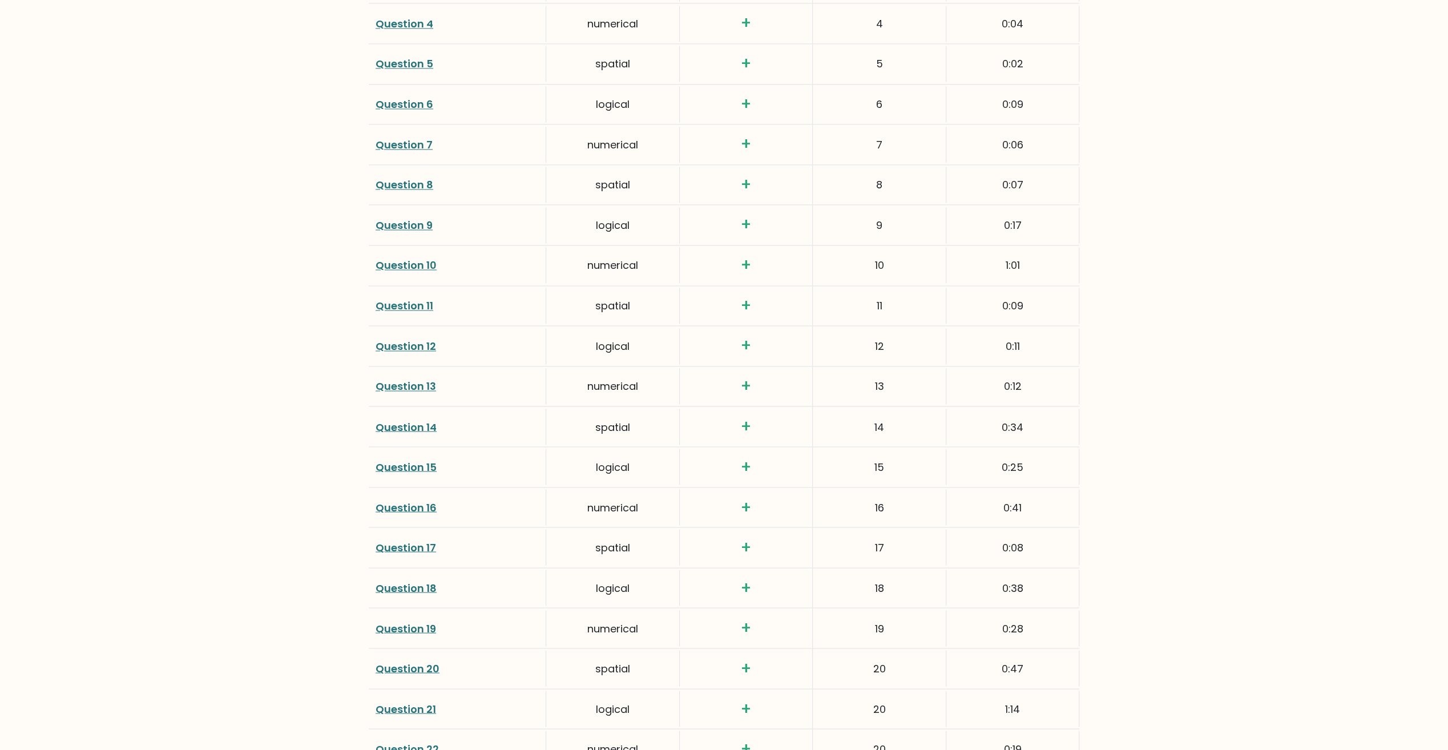
scroll to position [1428, 0]
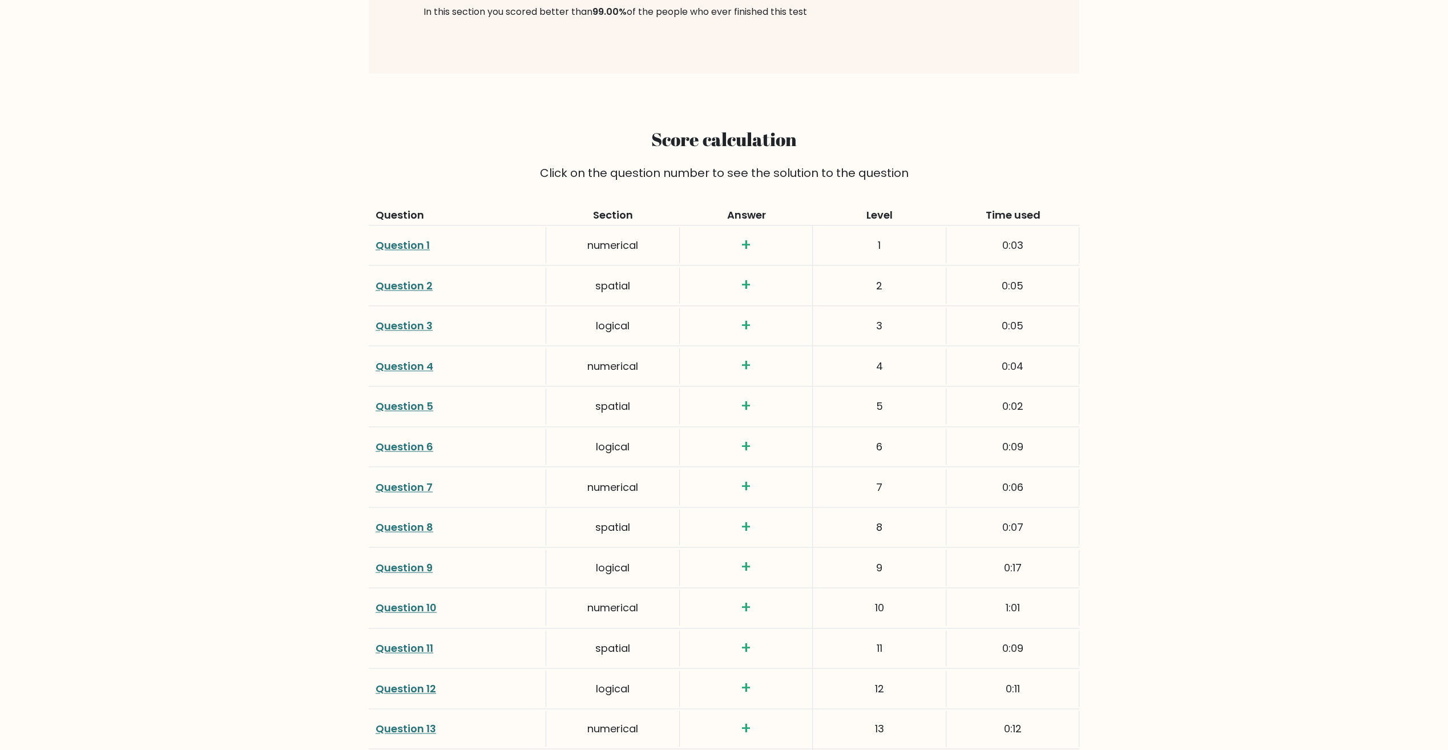
click at [403, 241] on link "Question 1" at bounding box center [402, 245] width 54 height 14
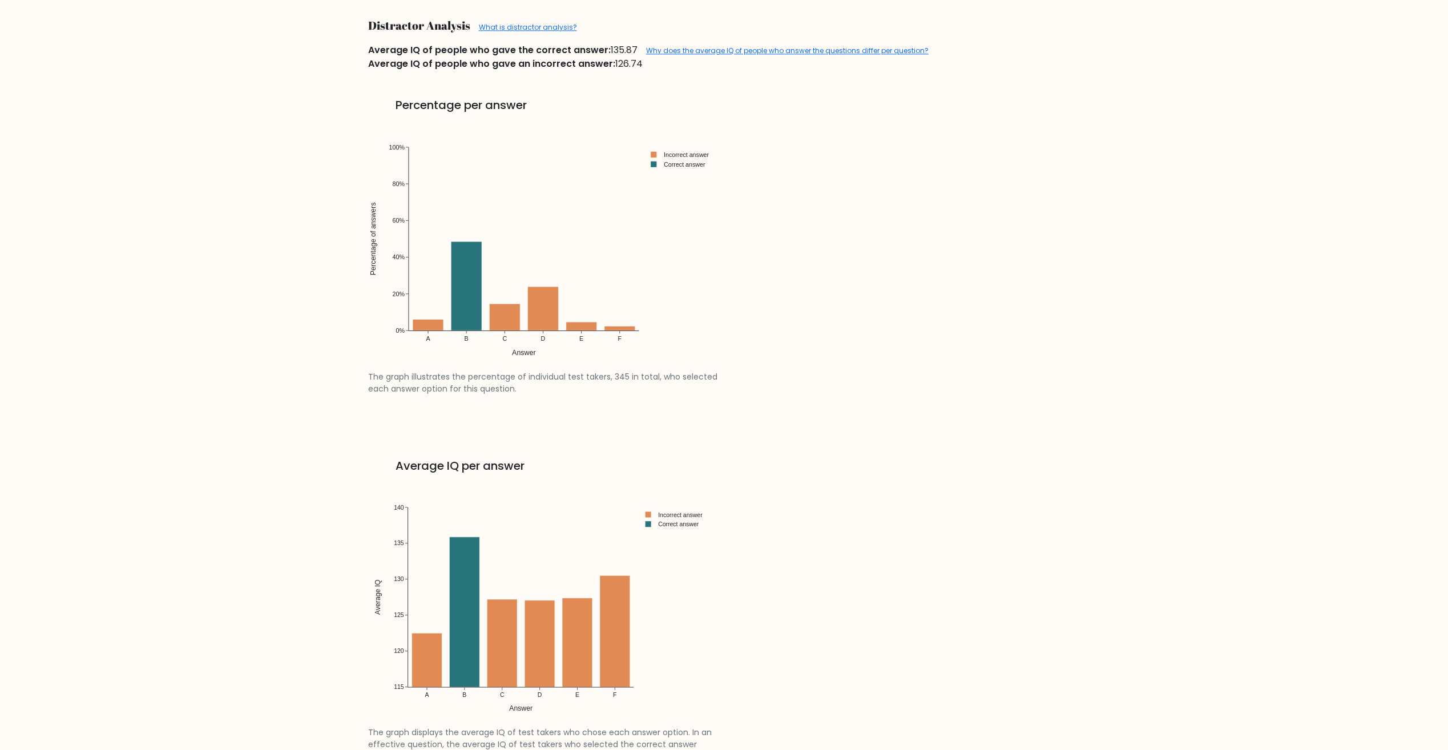
scroll to position [1541, 0]
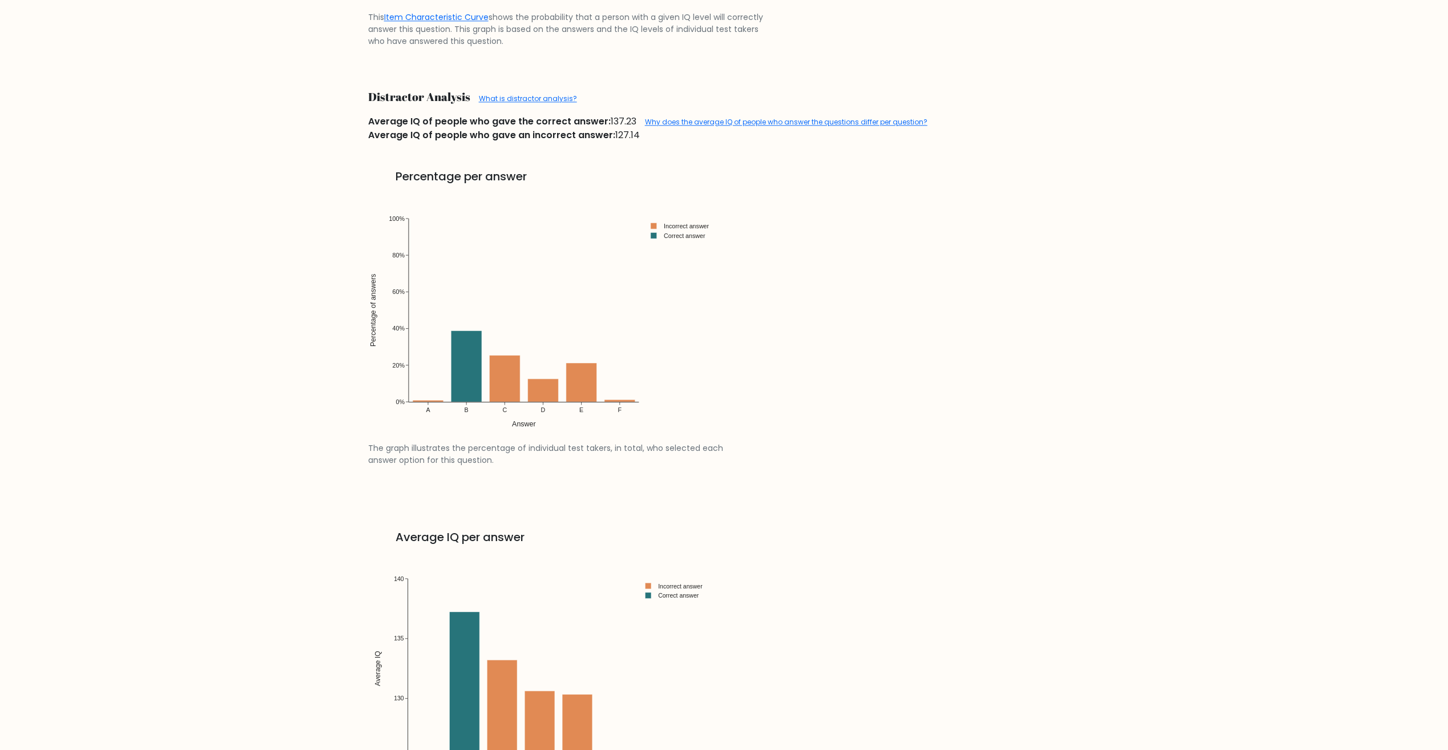
scroll to position [1655, 0]
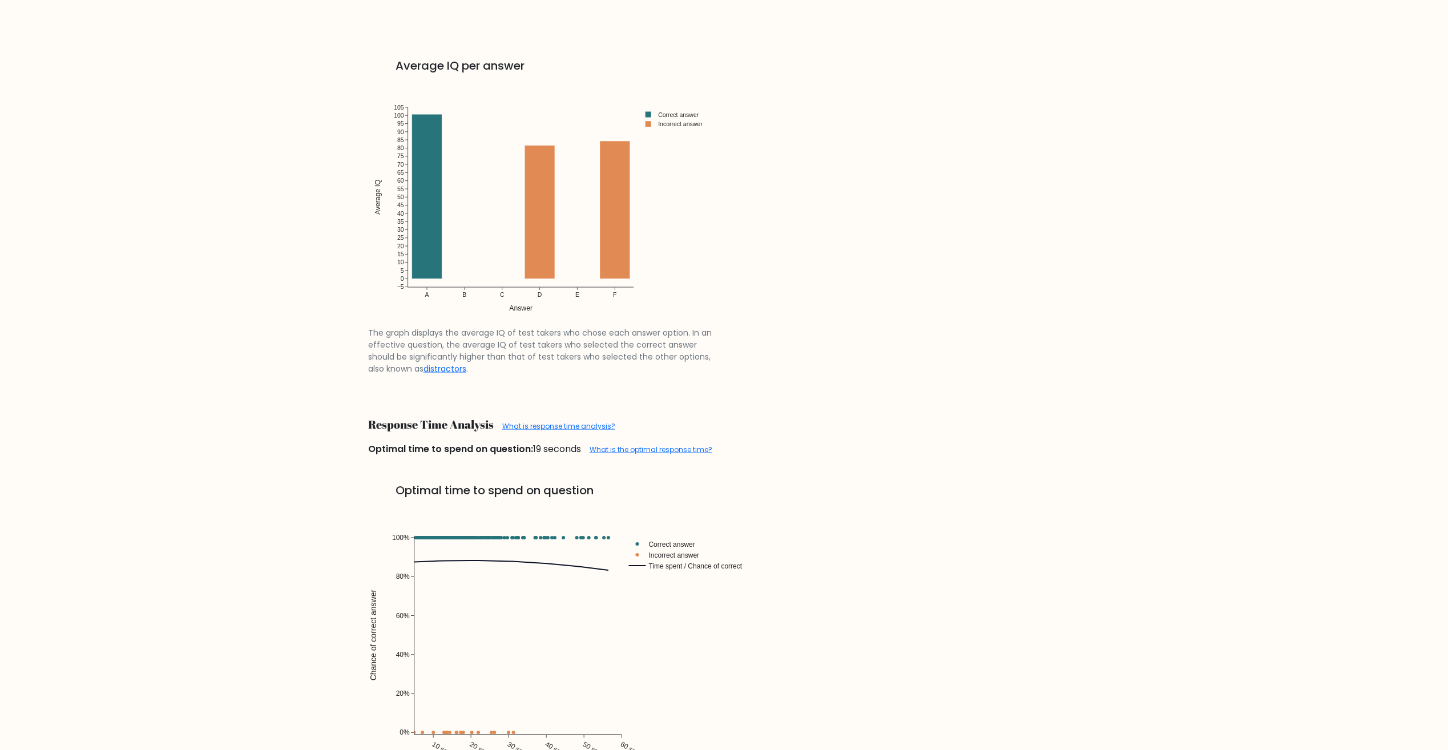
scroll to position [1769, 0]
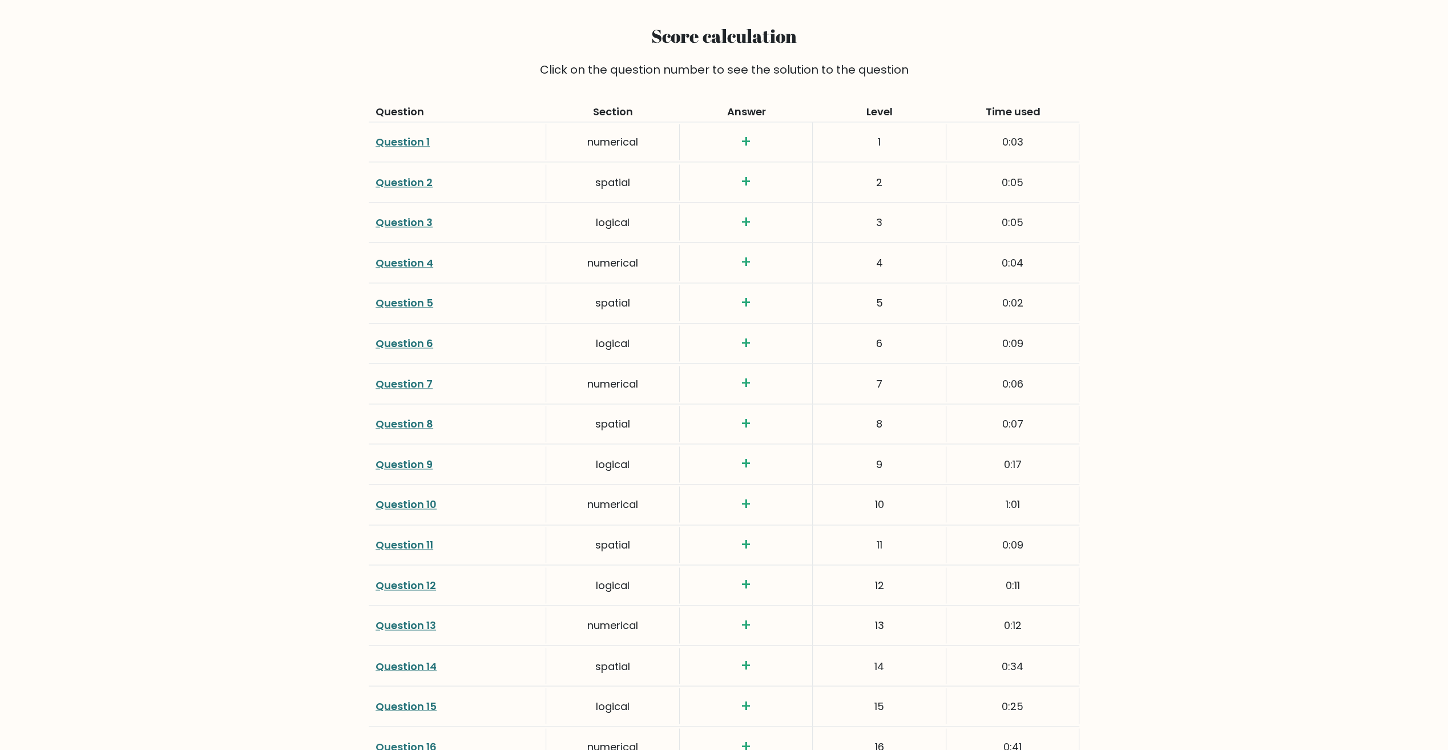
scroll to position [1657, 0]
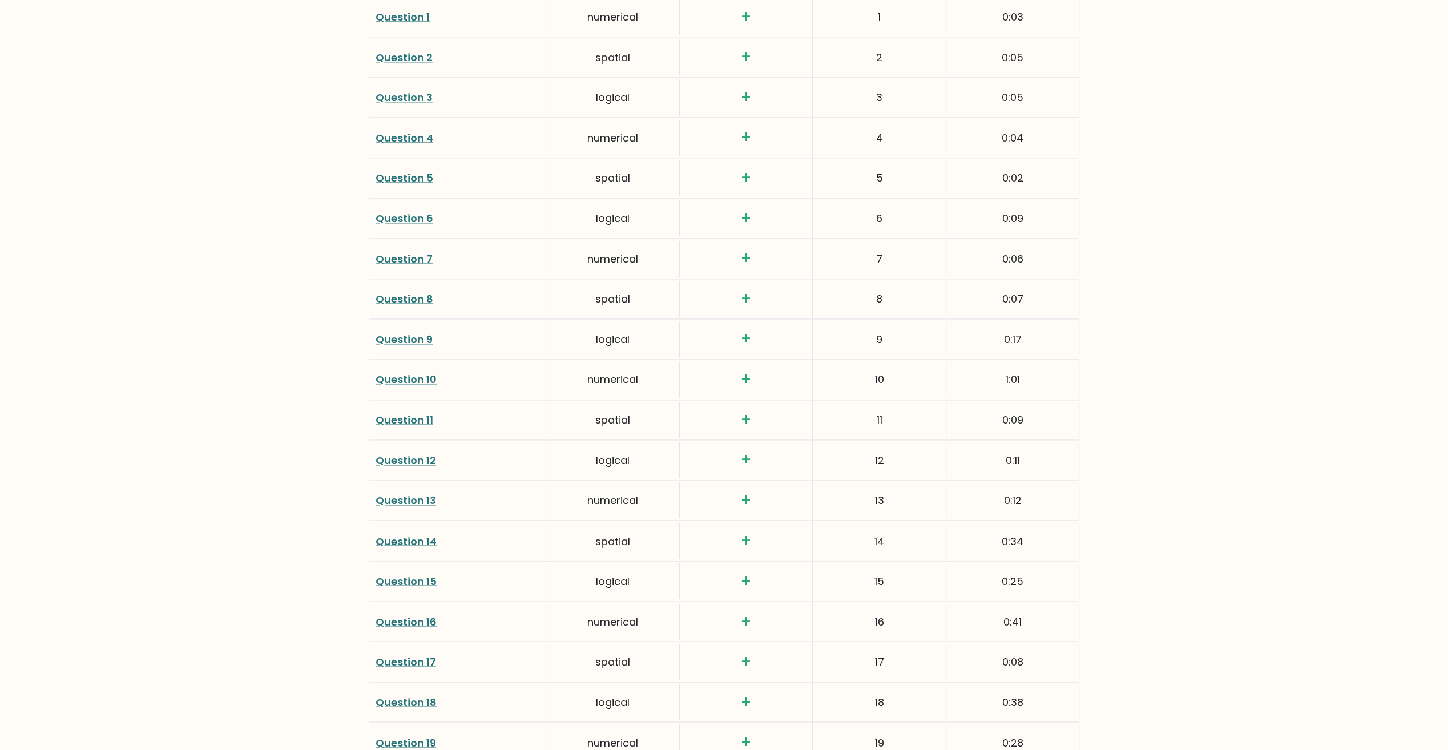
click at [397, 415] on link "Question 11" at bounding box center [404, 420] width 58 height 14
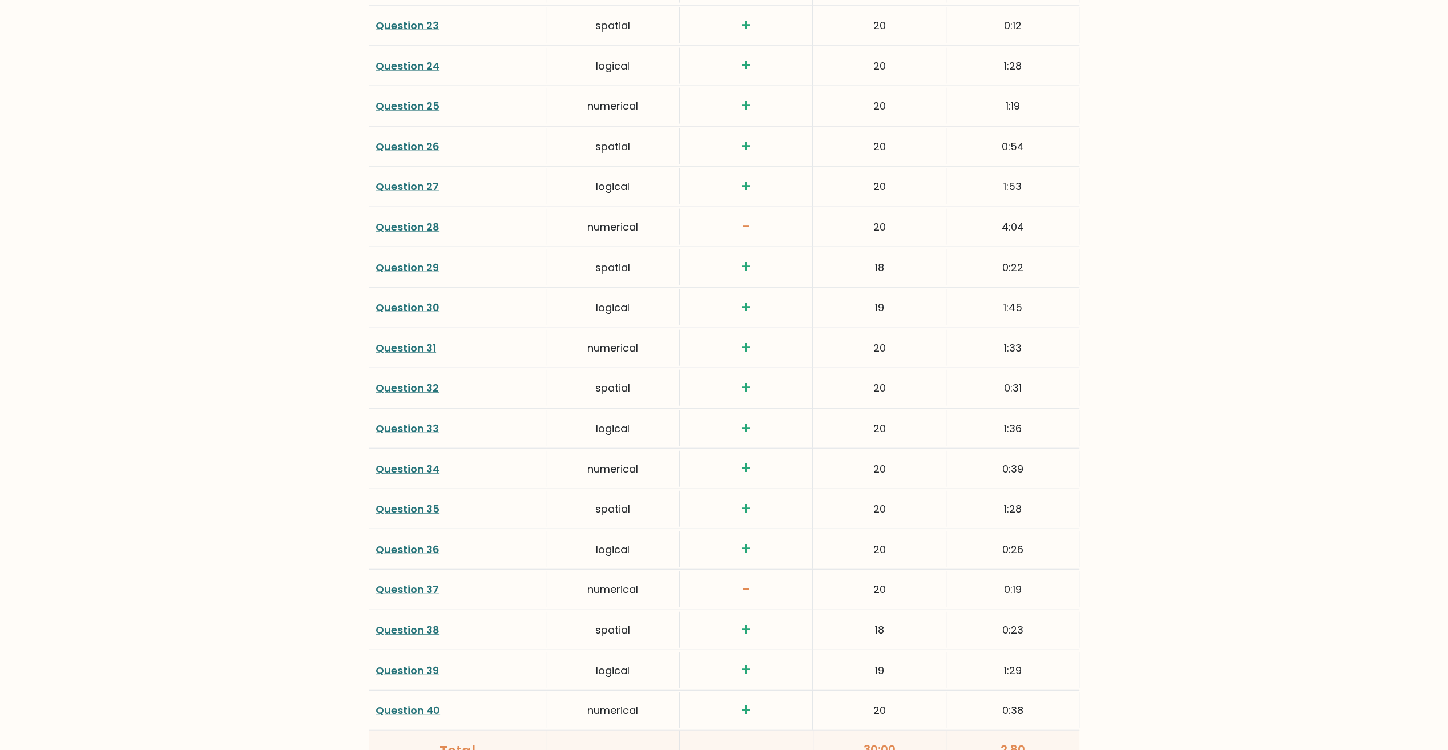
scroll to position [2513, 0]
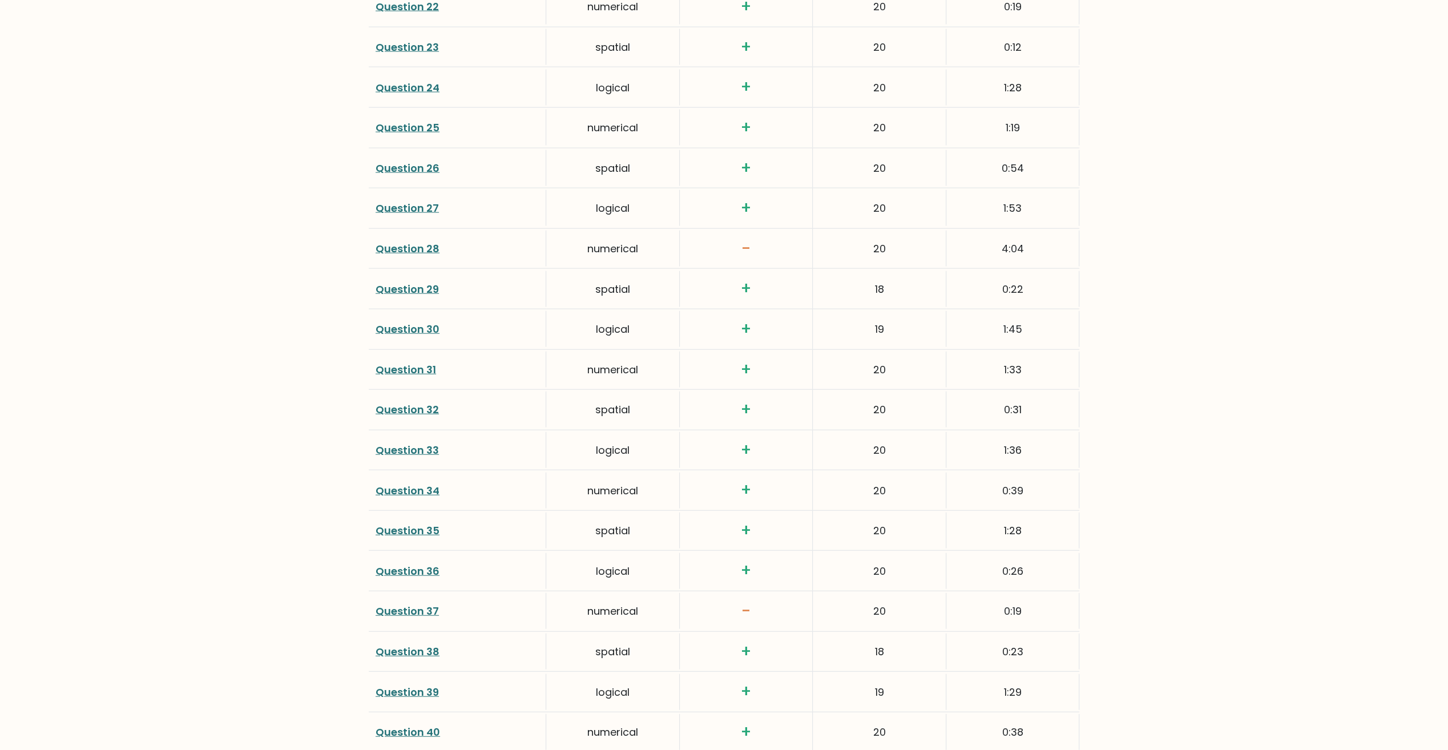
click at [416, 403] on link "Question 32" at bounding box center [406, 409] width 63 height 14
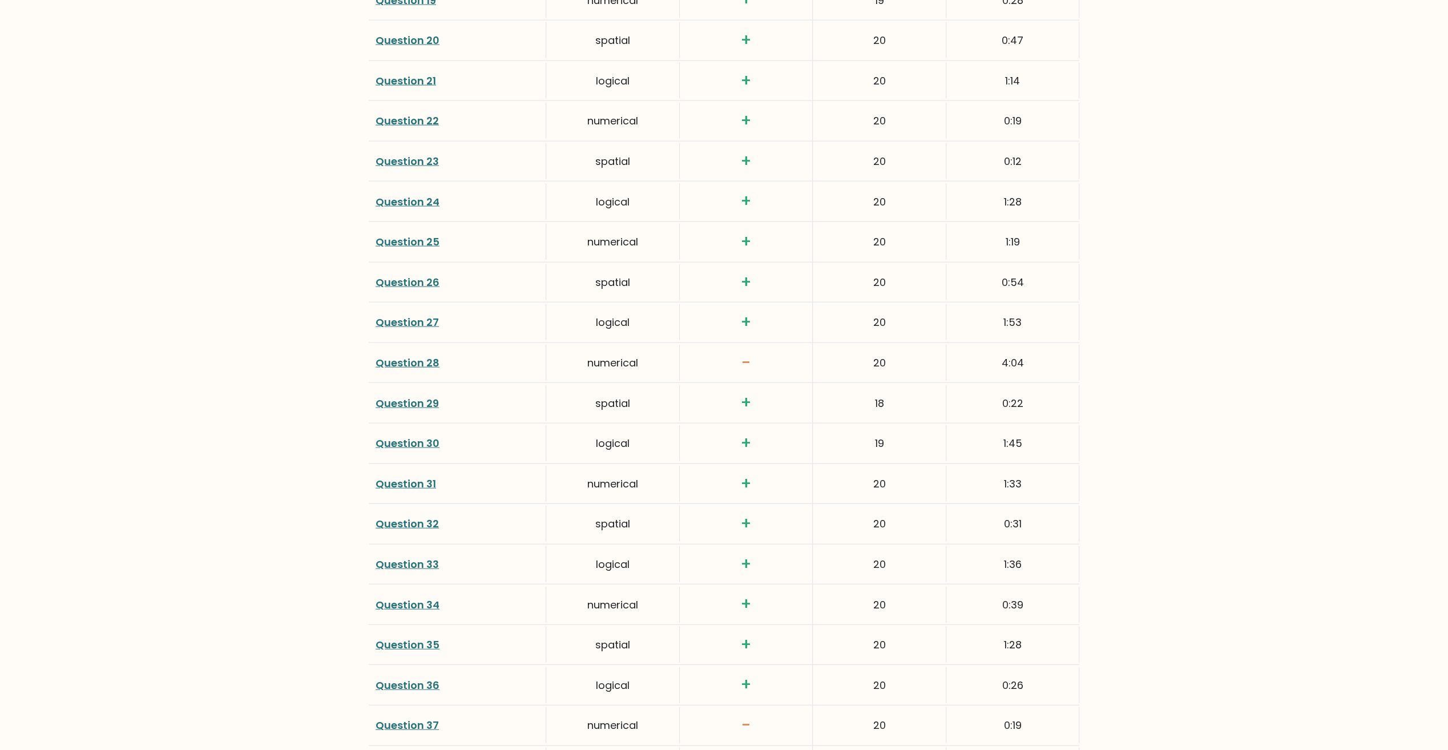
click at [412, 398] on link "Question 29" at bounding box center [406, 403] width 63 height 14
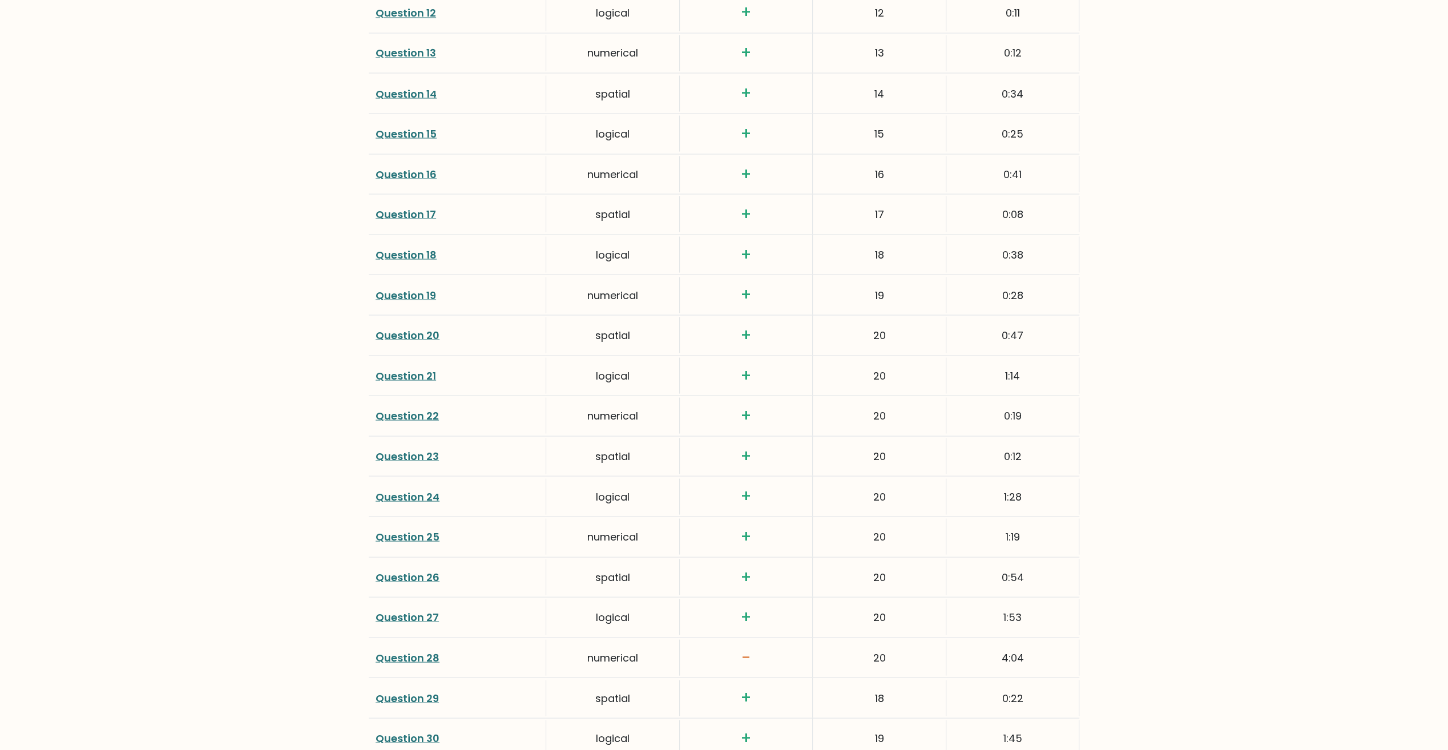
scroll to position [1999, 0]
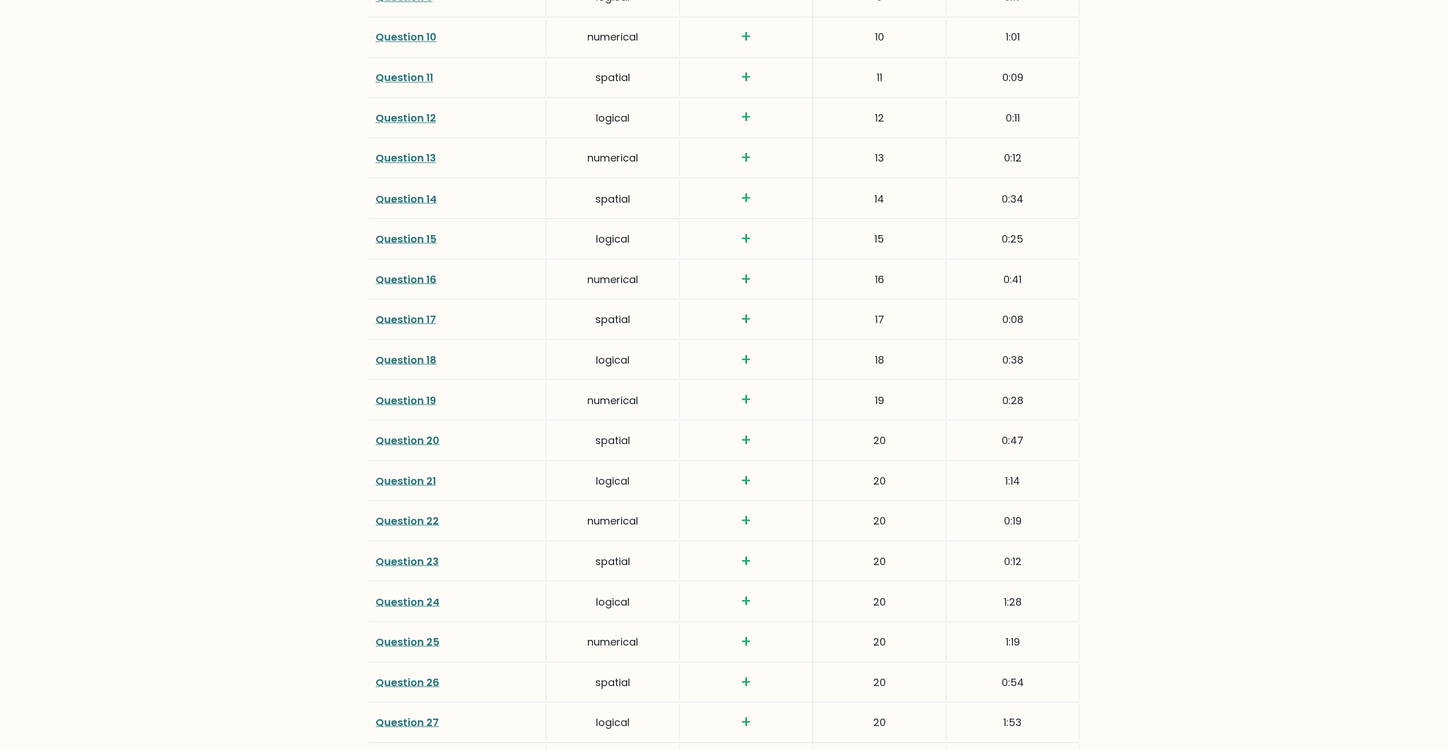
click at [417, 277] on link "Question 16" at bounding box center [405, 279] width 61 height 14
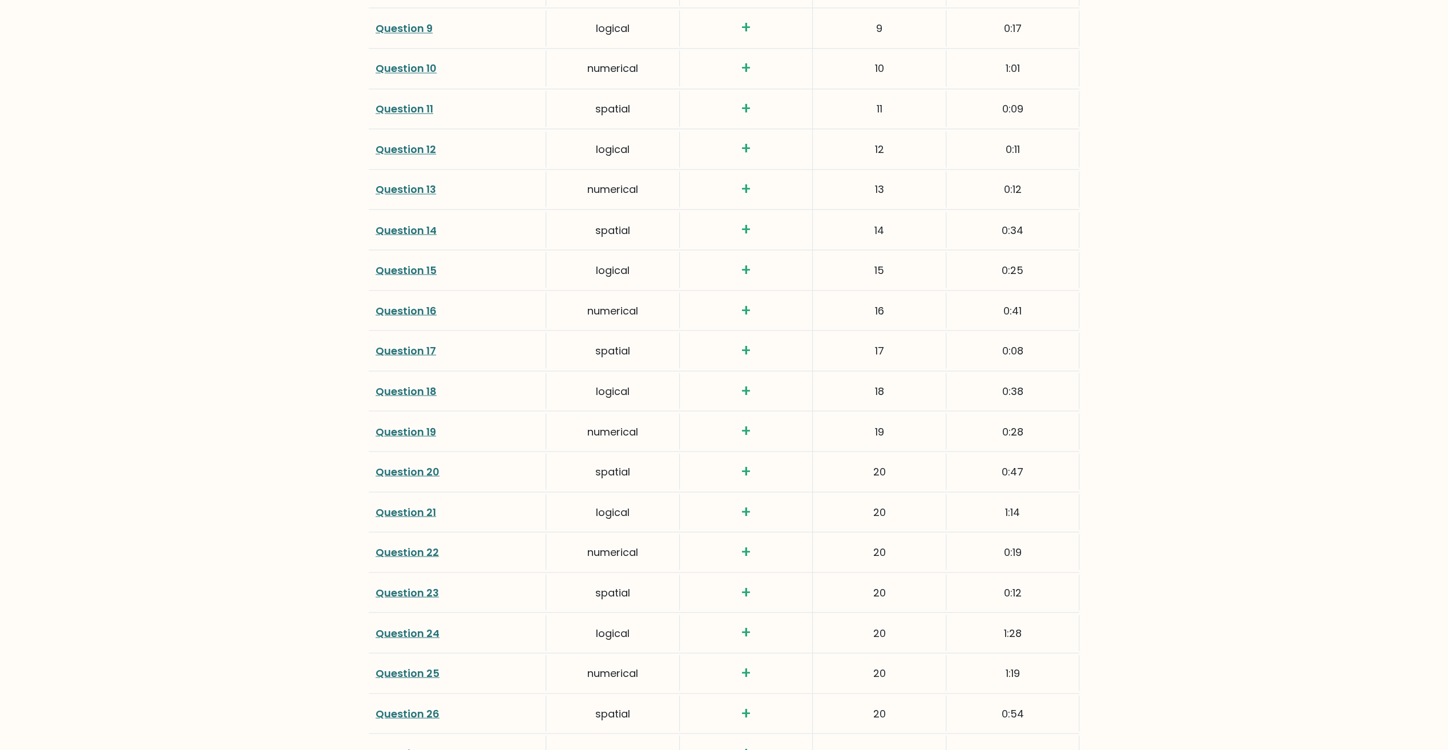
scroll to position [1942, 0]
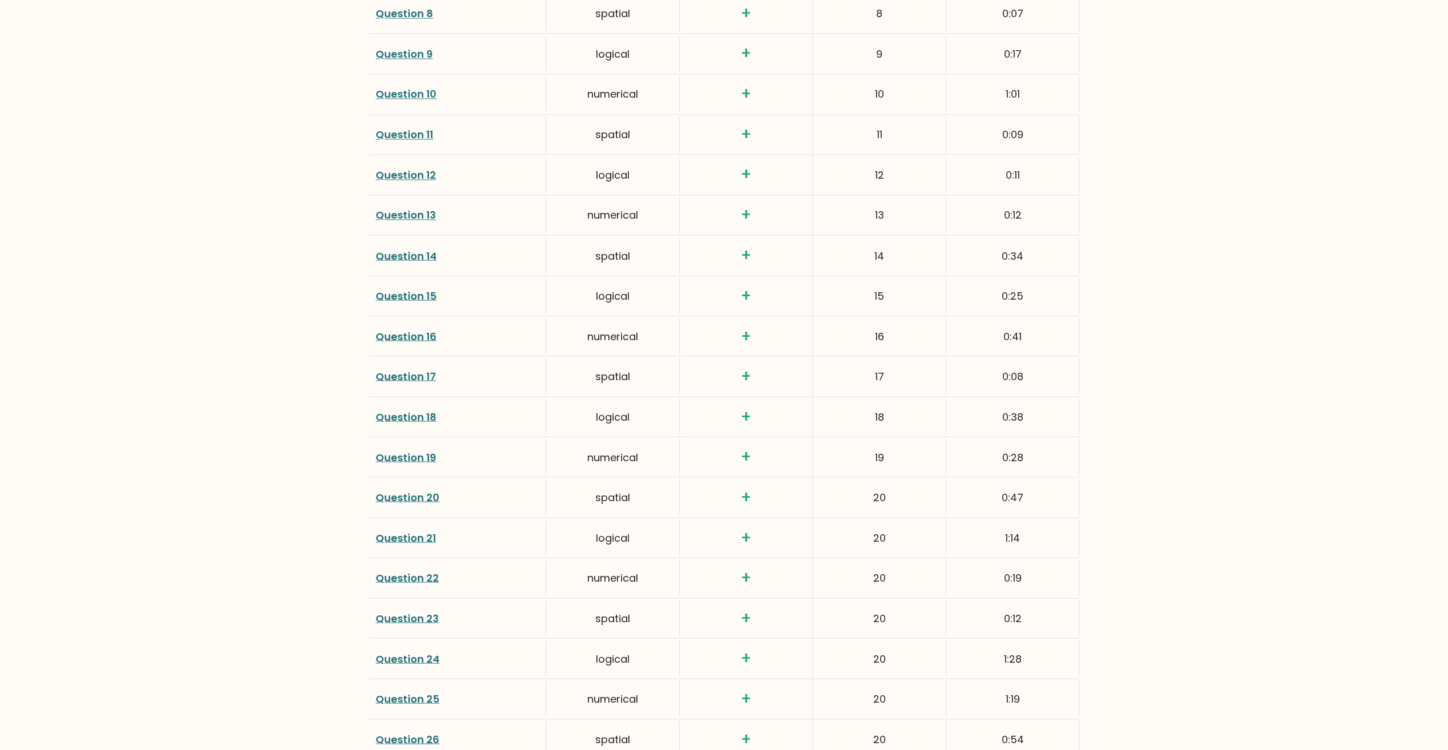
click at [420, 173] on link "Question 12" at bounding box center [405, 175] width 60 height 14
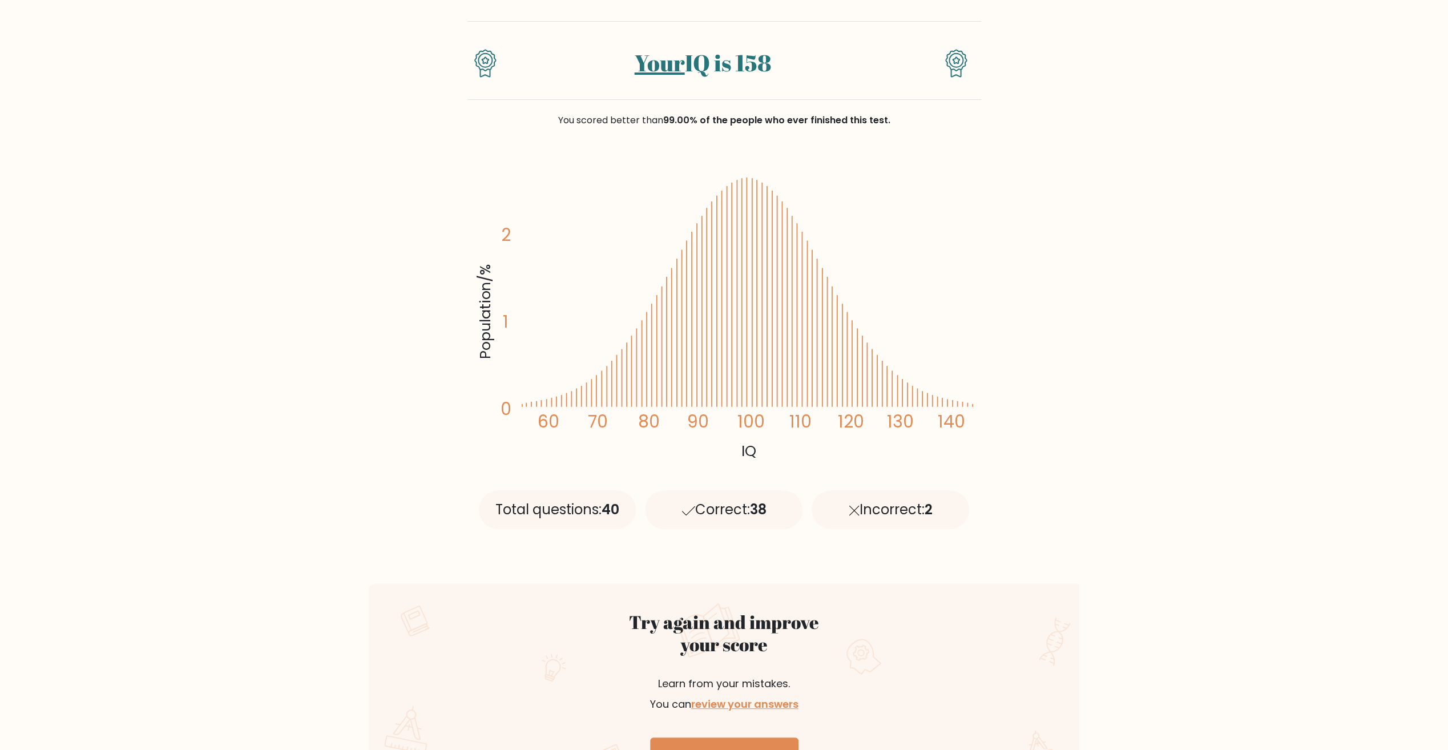
scroll to position [59, 0]
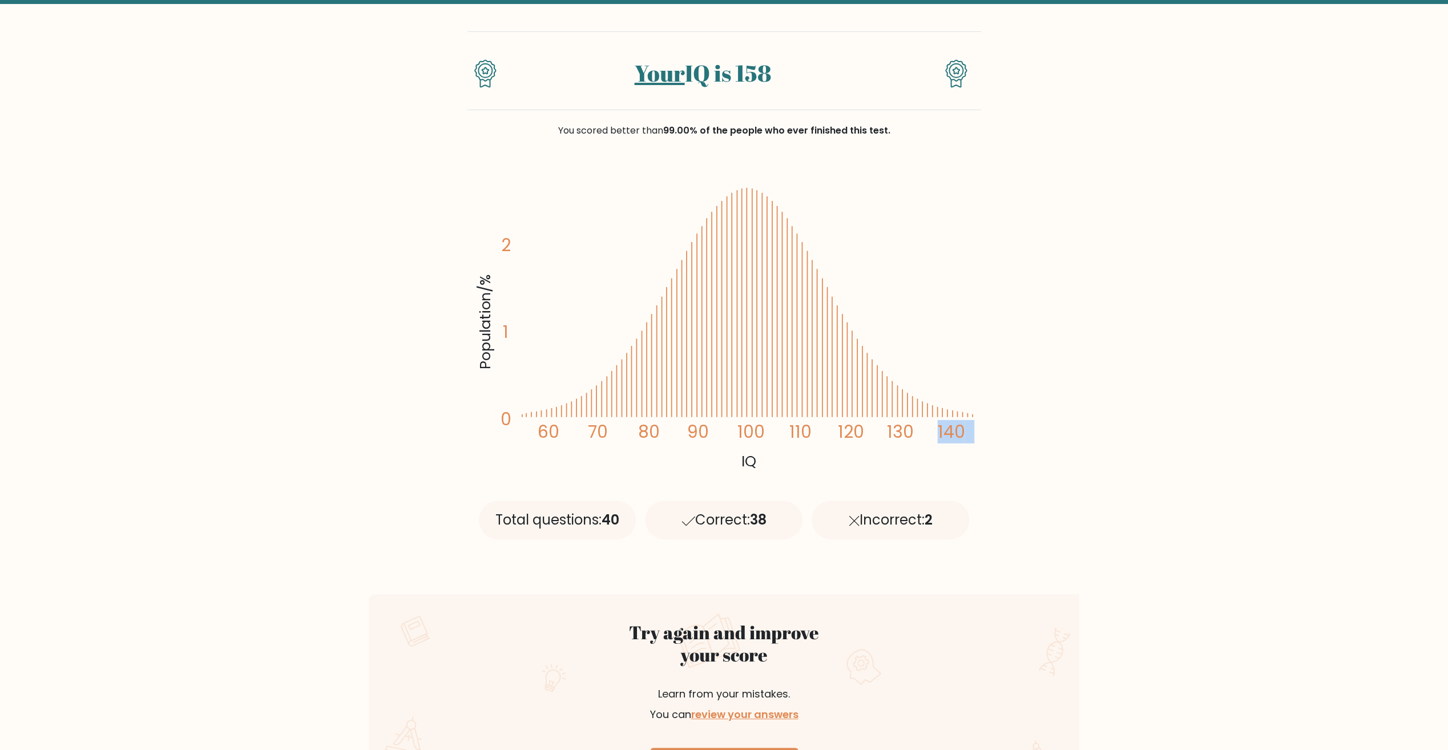
drag, startPoint x: 972, startPoint y: 416, endPoint x: 874, endPoint y: 408, distance: 98.5
click at [874, 408] on icon "Population/% IQ 0 1 2 60 70 80 90 100 110 120 130 140" at bounding box center [724, 319] width 500 height 308
click at [661, 78] on link "Your" at bounding box center [660, 73] width 50 height 31
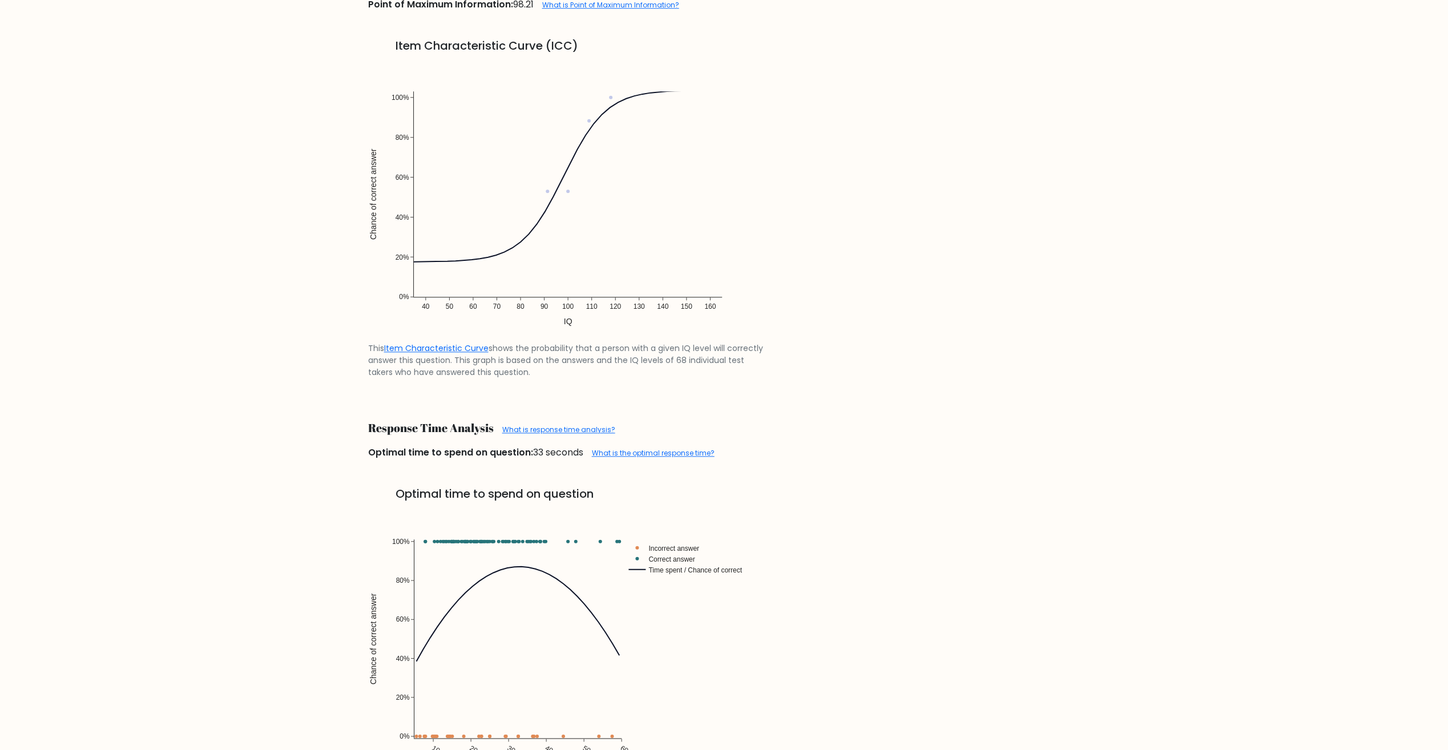
scroll to position [644, 0]
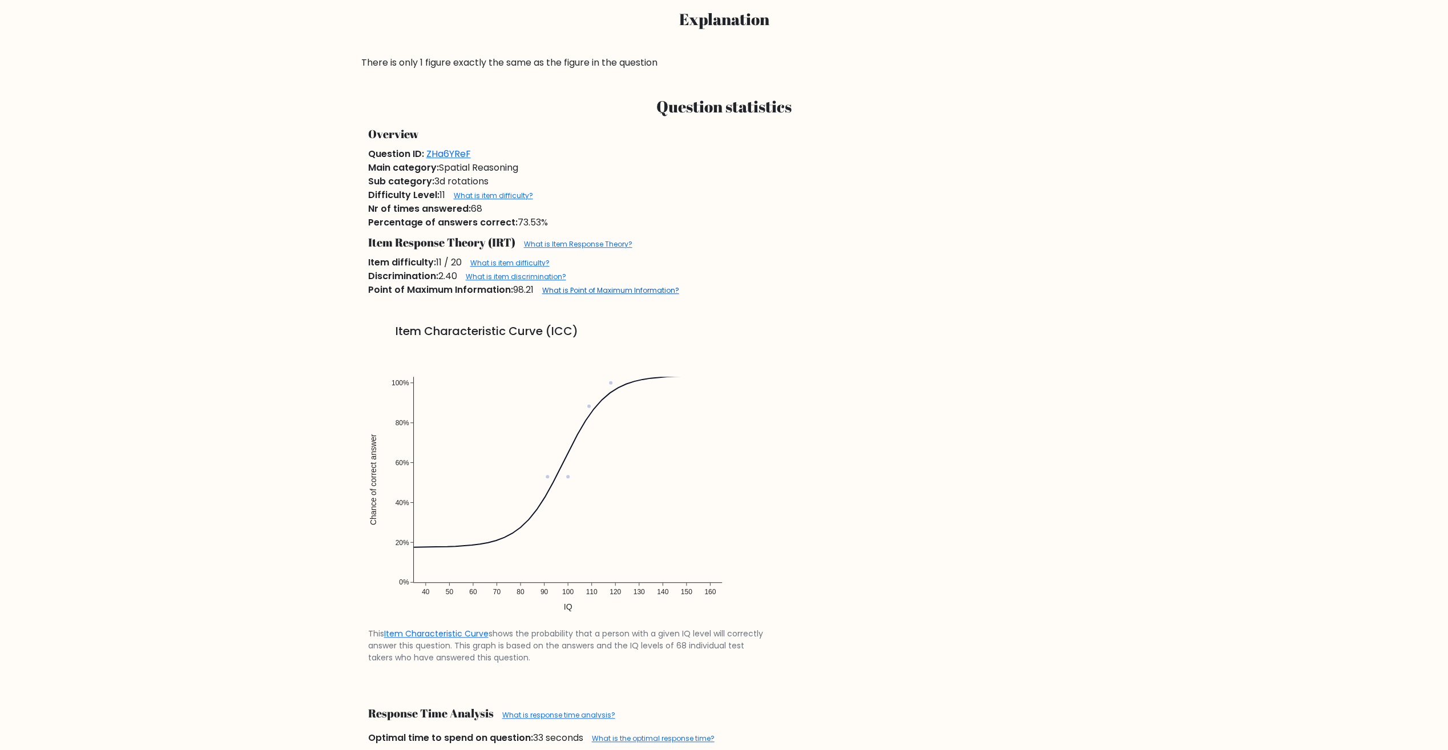
click at [601, 288] on link "What is Point of Maximum Information?" at bounding box center [610, 290] width 137 height 10
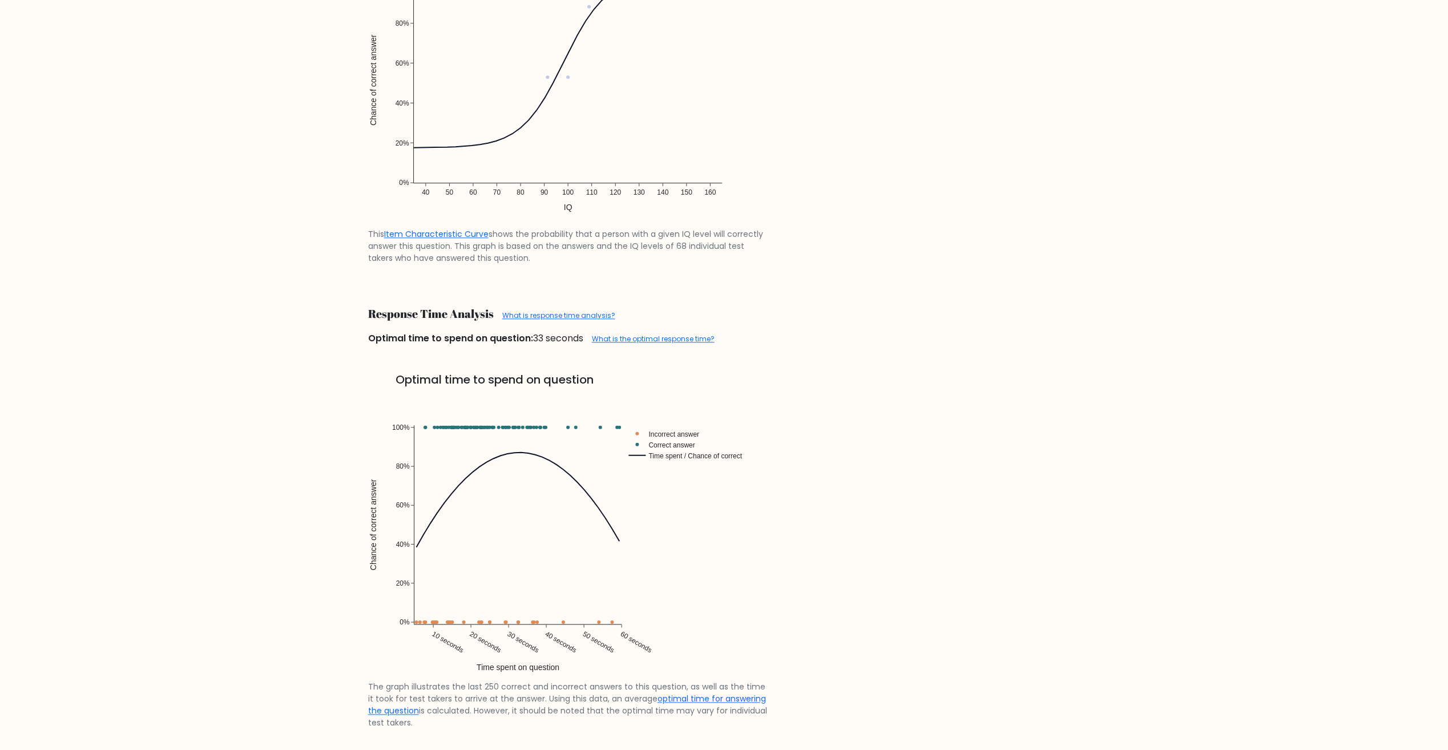
scroll to position [815, 0]
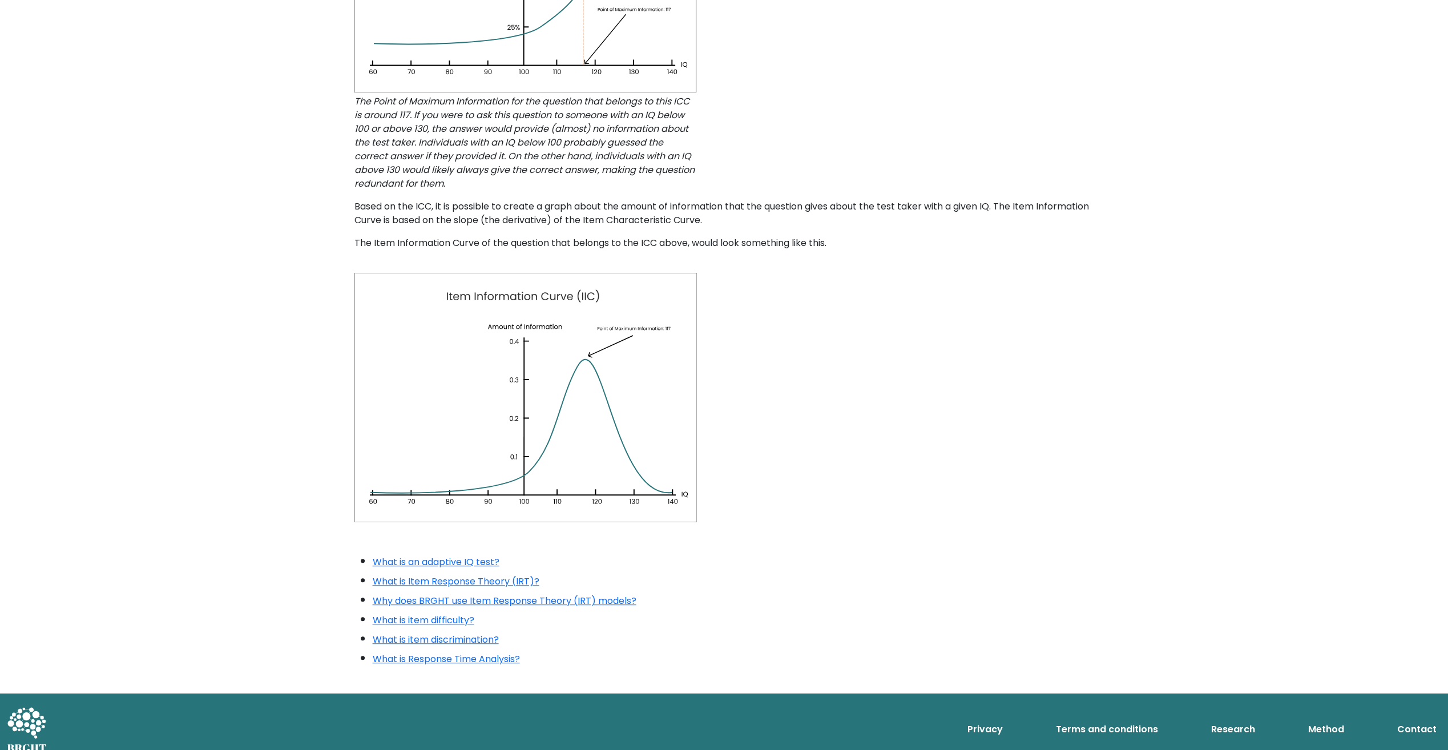
scroll to position [487, 0]
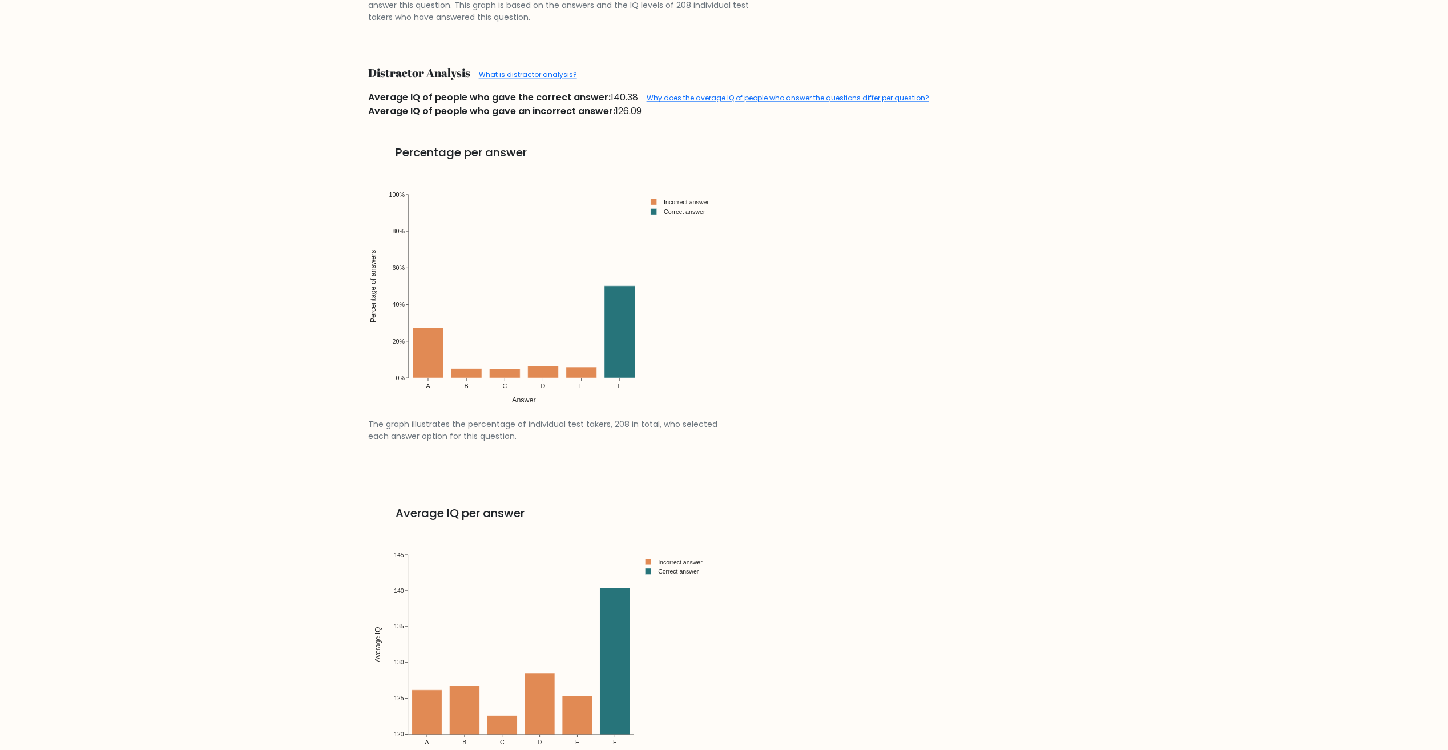
scroll to position [1826, 0]
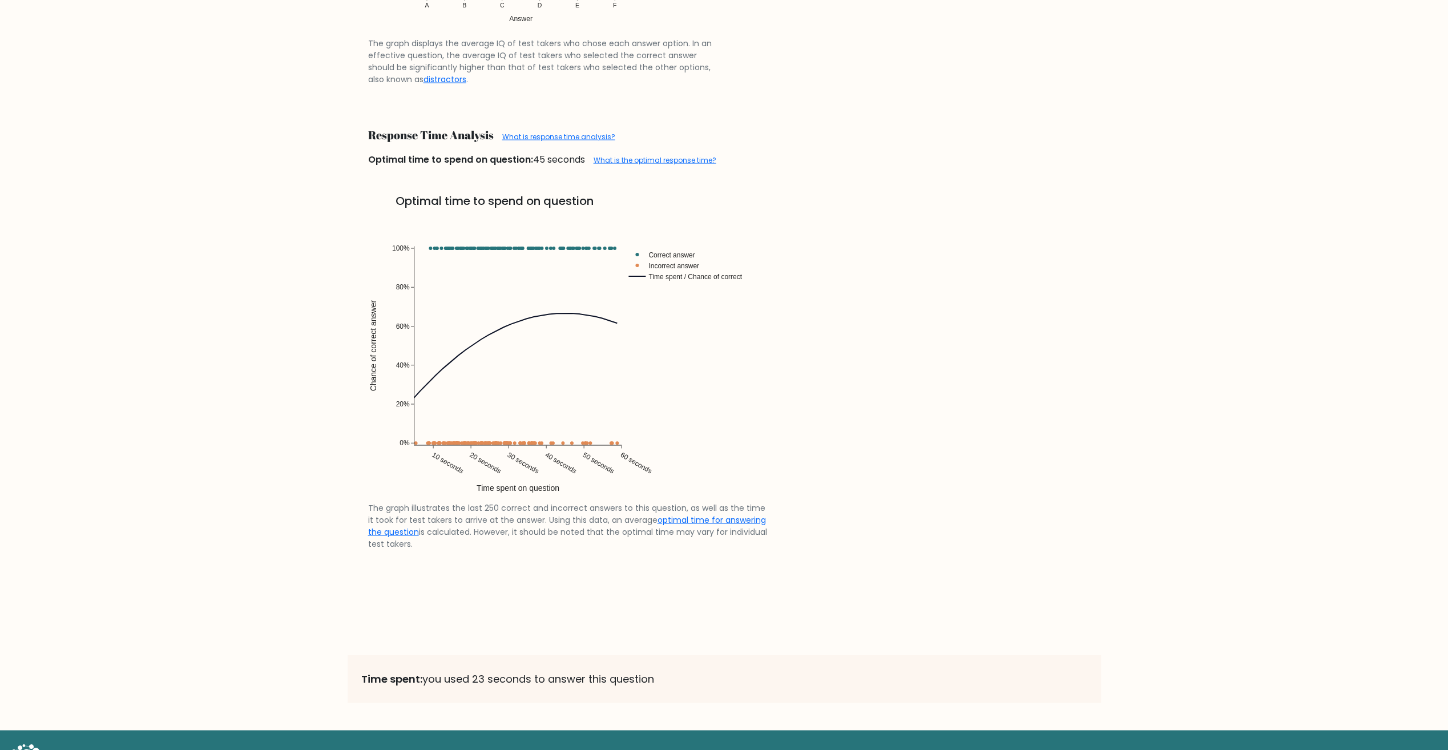
scroll to position [2226, 0]
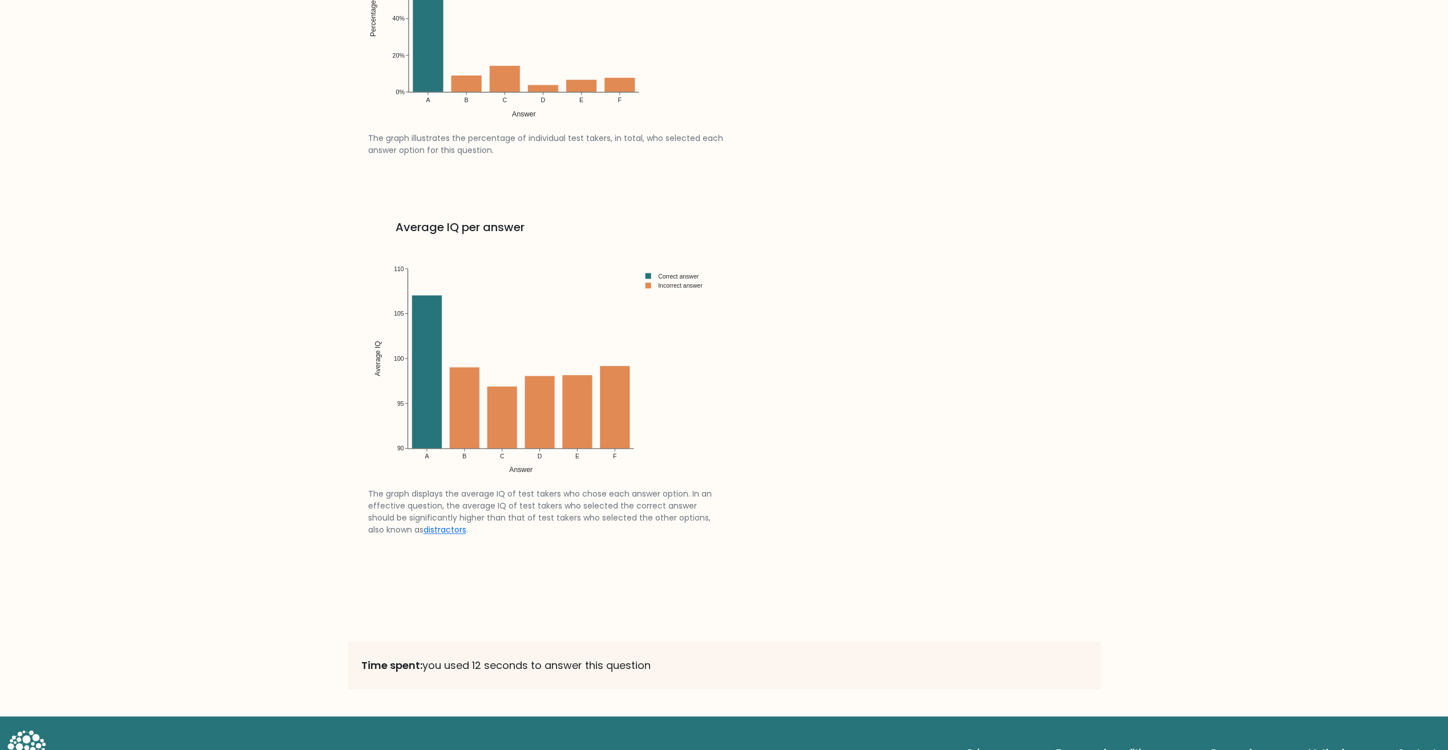
scroll to position [1532, 0]
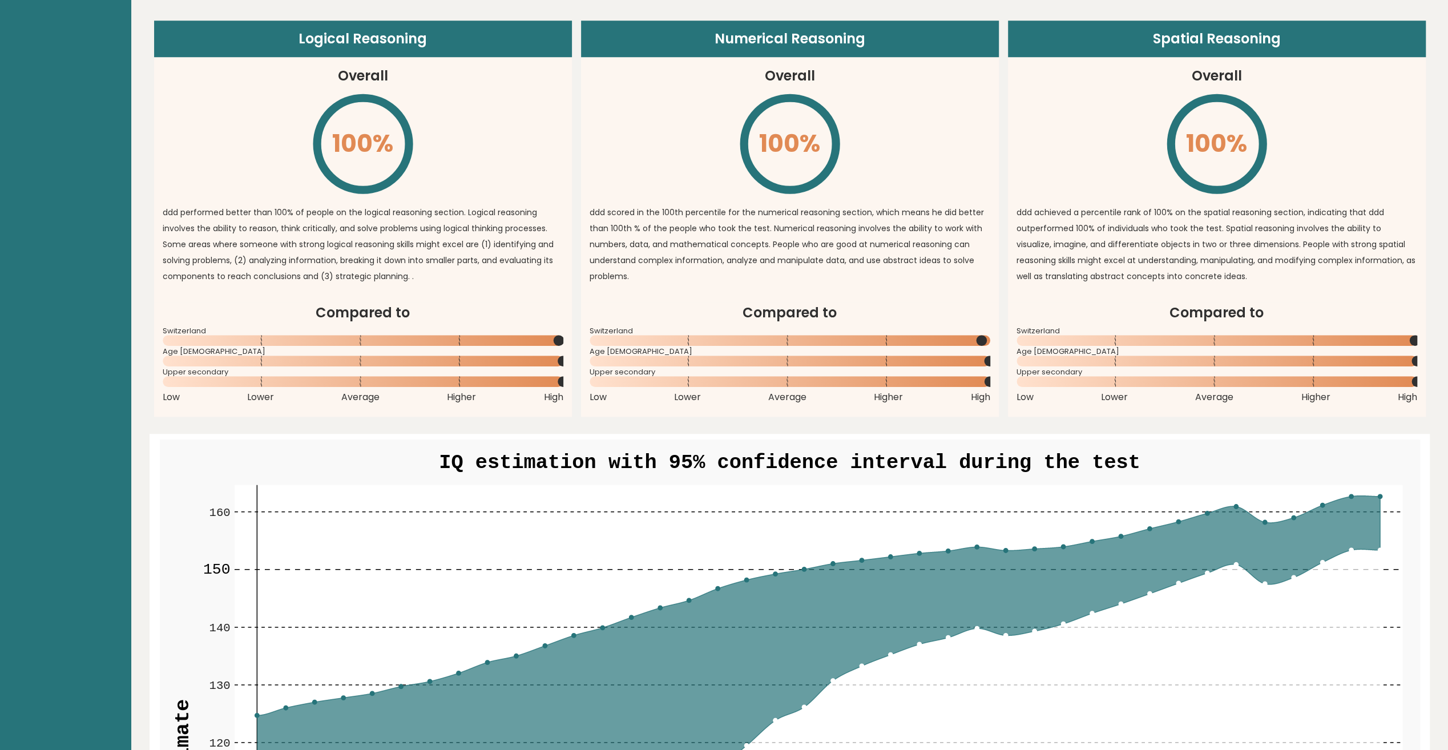
scroll to position [913, 0]
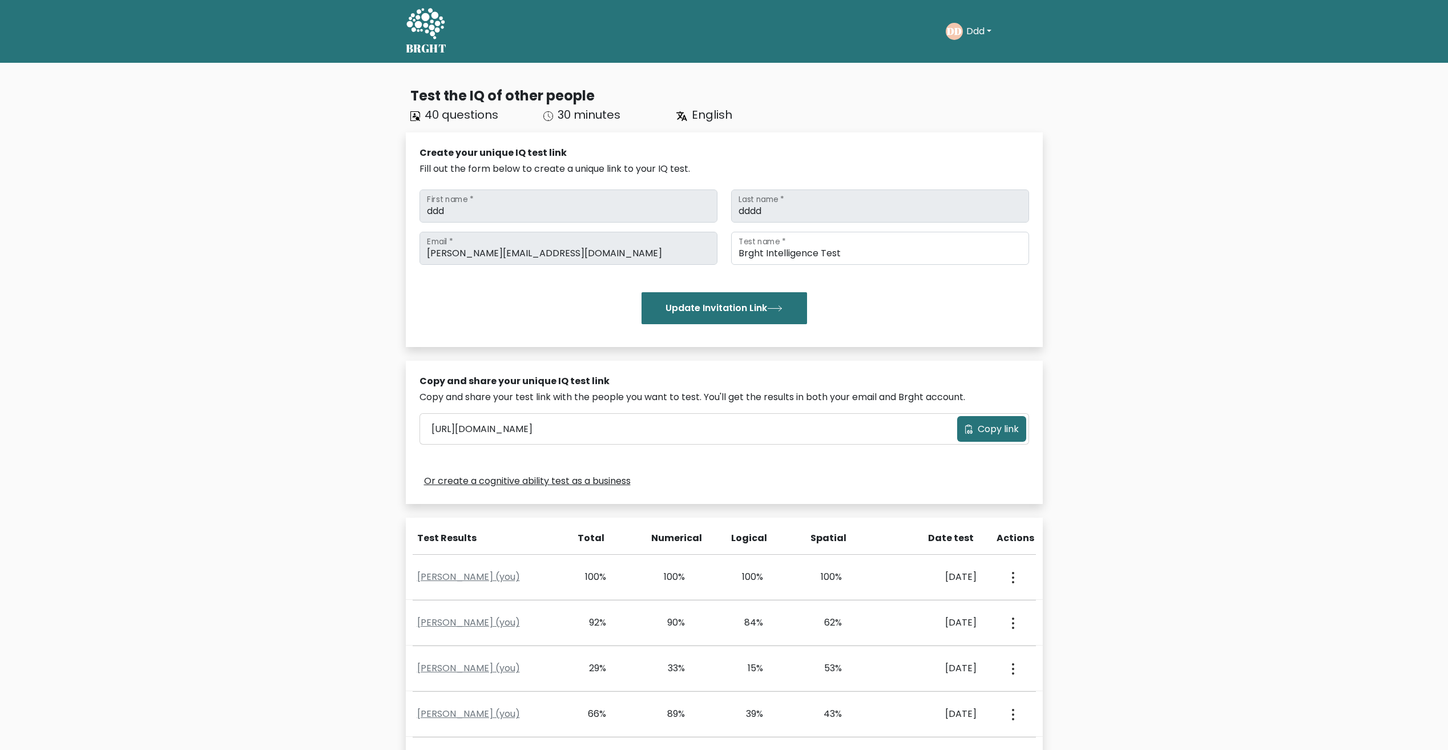
scroll to position [285, 0]
